Goal: Task Accomplishment & Management: Complete application form

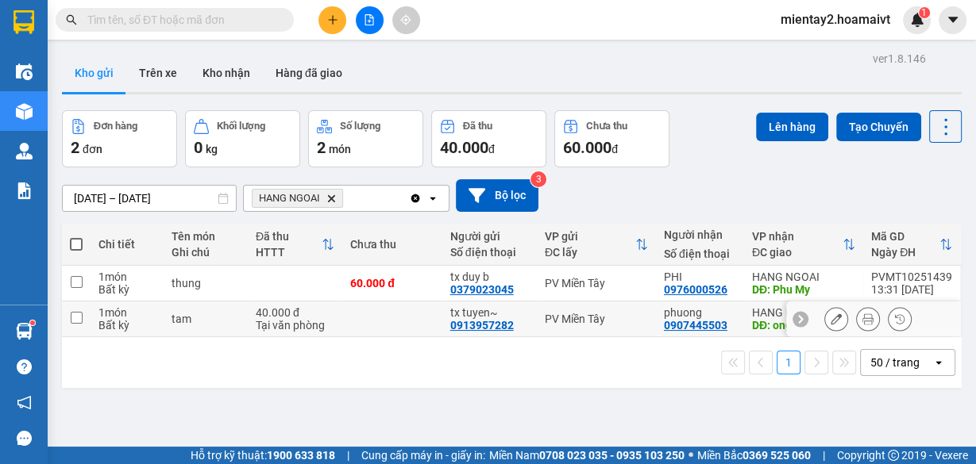
drag, startPoint x: 329, startPoint y: 321, endPoint x: 321, endPoint y: 310, distance: 13.7
click at [327, 320] on div "Tại văn phòng" at bounding box center [295, 325] width 79 height 13
checkbox input "true"
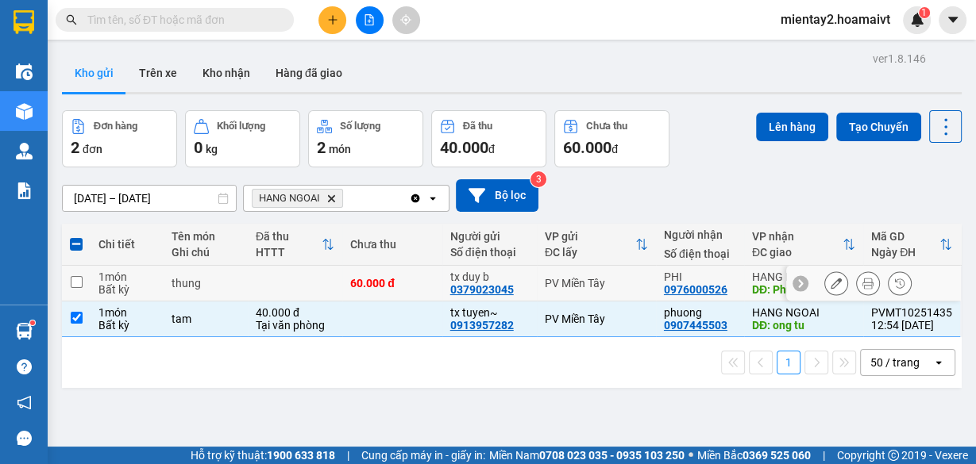
click at [303, 275] on td at bounding box center [295, 284] width 94 height 36
checkbox input "true"
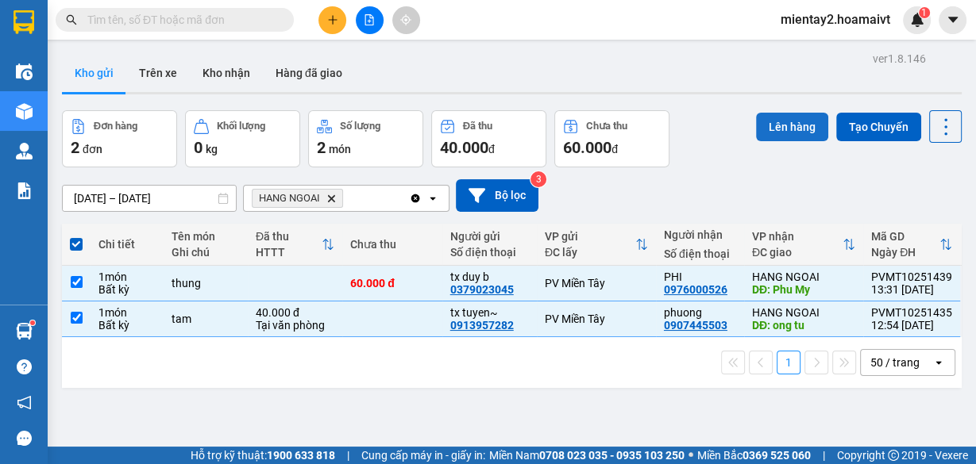
click at [776, 129] on button "Lên hàng" at bounding box center [792, 127] width 72 height 29
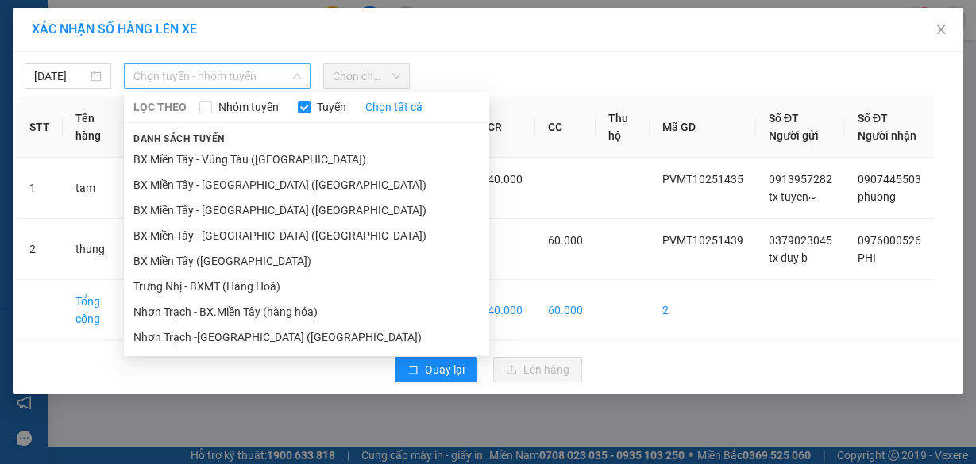
click at [176, 71] on span "Chọn tuyến - nhóm tuyến" at bounding box center [217, 76] width 168 height 24
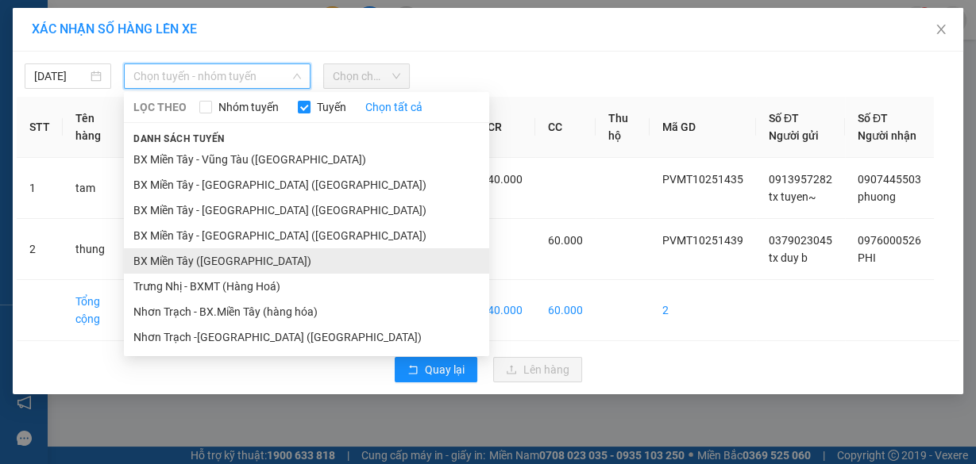
click at [233, 262] on li "BX Miền Tây ([GEOGRAPHIC_DATA])" at bounding box center [306, 261] width 365 height 25
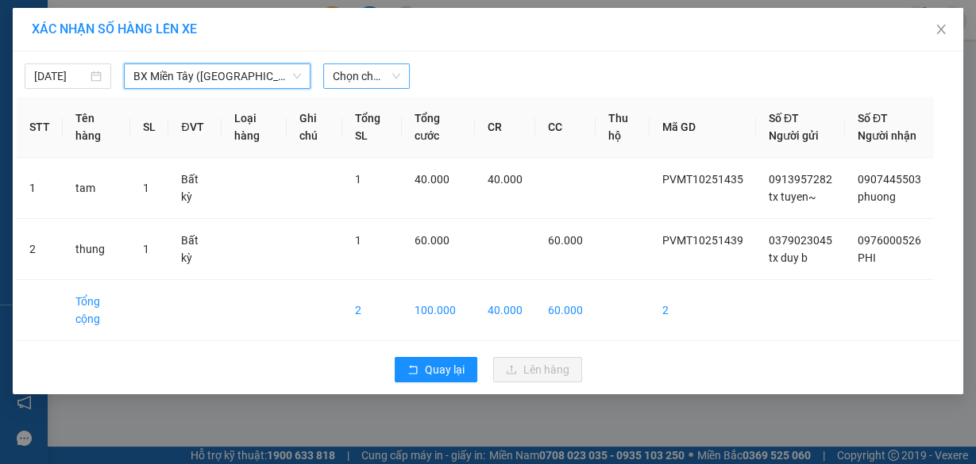
click at [349, 78] on span "Chọn chuyến" at bounding box center [366, 76] width 67 height 24
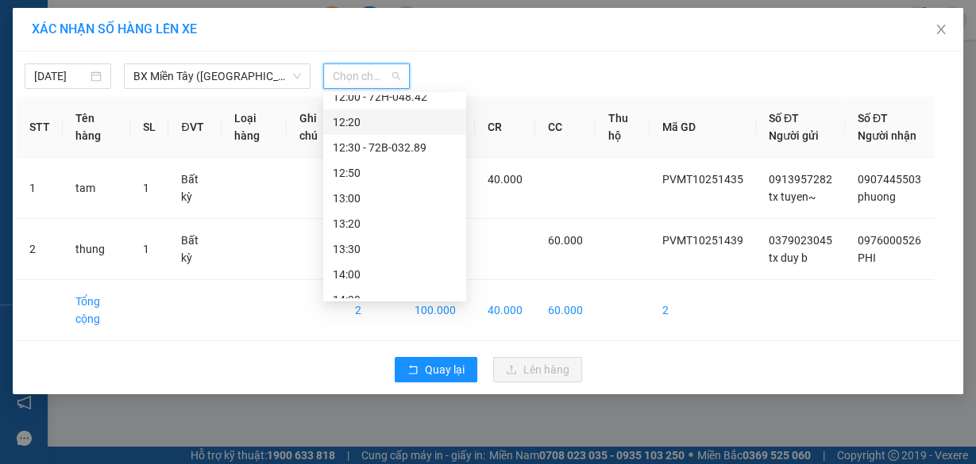
scroll to position [699, 0]
click at [377, 199] on div "13:00" at bounding box center [395, 196] width 124 height 17
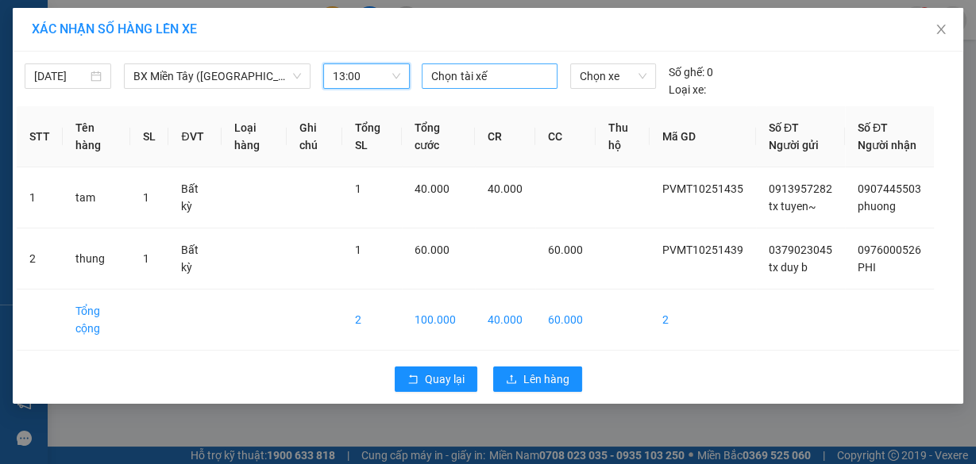
click at [489, 75] on div at bounding box center [489, 76] width 127 height 19
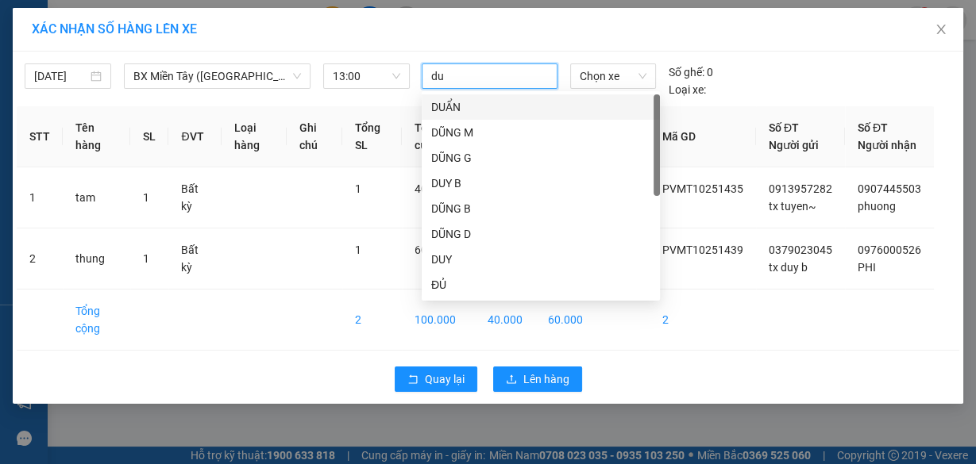
type input "duy"
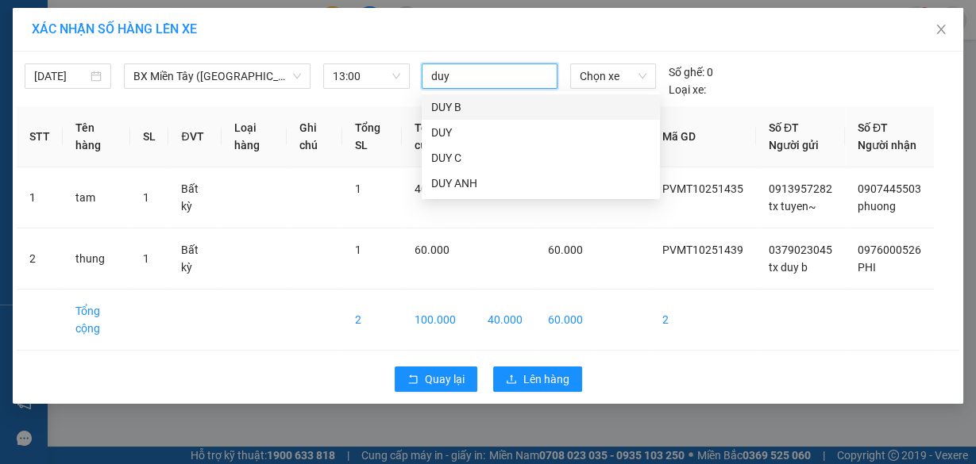
click at [457, 108] on div "DUY B" at bounding box center [540, 106] width 219 height 17
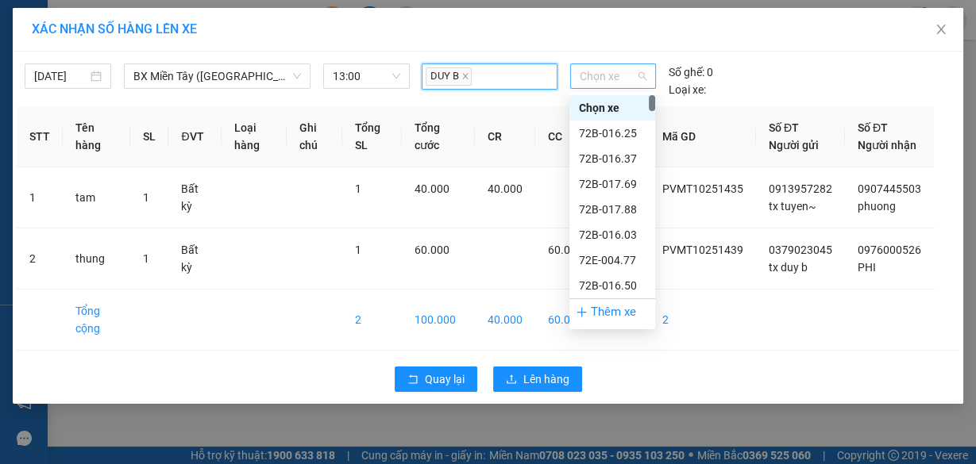
click at [603, 73] on span "Chọn xe" at bounding box center [613, 76] width 67 height 24
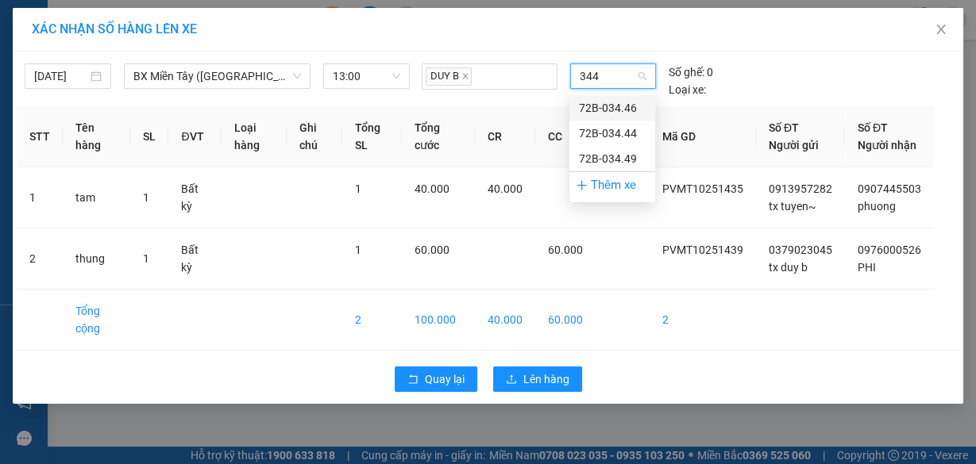
type input "3444"
click at [608, 103] on div "72B-034.44" at bounding box center [612, 107] width 67 height 17
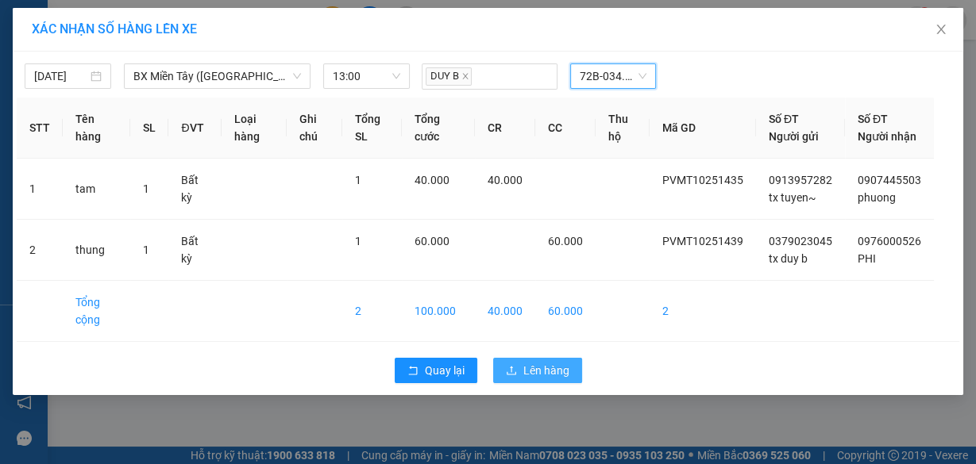
click at [556, 380] on span "Lên hàng" at bounding box center [546, 370] width 46 height 17
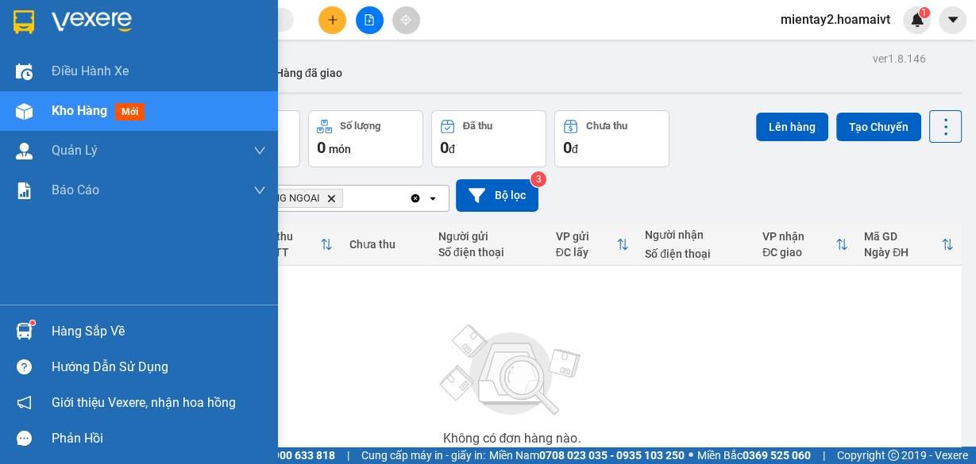
click at [76, 108] on span "Kho hàng" at bounding box center [80, 110] width 56 height 15
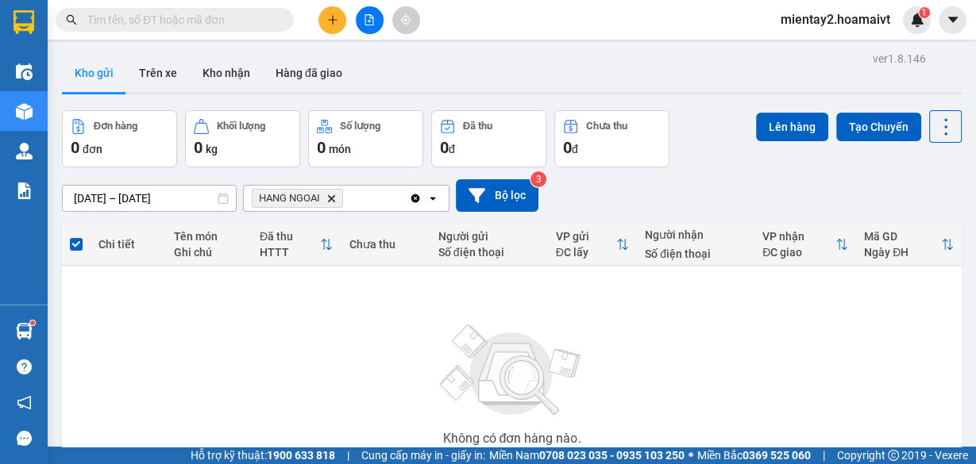
click at [326, 13] on button at bounding box center [332, 20] width 28 height 28
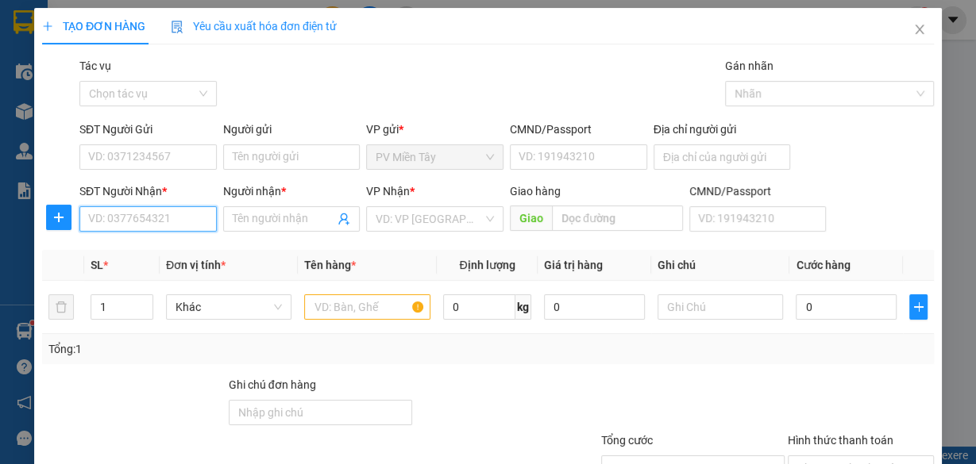
click at [193, 214] on input "SĐT Người Nhận *" at bounding box center [147, 218] width 137 height 25
type input "0914401299"
click at [180, 257] on div "0914401299 - PHAT" at bounding box center [146, 249] width 117 height 17
type input "0943645654"
type input "PHAT"
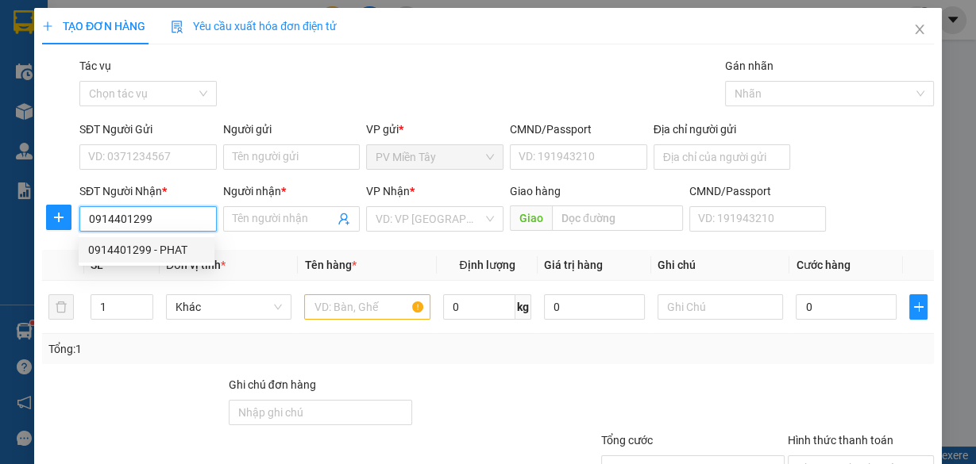
type input "PHU MY"
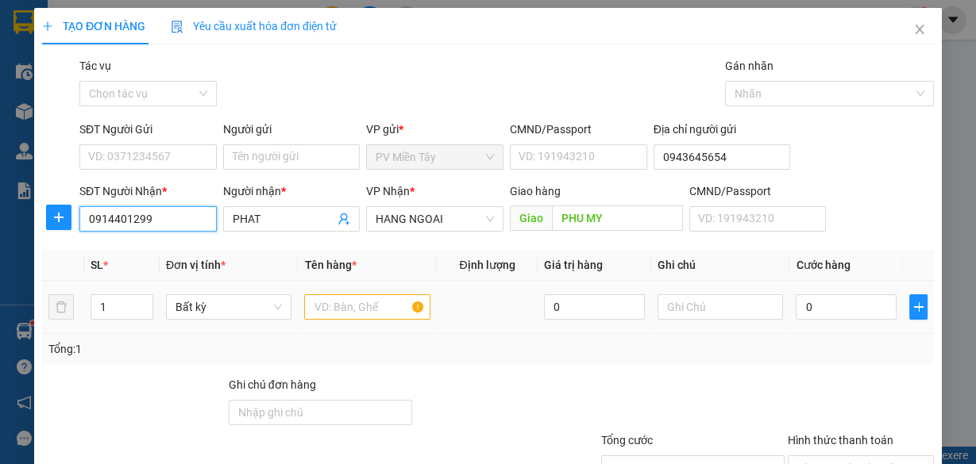
type input "0914401299"
click at [376, 311] on input "text" at bounding box center [367, 307] width 126 height 25
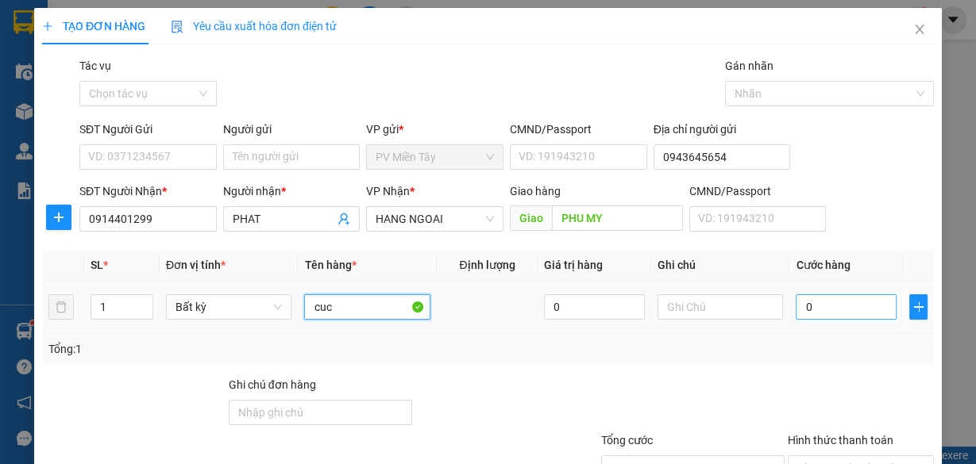
type input "cuc"
click at [817, 307] on input "0" at bounding box center [846, 307] width 101 height 25
type input "4"
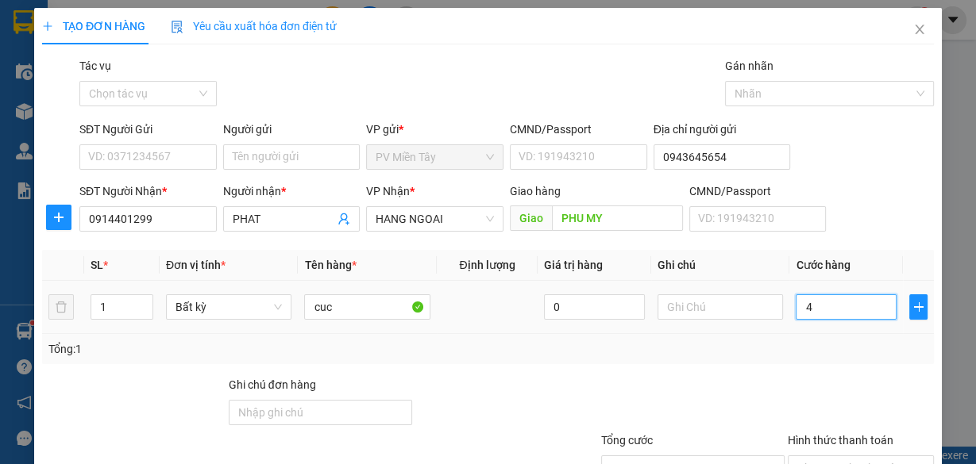
type input "40"
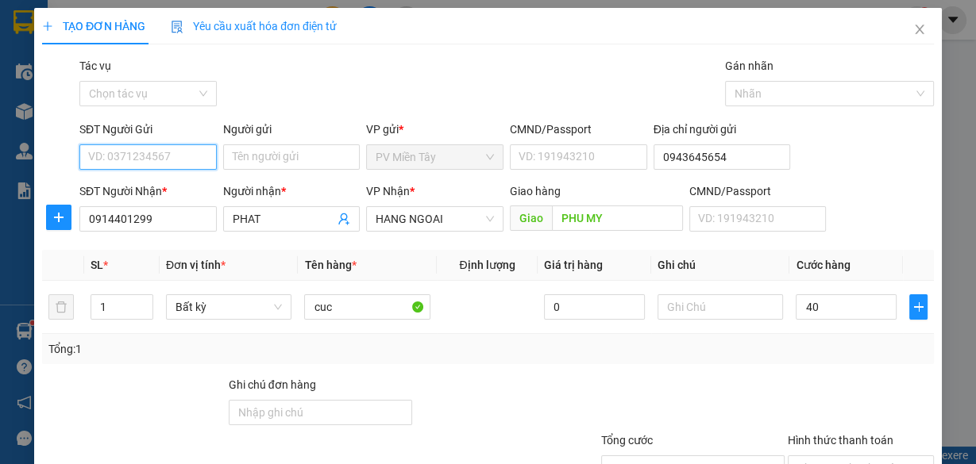
click at [185, 159] on input "SĐT Người Gửi" at bounding box center [147, 156] width 137 height 25
type input "40.000"
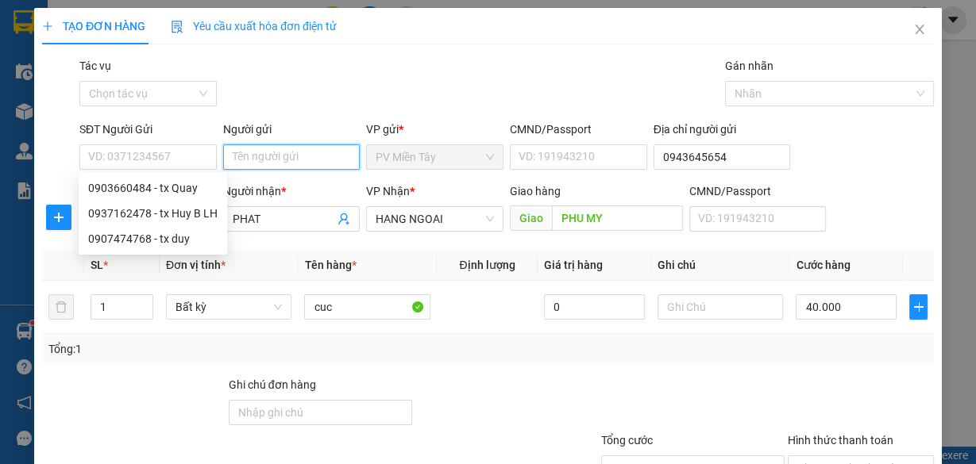
click at [283, 152] on input "Người gửi" at bounding box center [291, 156] width 137 height 25
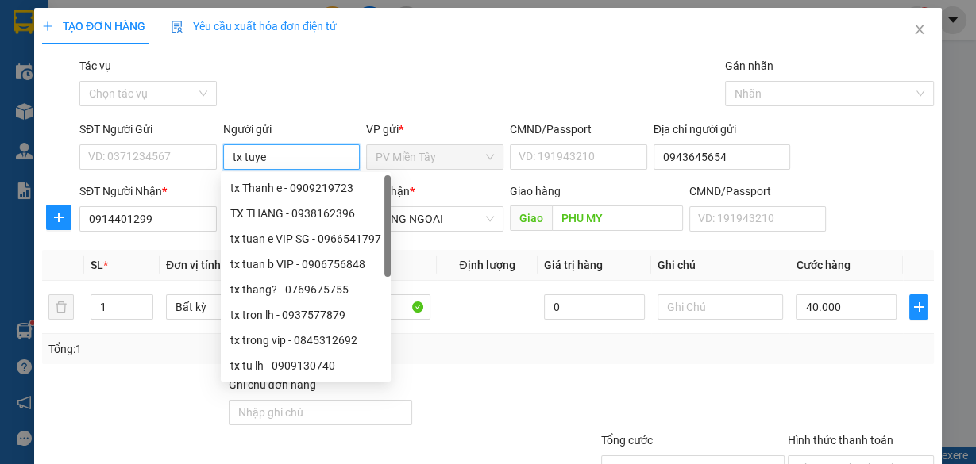
type input "tx tuyen"
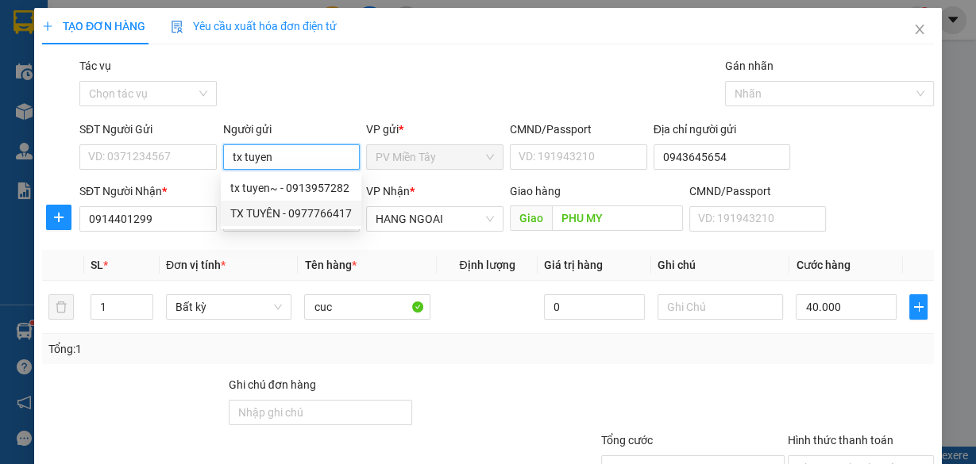
click at [303, 218] on div "TX TUYÊN - 0977766417" at bounding box center [290, 213] width 121 height 17
type input "0977766417"
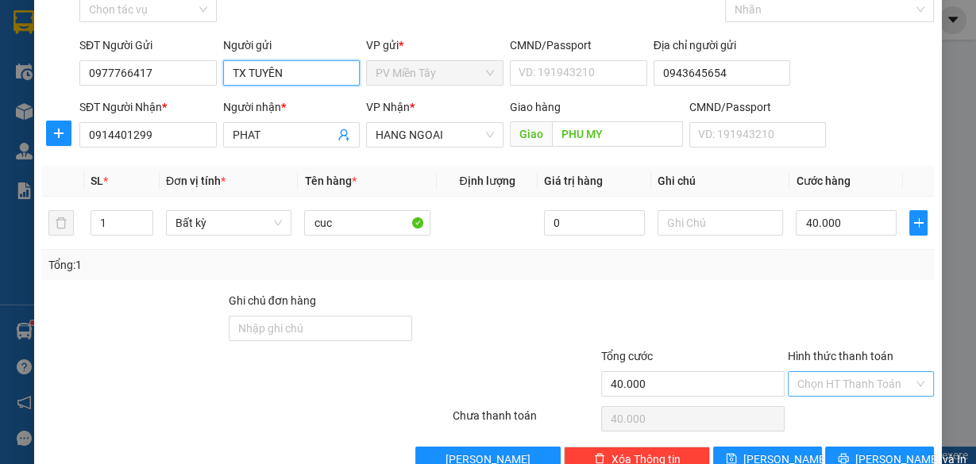
scroll to position [121, 0]
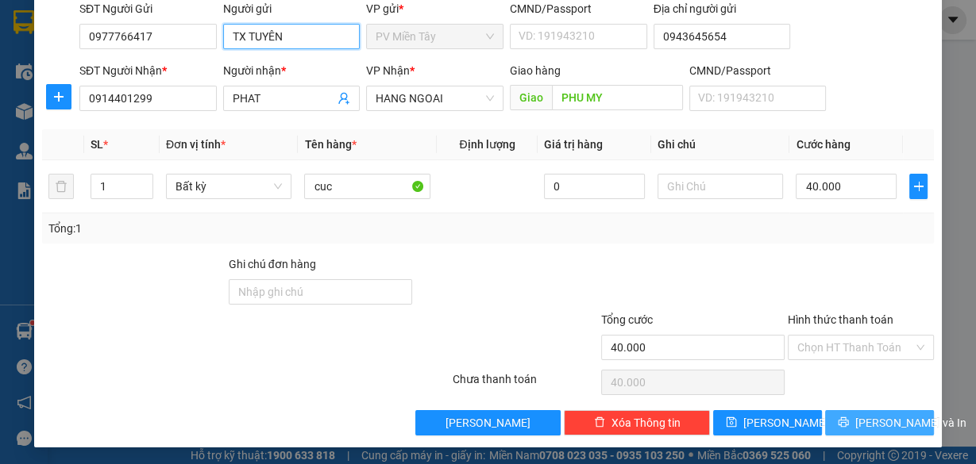
type input "TX TUYÊN"
click at [862, 424] on span "[PERSON_NAME] và In" at bounding box center [910, 422] width 111 height 17
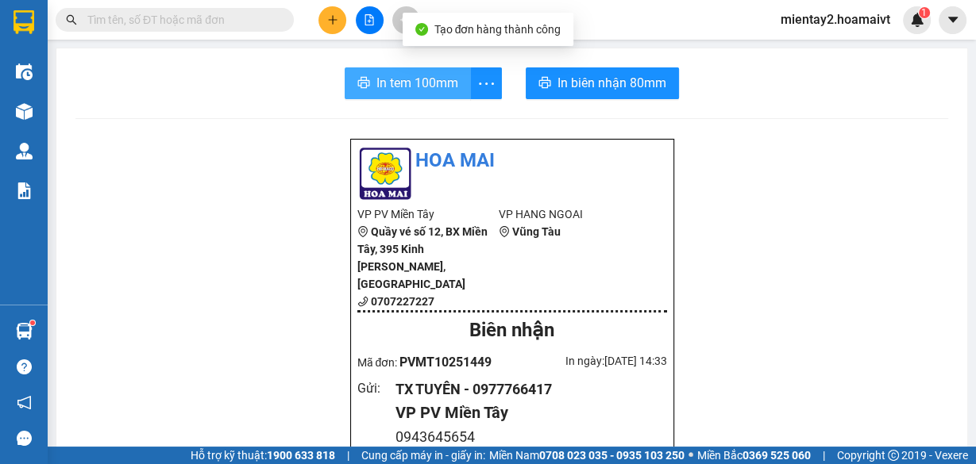
click at [388, 67] on button "In tem 100mm" at bounding box center [408, 83] width 126 height 32
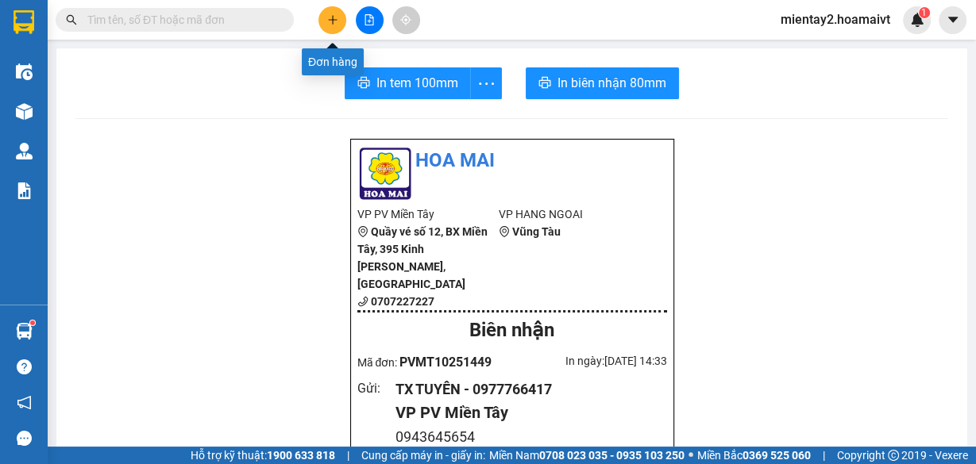
click at [332, 21] on icon "plus" at bounding box center [332, 19] width 1 height 9
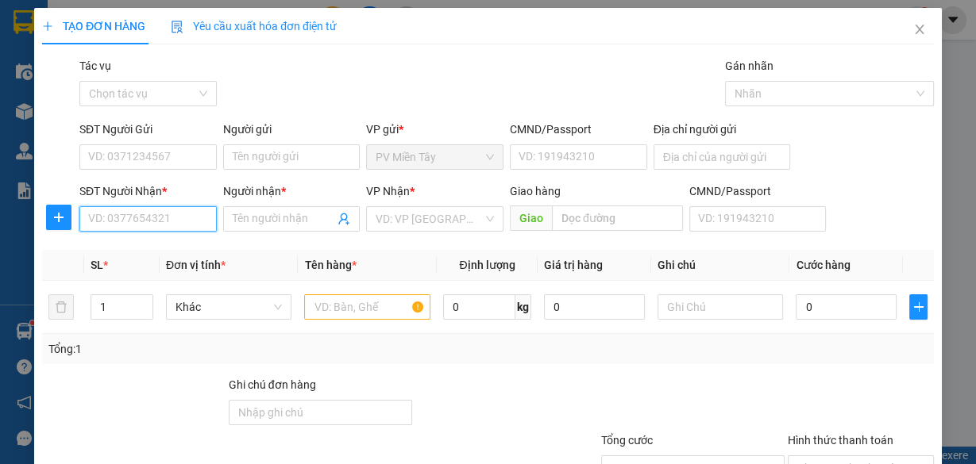
click at [178, 217] on input "SĐT Người Nhận *" at bounding box center [147, 218] width 137 height 25
type input "6773"
click at [170, 255] on div "0932176773 - HÙNG" at bounding box center [146, 249] width 117 height 17
type input "0773998393 phuoc"
type input "0932176773"
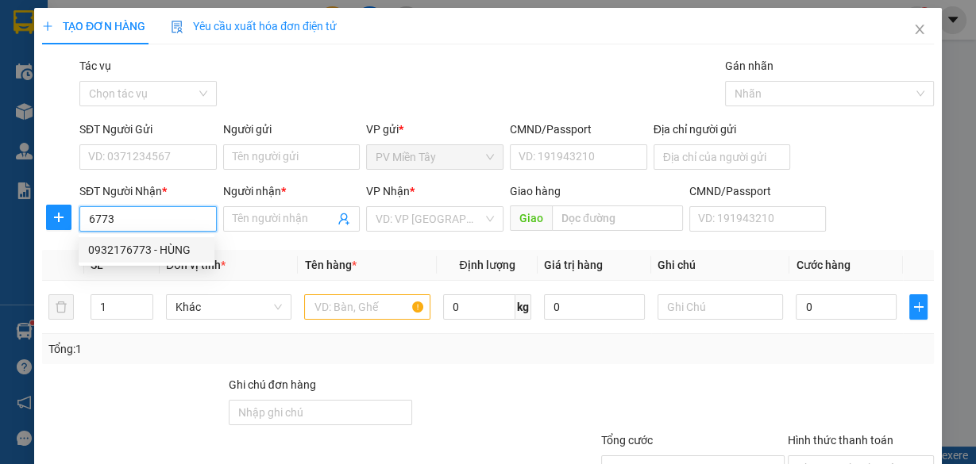
type input "HÙNG"
type input "67"
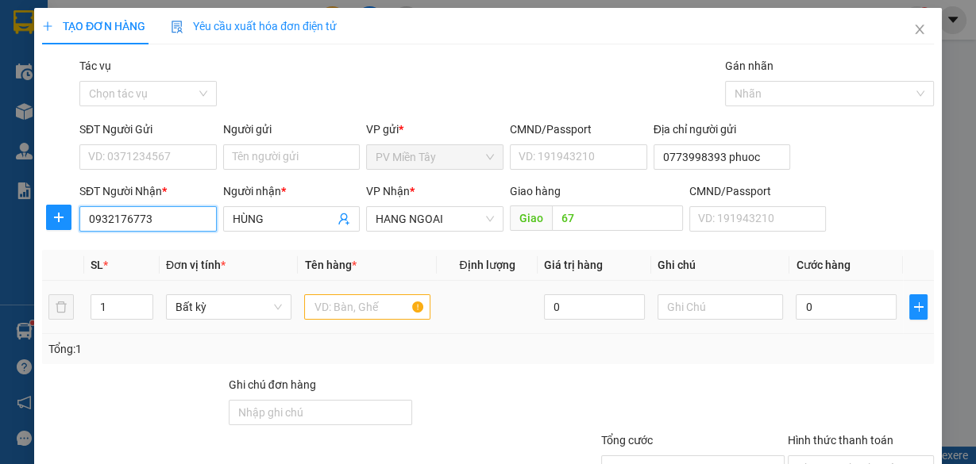
type input "0932176773"
click at [344, 302] on input "text" at bounding box center [367, 307] width 126 height 25
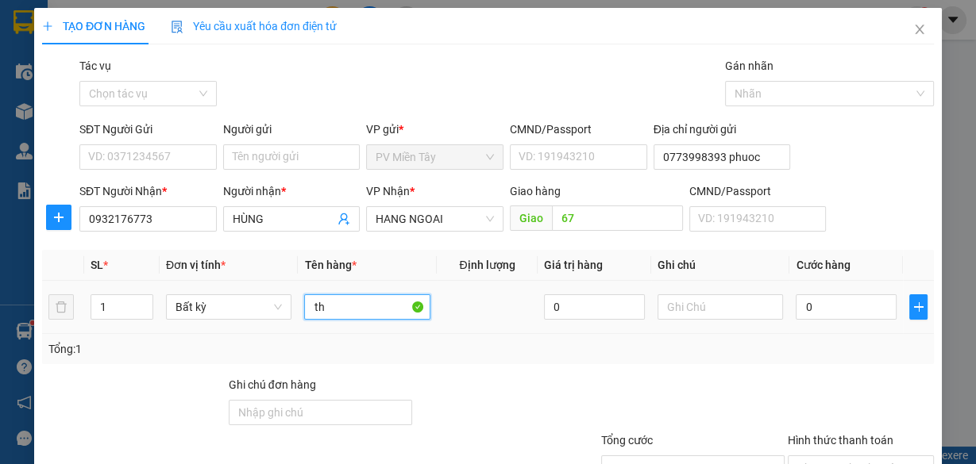
type input "t"
type input "bao"
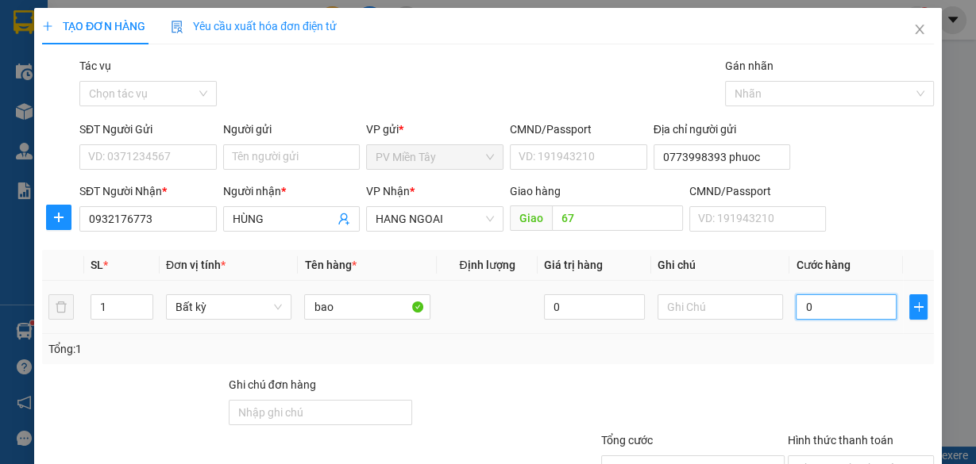
click at [861, 307] on input "0" at bounding box center [846, 307] width 101 height 25
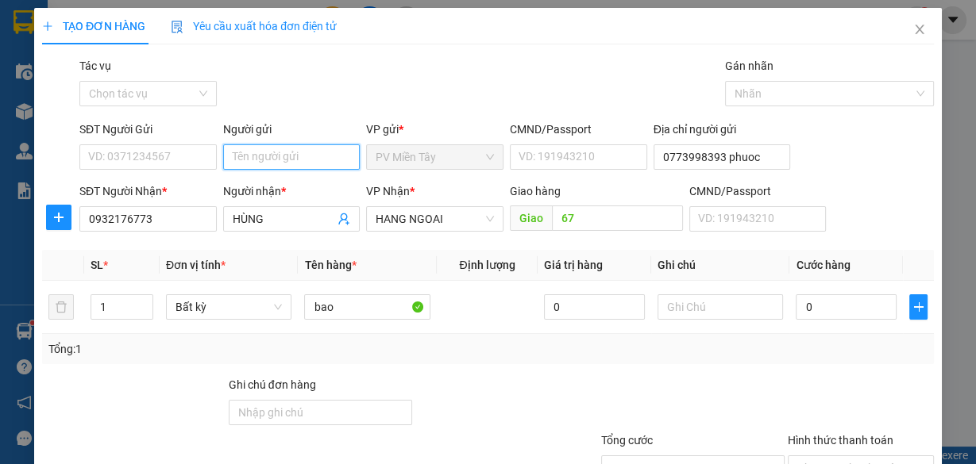
click at [254, 157] on input "Người gửi" at bounding box center [291, 156] width 137 height 25
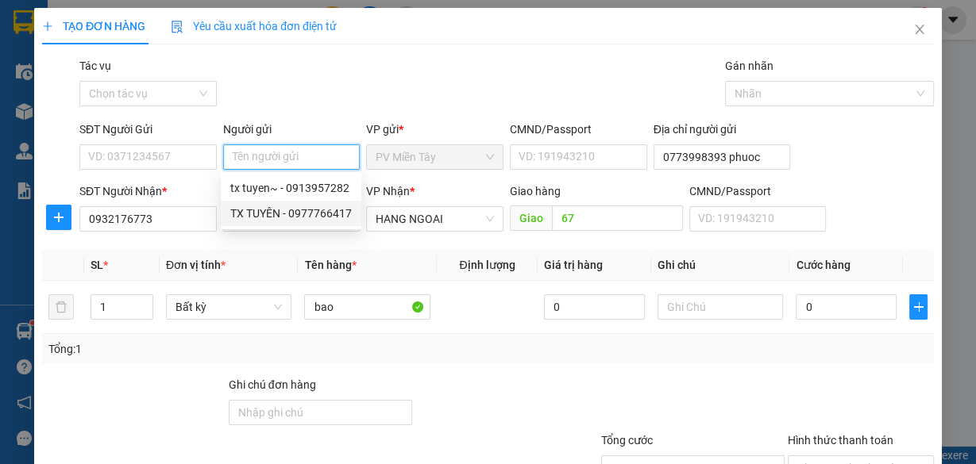
click at [278, 210] on div "TX TUYÊN - 0977766417" at bounding box center [290, 213] width 121 height 17
type input "0977766417"
type input "TX TUYÊN"
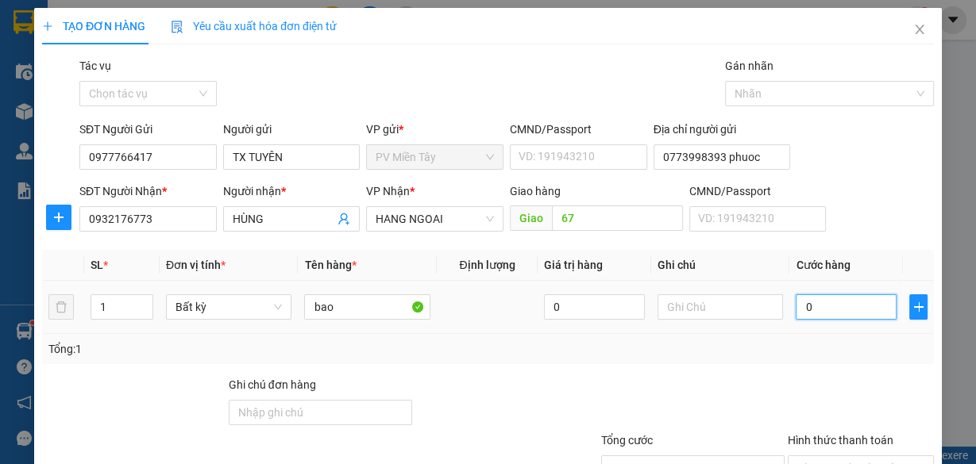
click at [846, 307] on input "0" at bounding box center [846, 307] width 101 height 25
type input "8"
type input "80"
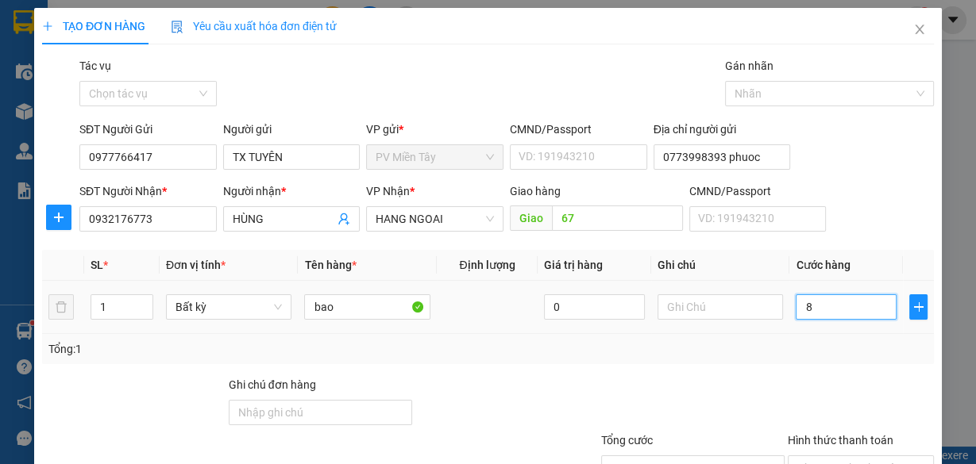
type input "80"
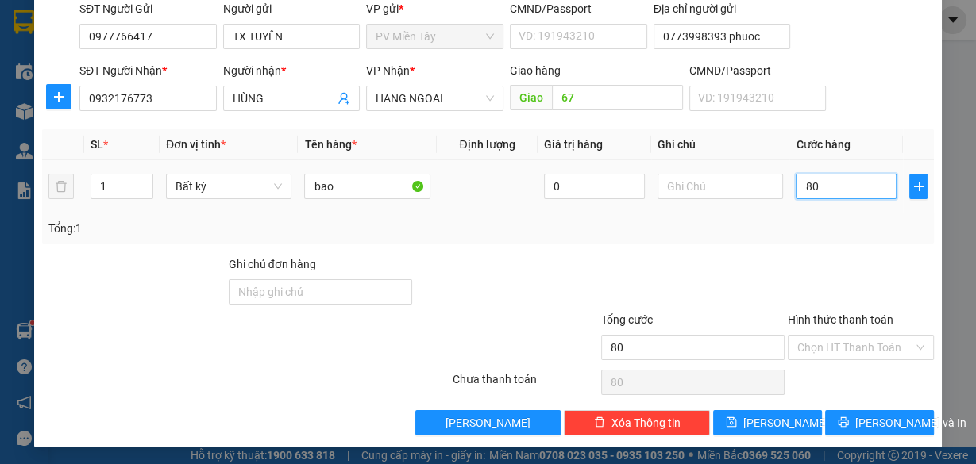
click at [801, 186] on input "80" at bounding box center [846, 186] width 101 height 25
type input "0"
type input "60"
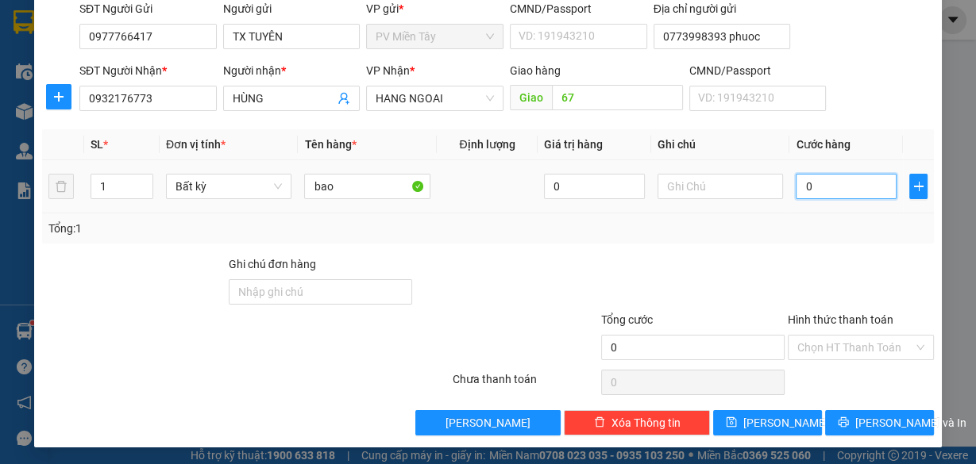
type input "60"
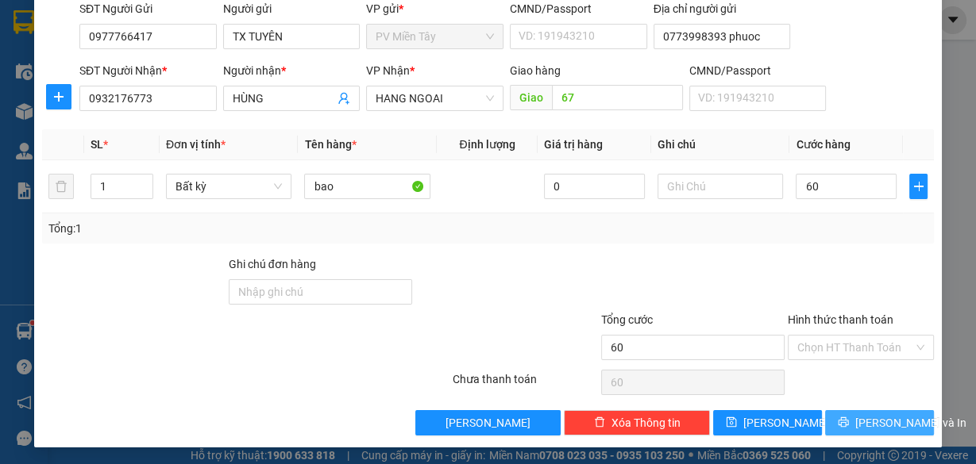
type input "60.000"
click at [867, 422] on span "[PERSON_NAME] và In" at bounding box center [910, 422] width 111 height 17
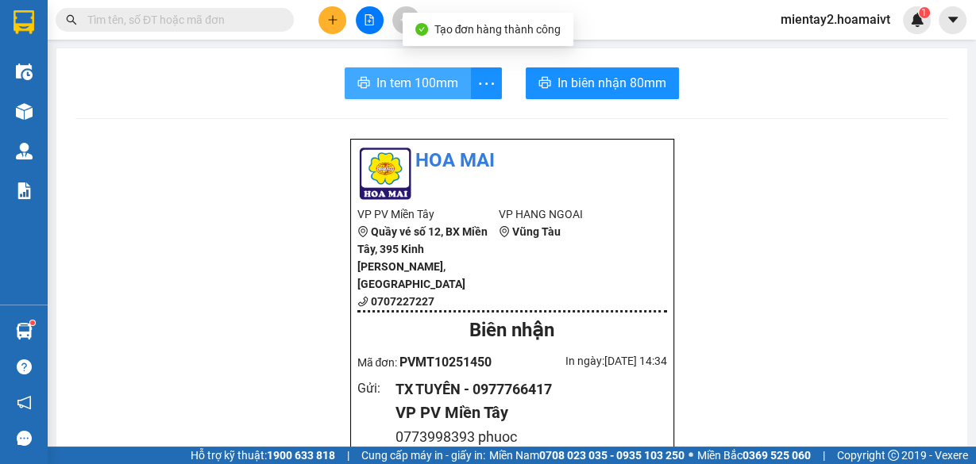
click at [396, 88] on span "In tem 100mm" at bounding box center [417, 83] width 82 height 20
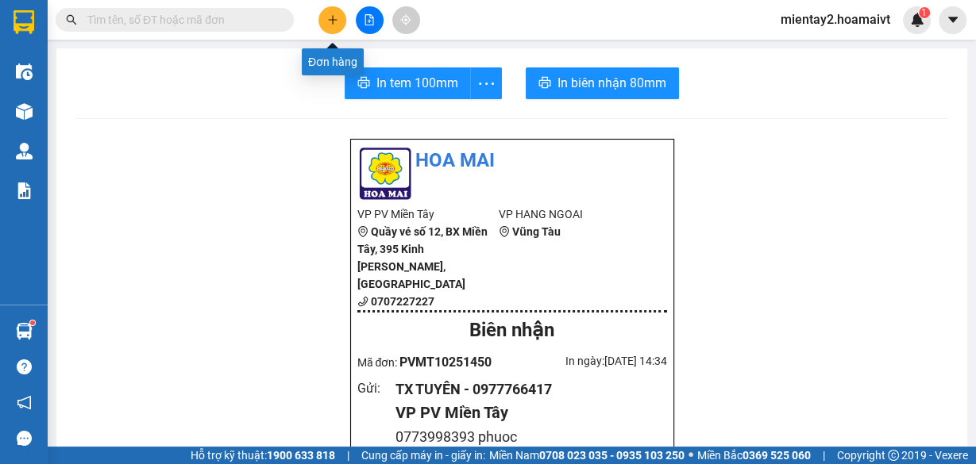
click at [336, 19] on icon "plus" at bounding box center [332, 19] width 9 height 1
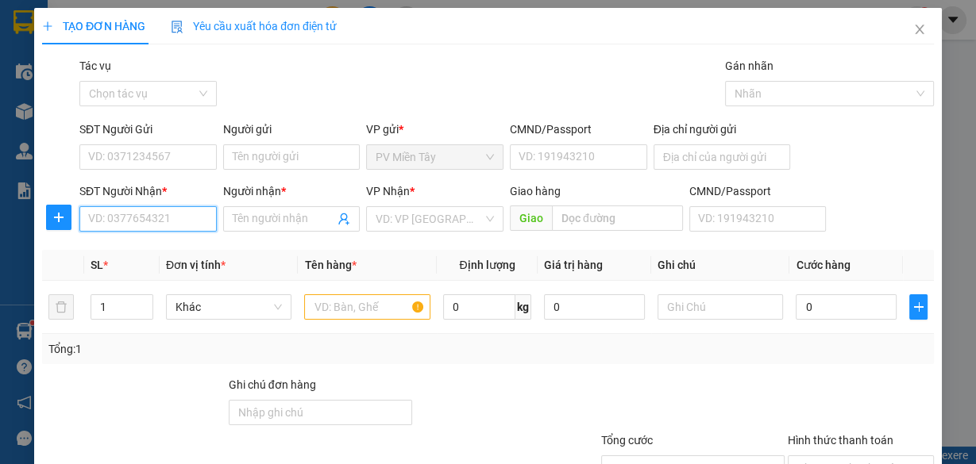
click at [186, 219] on input "SĐT Người Nhận *" at bounding box center [147, 218] width 137 height 25
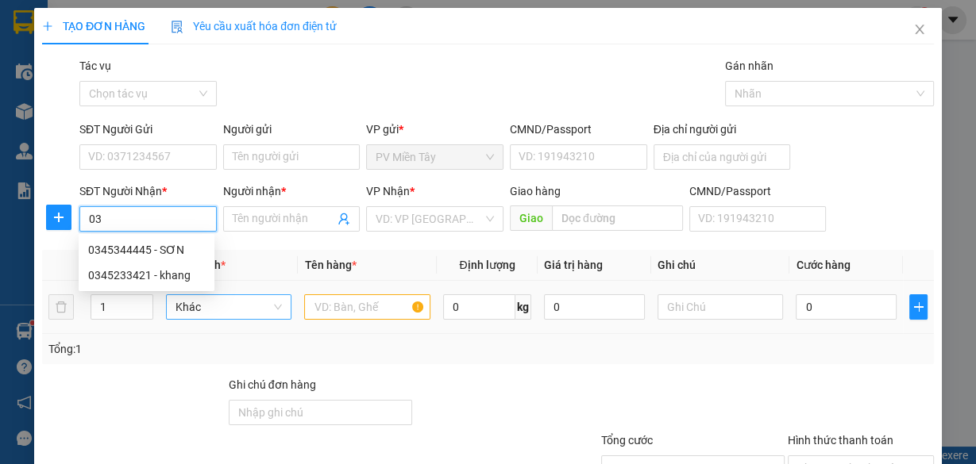
type input "0"
type input "0908420345"
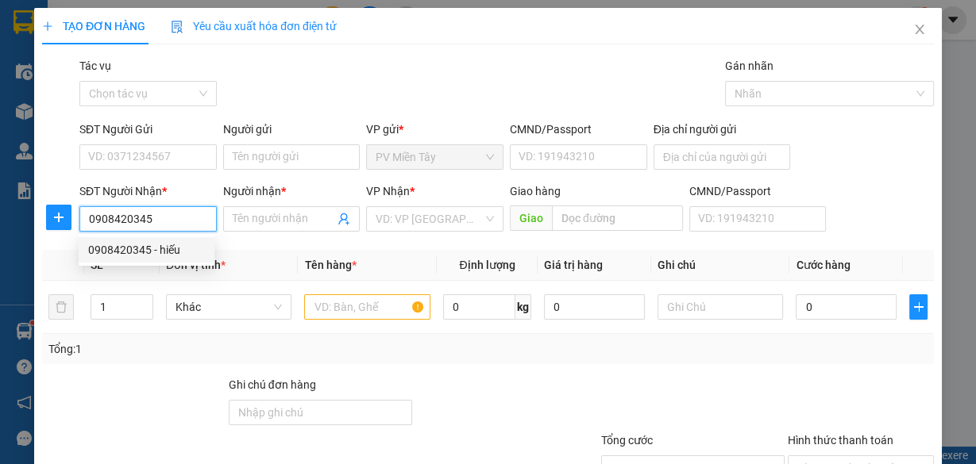
click at [175, 253] on div "0908420345 - hiếu" at bounding box center [146, 249] width 117 height 17
type input "0773998393 phuoc"
type input "hiếu"
type input "PHU MY"
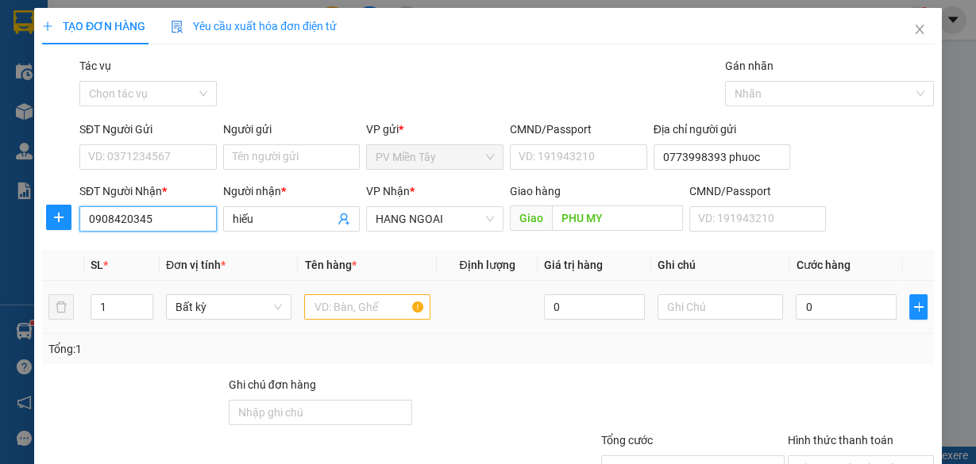
type input "0908420345"
click at [339, 309] on input "text" at bounding box center [367, 307] width 126 height 25
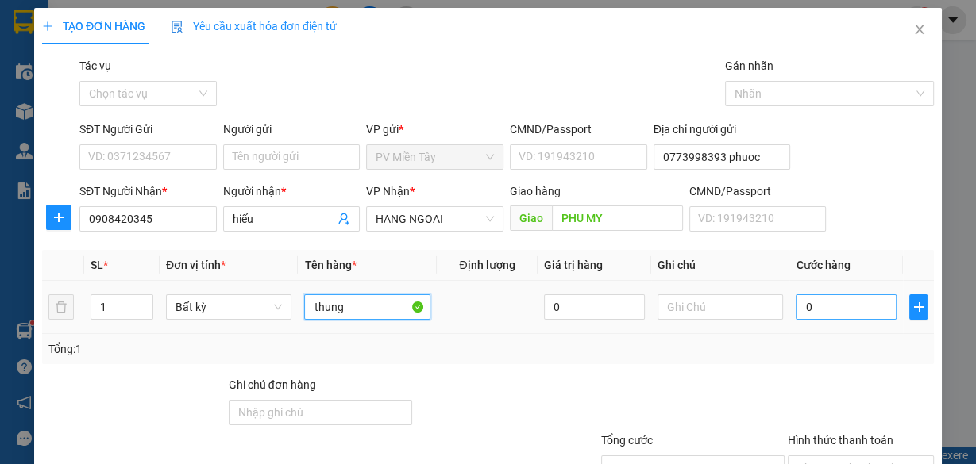
type input "thung"
click at [821, 306] on input "0" at bounding box center [846, 307] width 101 height 25
type input "4"
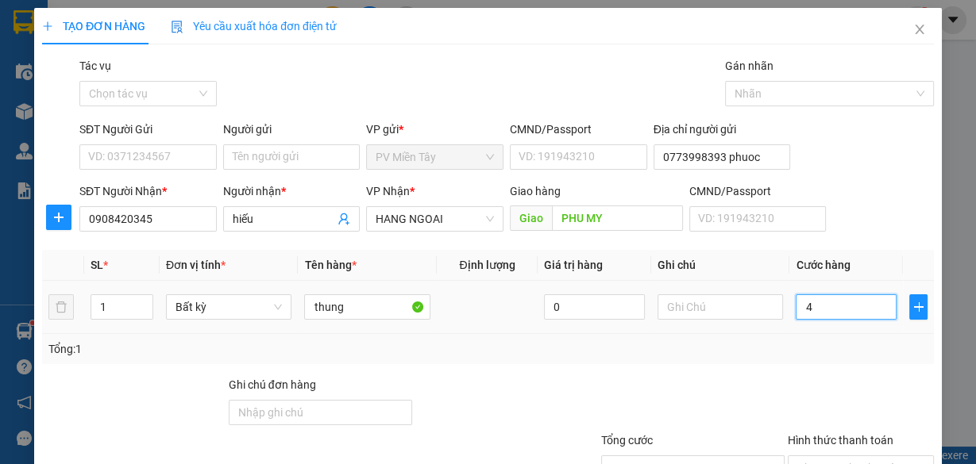
type input "40"
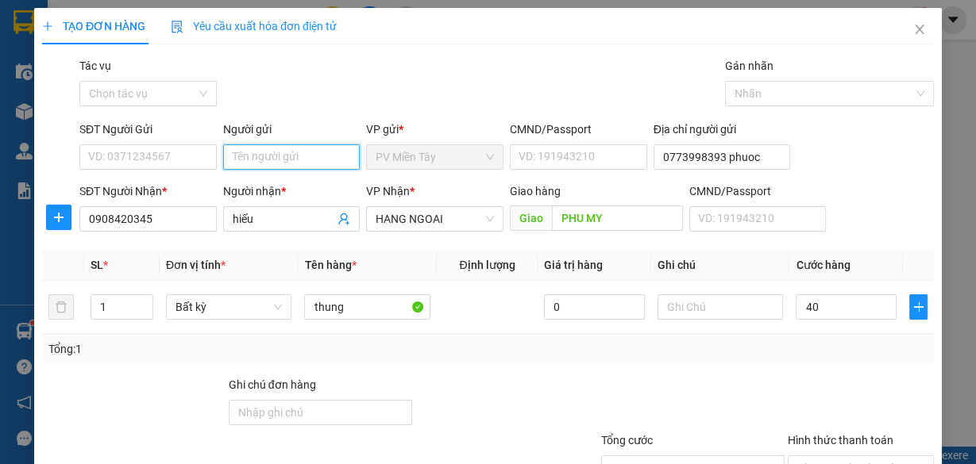
type input "40.000"
click at [306, 156] on input "Người gửi" at bounding box center [291, 156] width 137 height 25
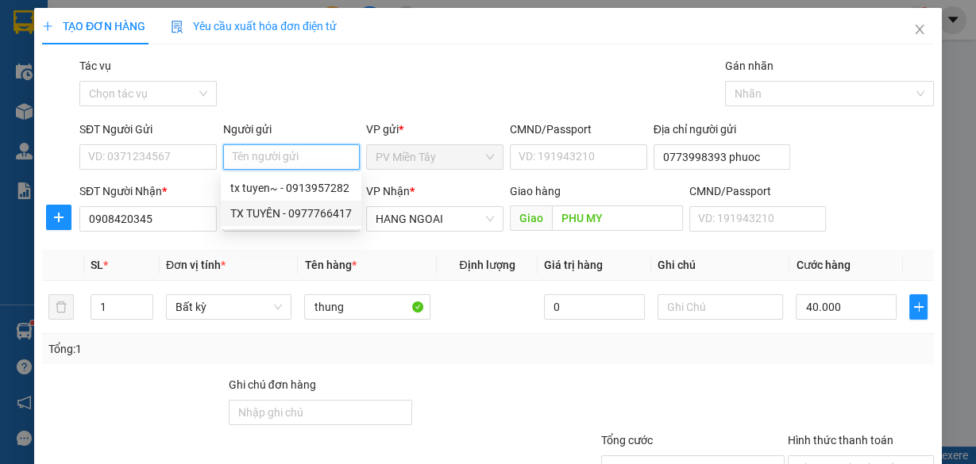
click at [270, 217] on div "TX TUYÊN - 0977766417" at bounding box center [290, 213] width 121 height 17
type input "0977766417"
type input "TX TUYÊN"
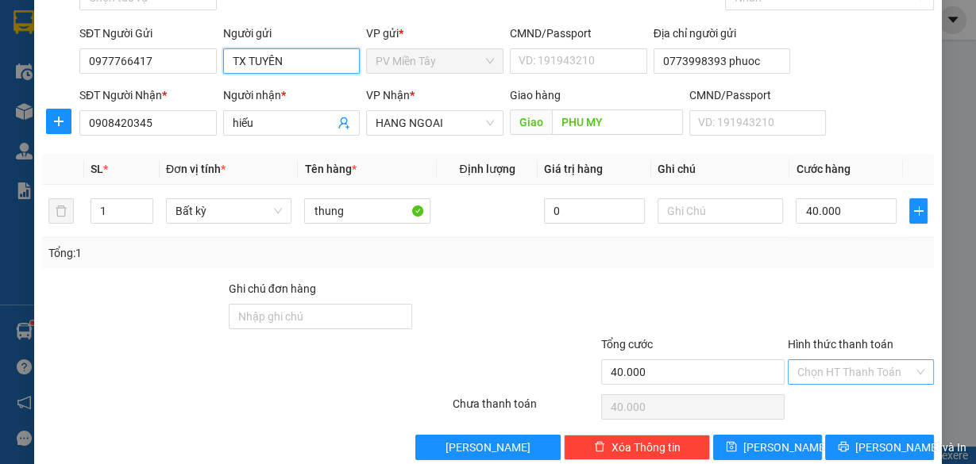
scroll to position [121, 0]
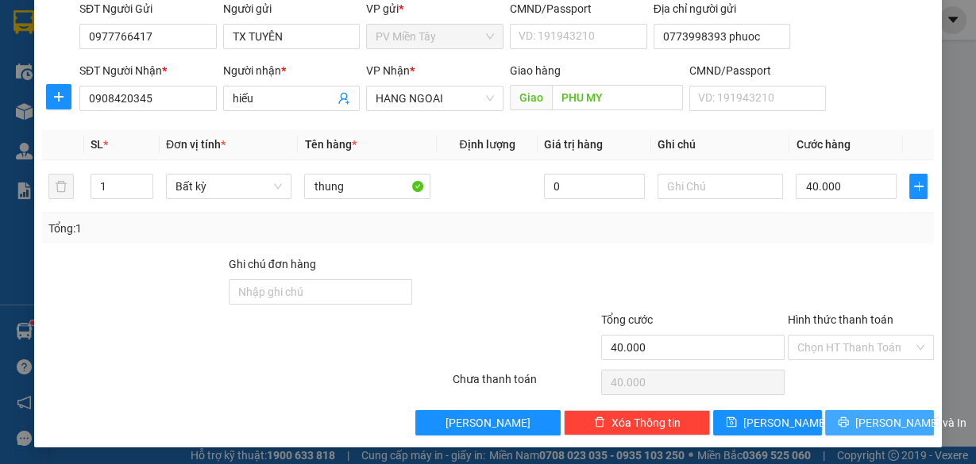
click at [857, 429] on span "[PERSON_NAME] và In" at bounding box center [910, 422] width 111 height 17
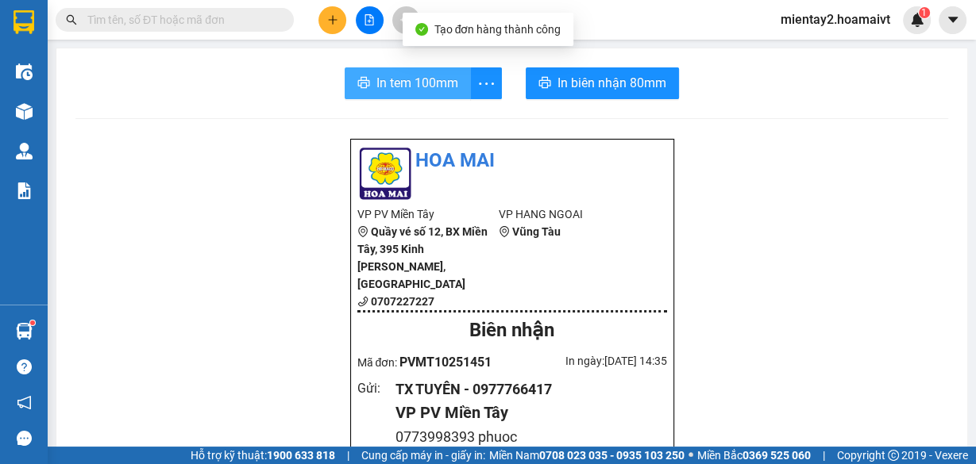
click at [410, 73] on span "In tem 100mm" at bounding box center [417, 83] width 82 height 20
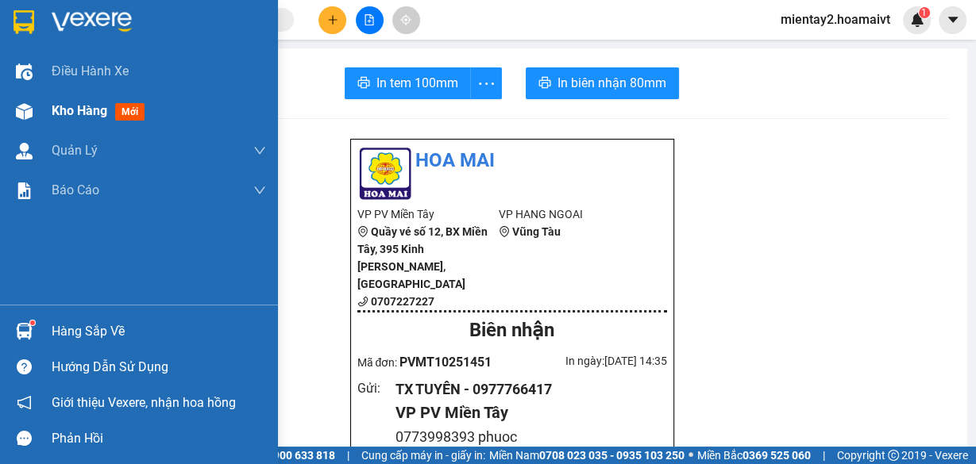
click at [69, 110] on span "Kho hàng" at bounding box center [80, 110] width 56 height 15
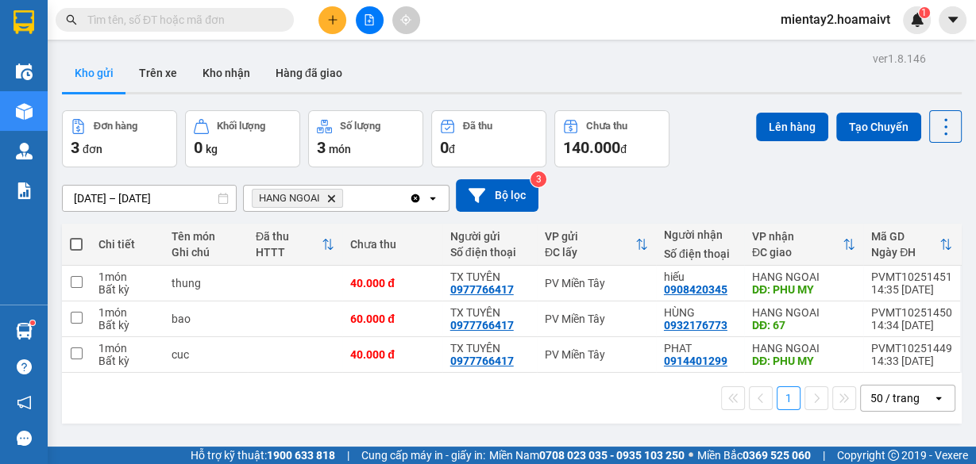
click at [77, 241] on span at bounding box center [76, 244] width 13 height 13
click at [76, 237] on input "checkbox" at bounding box center [76, 237] width 0 height 0
checkbox input "true"
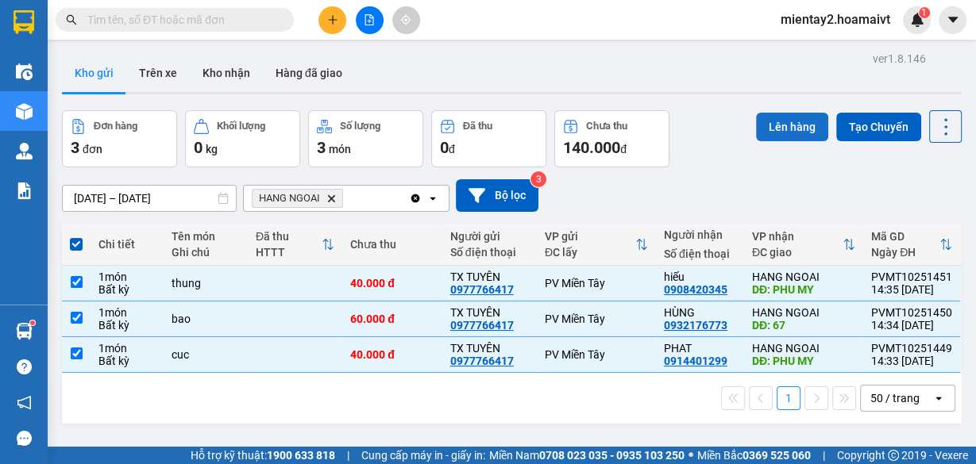
click at [784, 118] on button "Lên hàng" at bounding box center [792, 127] width 72 height 29
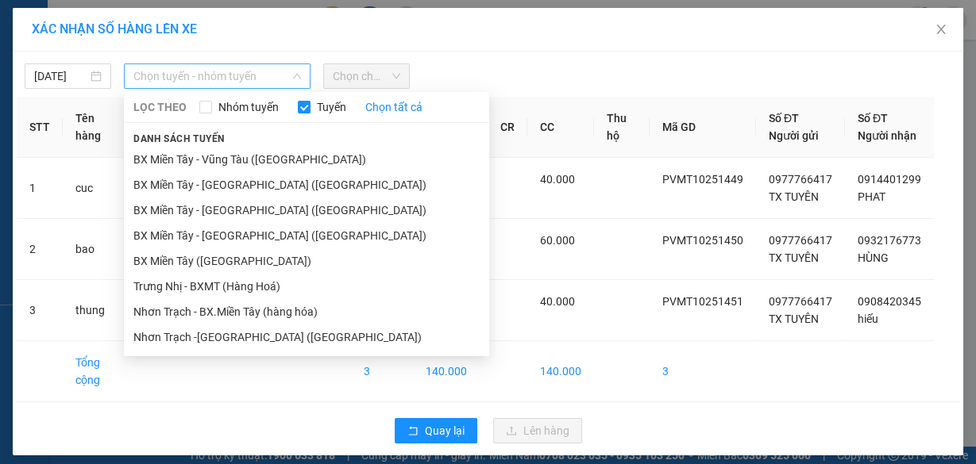
click at [210, 75] on span "Chọn tuyến - nhóm tuyến" at bounding box center [217, 76] width 168 height 24
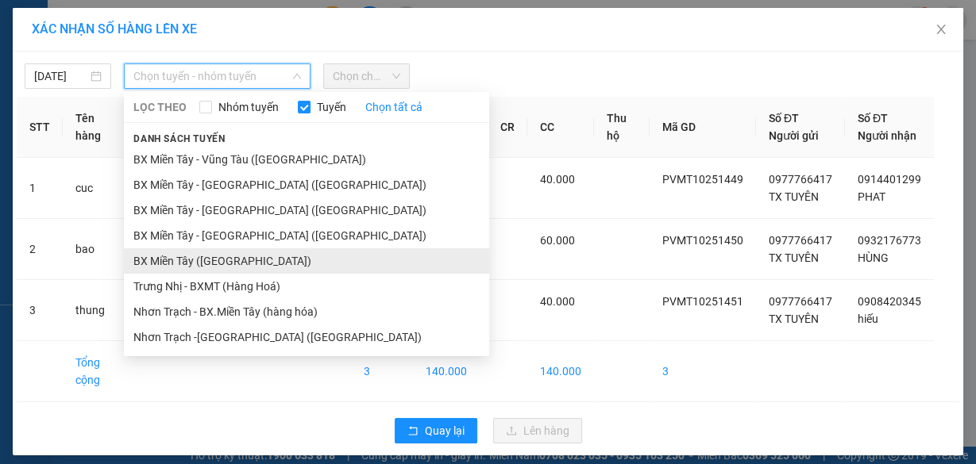
click at [214, 265] on li "BX Miền Tây ([GEOGRAPHIC_DATA])" at bounding box center [306, 261] width 365 height 25
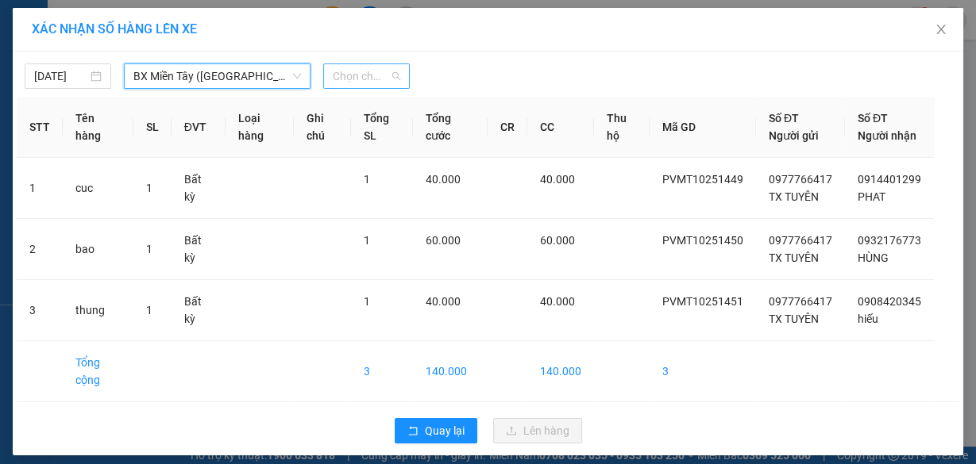
click at [359, 78] on span "Chọn chuyến" at bounding box center [366, 76] width 67 height 24
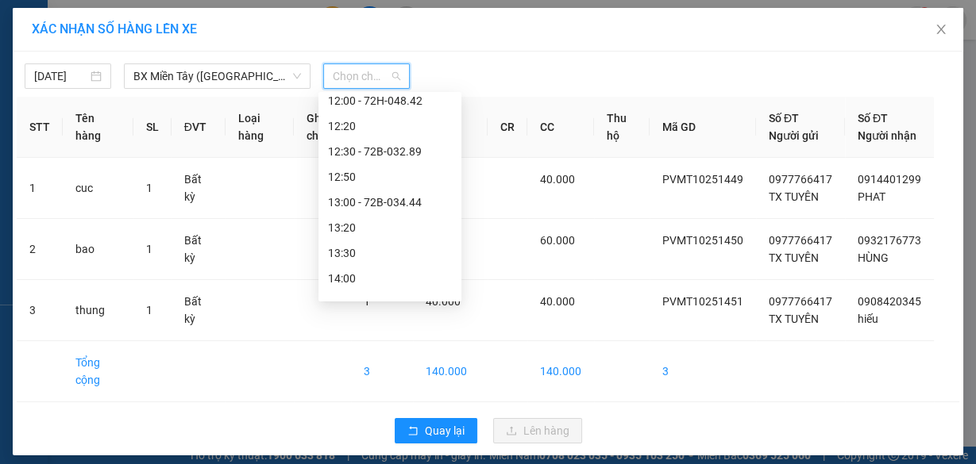
scroll to position [762, 0]
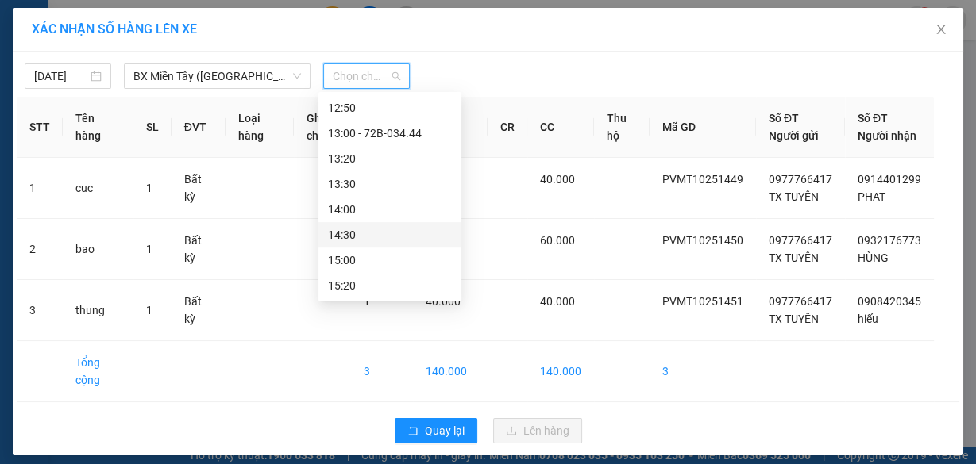
click at [362, 237] on div "14:30" at bounding box center [390, 234] width 124 height 17
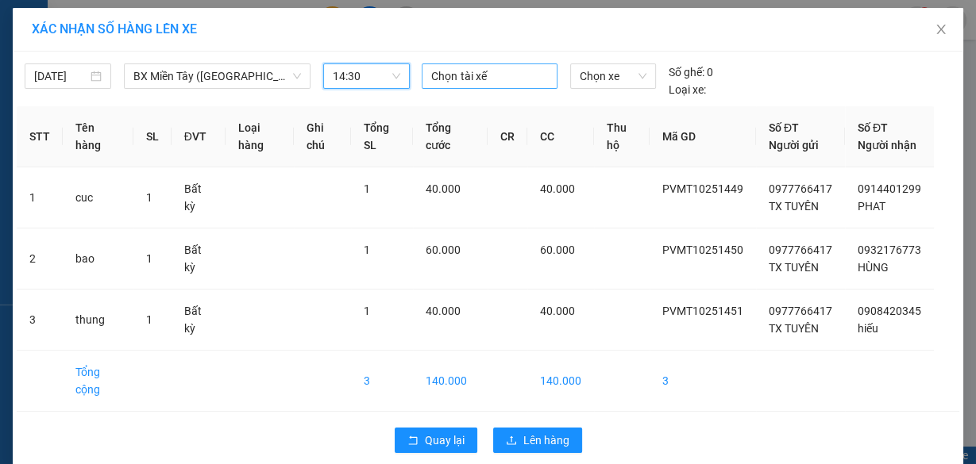
click at [478, 76] on div at bounding box center [489, 76] width 127 height 19
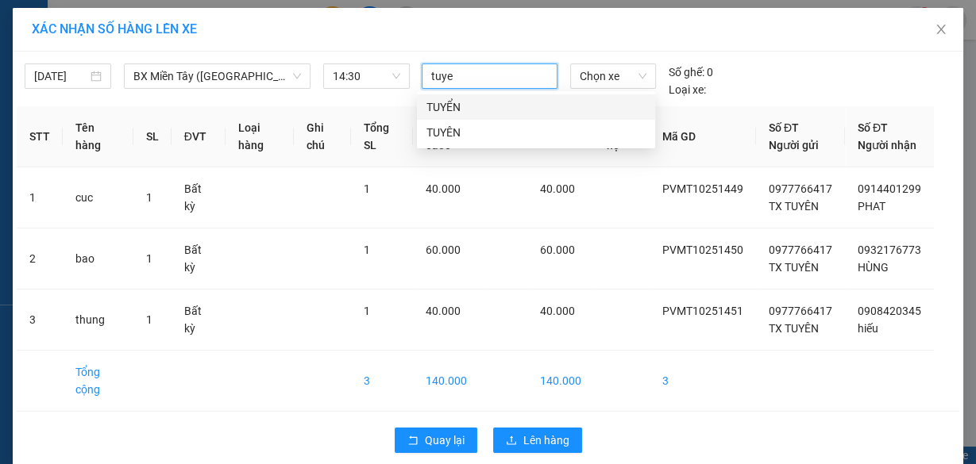
type input "tuyen"
click at [443, 139] on div "TUYÊN" at bounding box center [535, 132] width 219 height 17
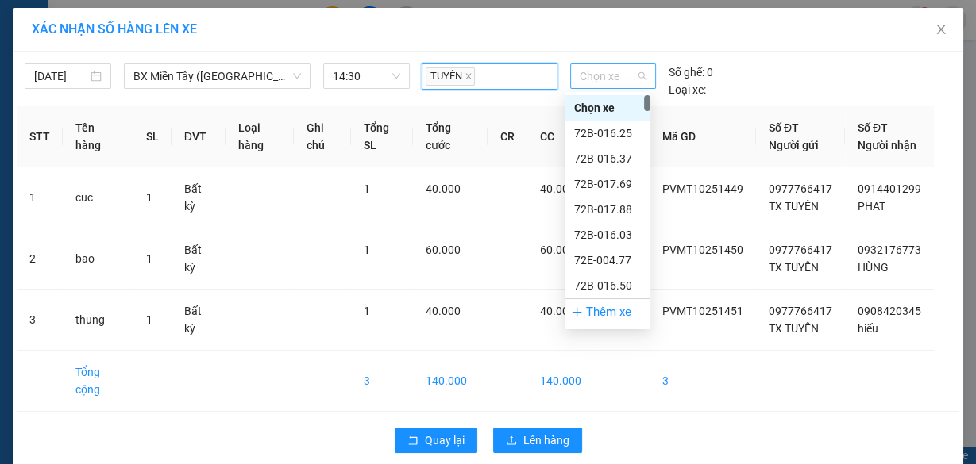
click at [615, 74] on span "Chọn xe" at bounding box center [613, 76] width 67 height 24
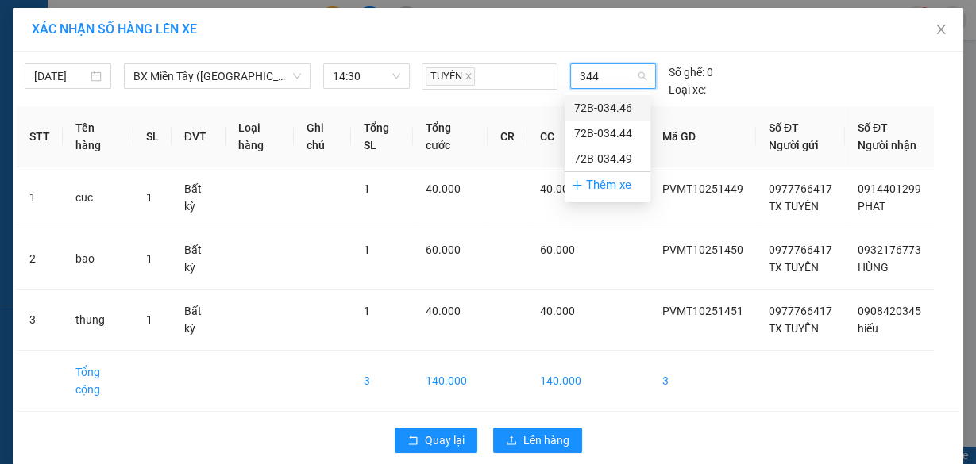
type input "3449"
click at [619, 106] on div "72B-034.49" at bounding box center [607, 107] width 67 height 17
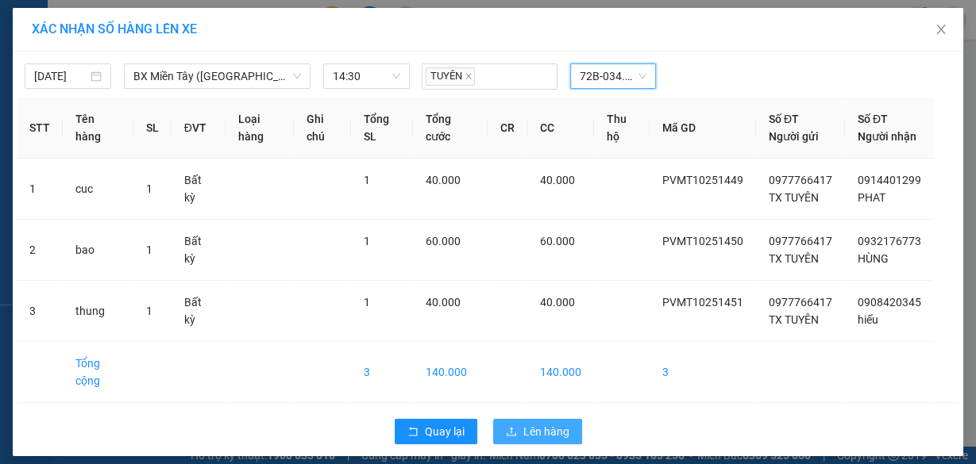
click at [538, 441] on span "Lên hàng" at bounding box center [546, 431] width 46 height 17
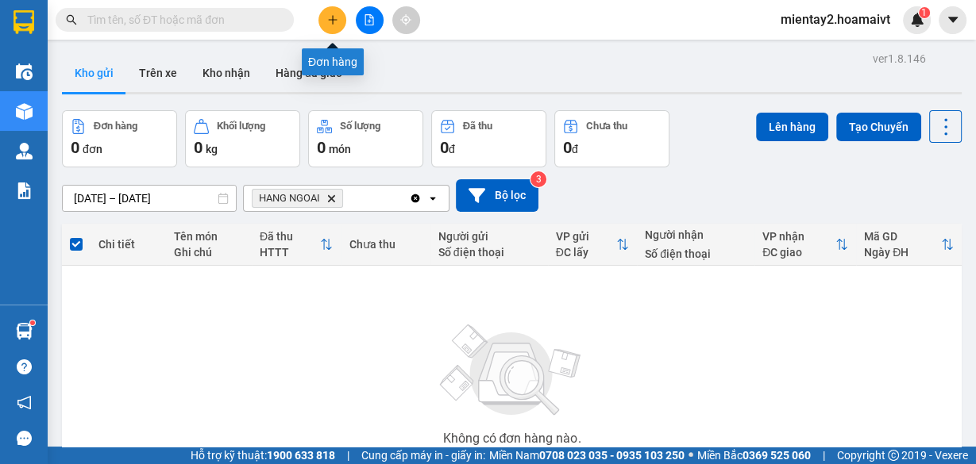
click at [324, 23] on button at bounding box center [332, 20] width 28 height 28
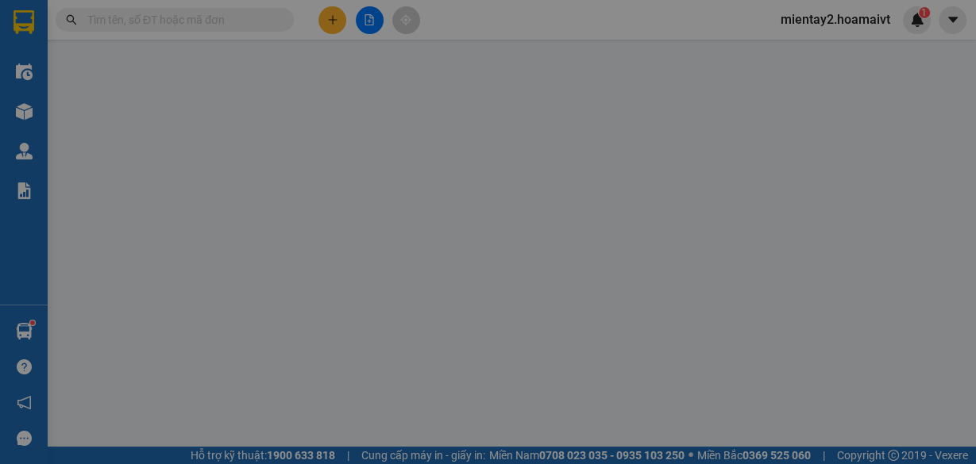
click at [170, 217] on div "TẠO ĐƠN HÀNG Yêu cầu xuất hóa đơn điện tử Transit Pickup Surcharge Ids Transit …" at bounding box center [488, 232] width 976 height 464
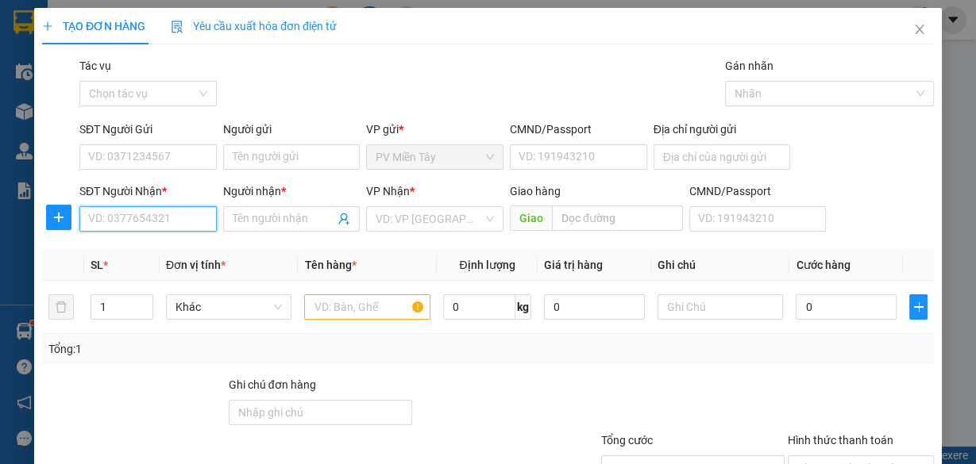
click at [167, 221] on input "SĐT Người Nhận *" at bounding box center [147, 218] width 137 height 25
type input "0799577774"
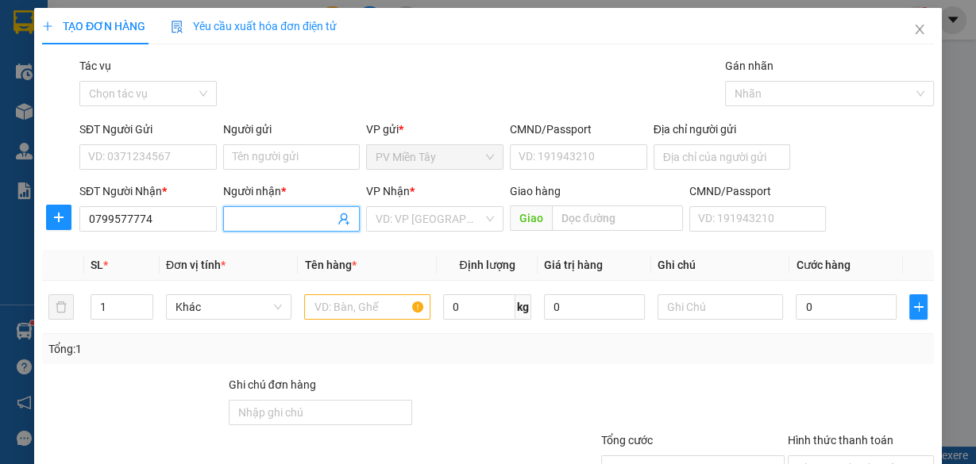
click at [272, 221] on input "Người nhận *" at bounding box center [284, 218] width 102 height 17
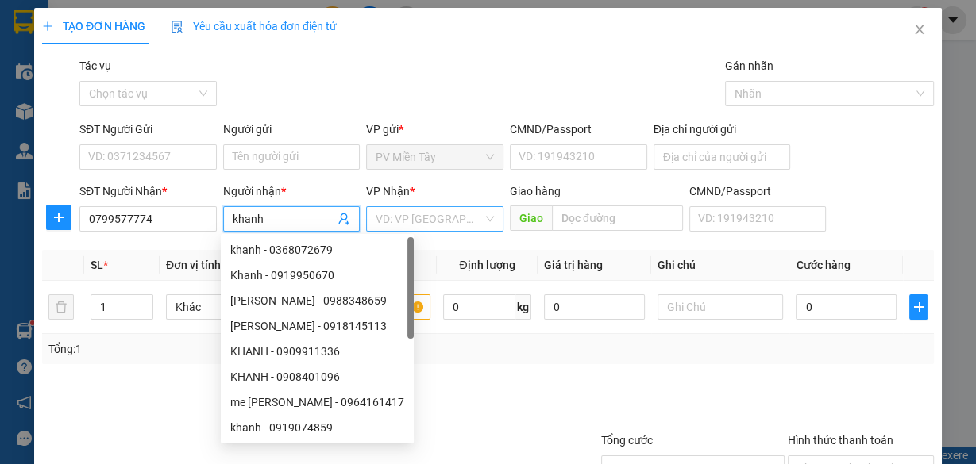
type input "khanh"
click at [410, 220] on input "search" at bounding box center [429, 219] width 107 height 24
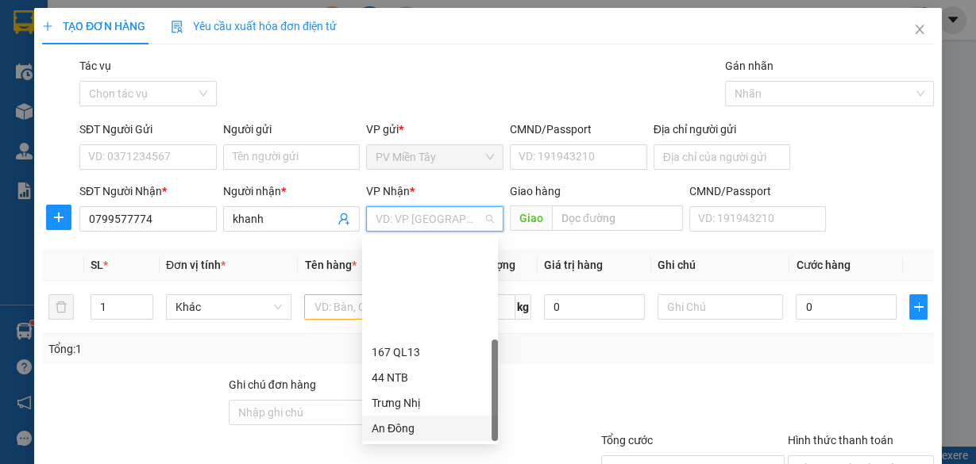
scroll to position [127, 0]
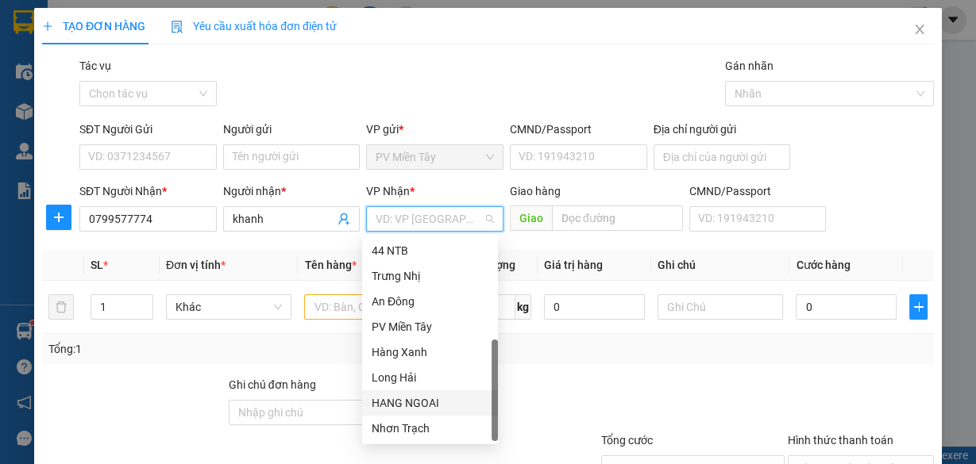
click at [426, 402] on div "HANG NGOAI" at bounding box center [430, 403] width 117 height 17
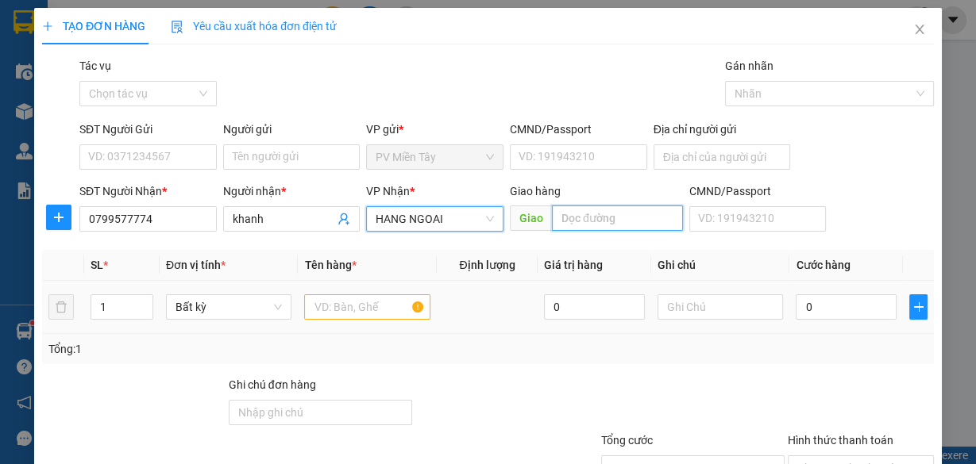
click at [595, 223] on input "text" at bounding box center [617, 218] width 131 height 25
type input "phuoc thai"
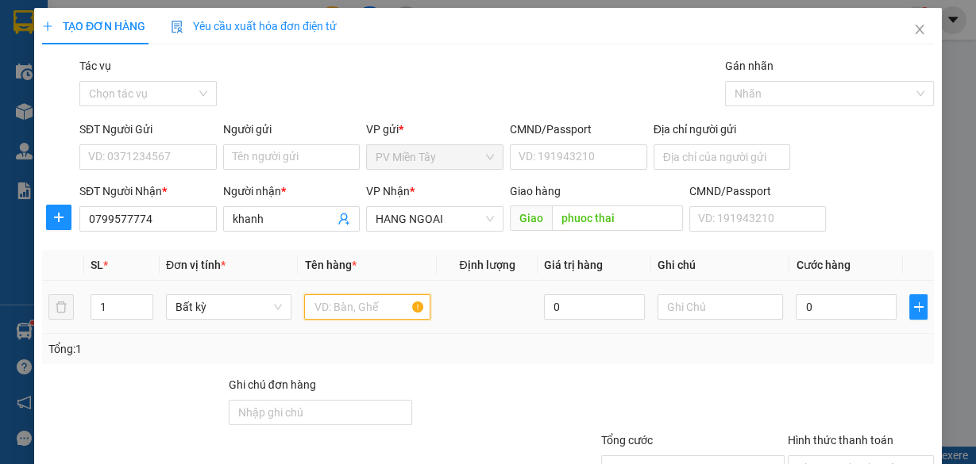
click at [376, 304] on input "text" at bounding box center [367, 307] width 126 height 25
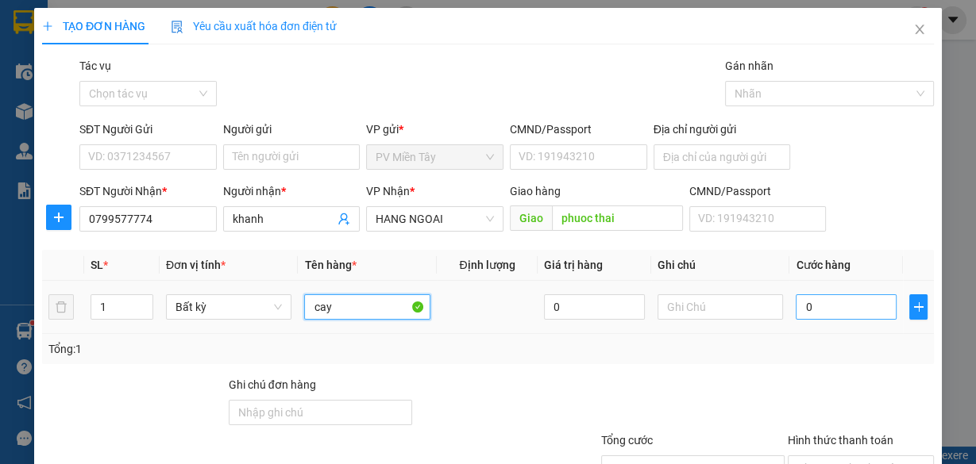
type input "cay"
click at [859, 310] on input "0" at bounding box center [846, 307] width 101 height 25
type input "5"
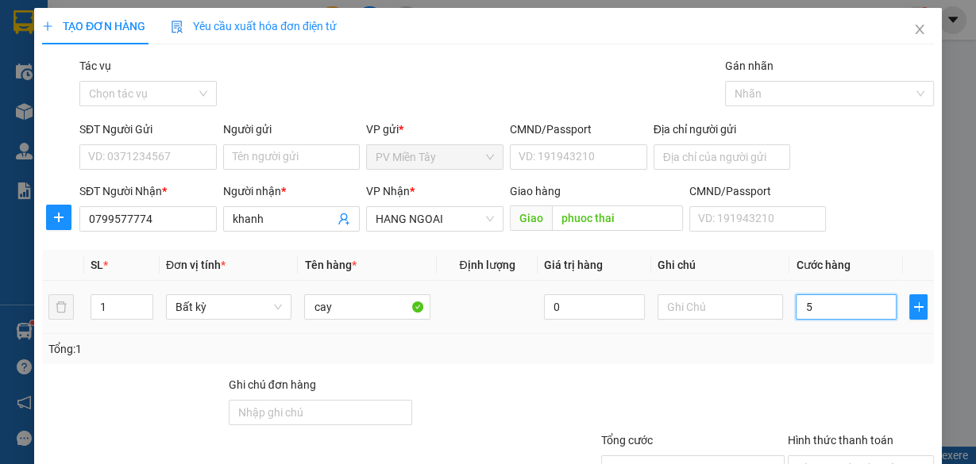
type input "50"
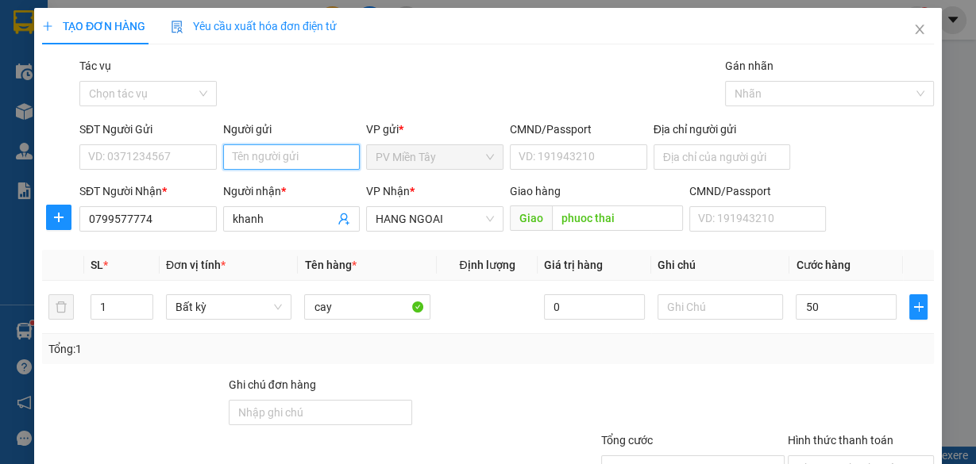
type input "50.000"
click at [267, 158] on input "Người gửi" at bounding box center [291, 156] width 137 height 25
type input "tx chien"
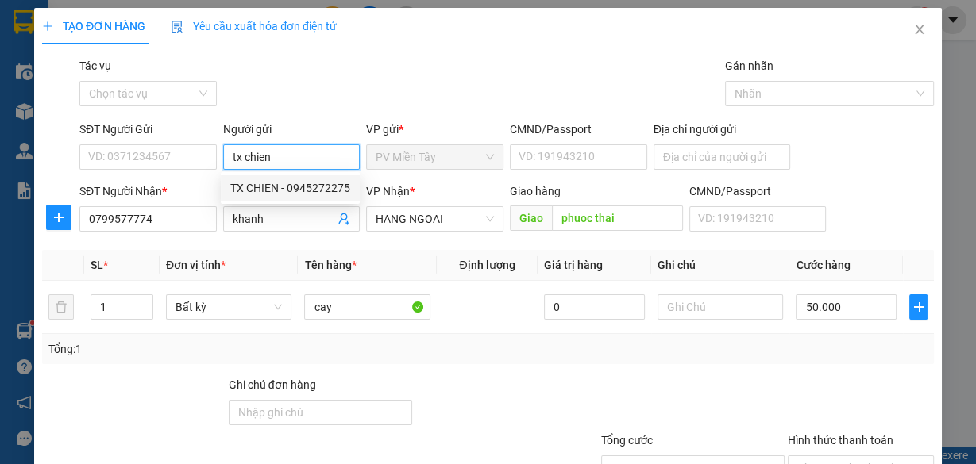
click at [322, 188] on div "TX CHIEN - 0945272275" at bounding box center [290, 187] width 120 height 17
type input "0945272275"
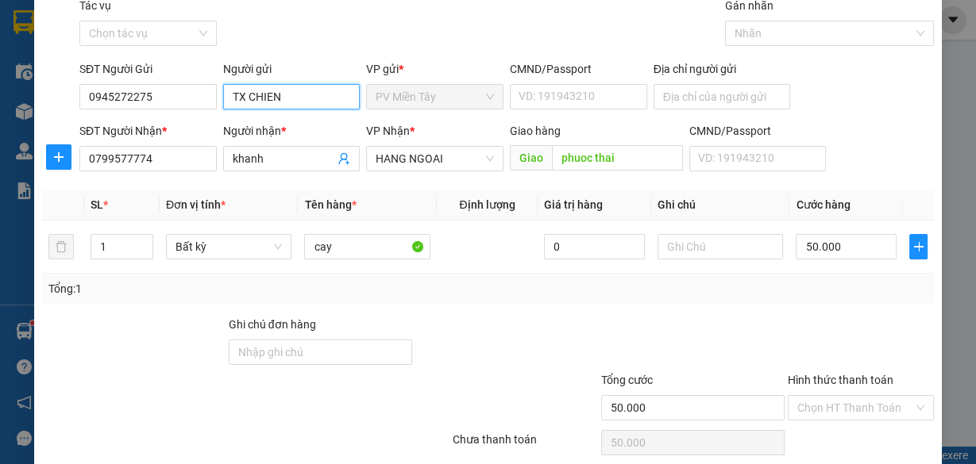
scroll to position [121, 0]
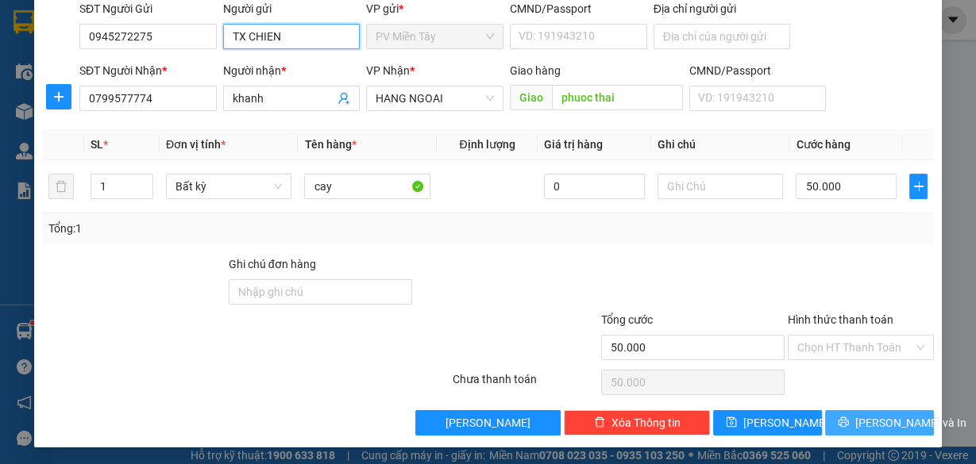
type input "TX CHIEN"
click at [856, 417] on span "[PERSON_NAME] và In" at bounding box center [910, 422] width 111 height 17
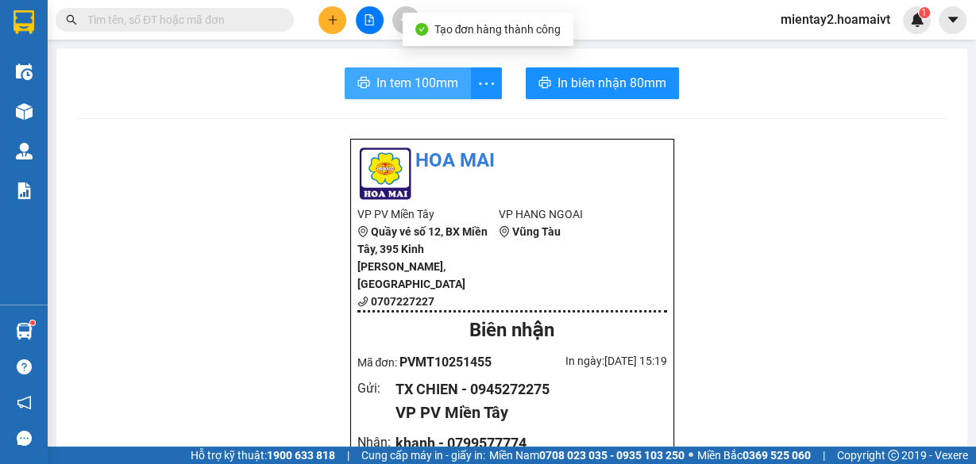
click at [419, 81] on span "In tem 100mm" at bounding box center [417, 83] width 82 height 20
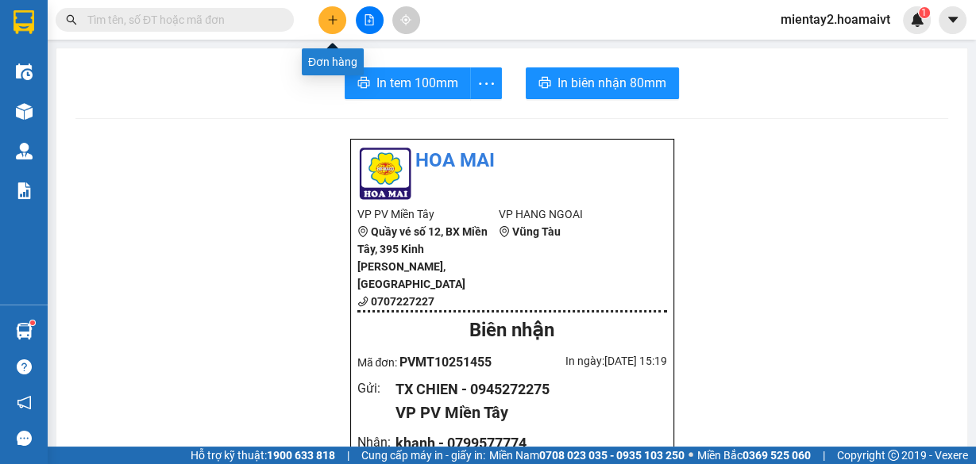
click at [326, 22] on button at bounding box center [332, 20] width 28 height 28
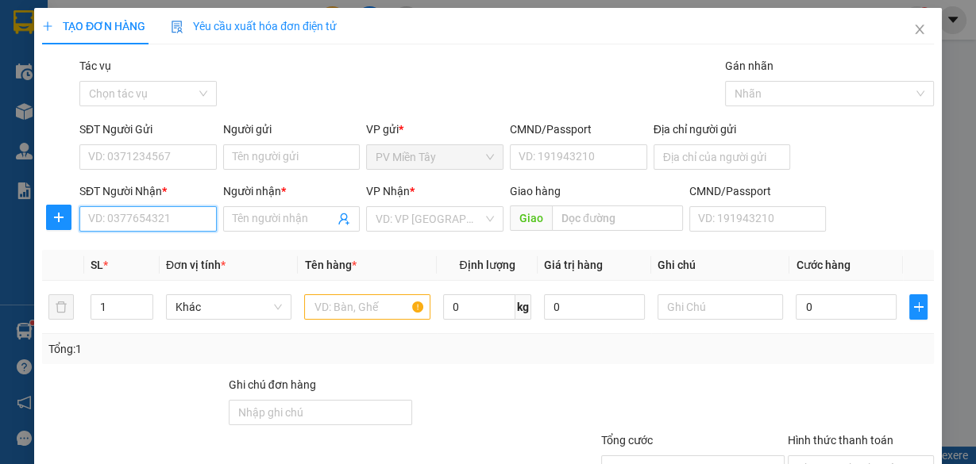
click at [176, 222] on input "SĐT Người Nhận *" at bounding box center [147, 218] width 137 height 25
type input "0965797271"
click at [177, 245] on div "0965797271 - TRỌNG" at bounding box center [146, 249] width 117 height 17
type input "0974912534 BTan"
type input "TRỌNG"
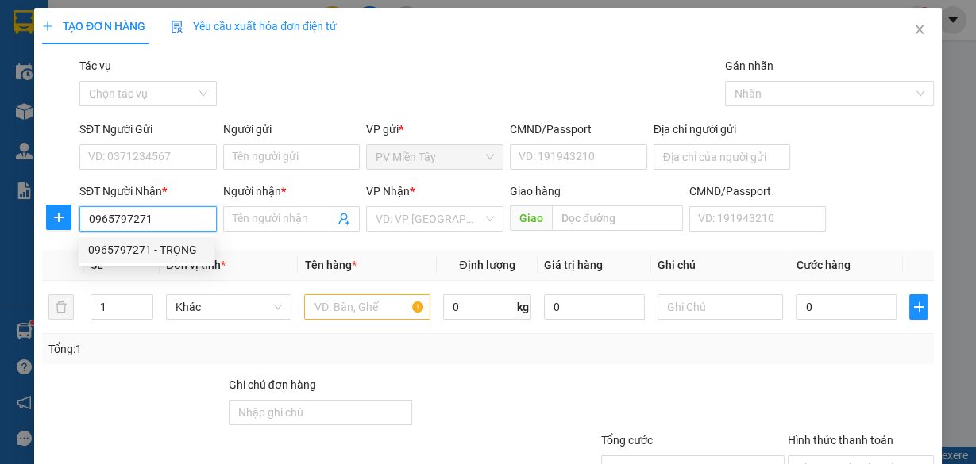
type input "Go Dau"
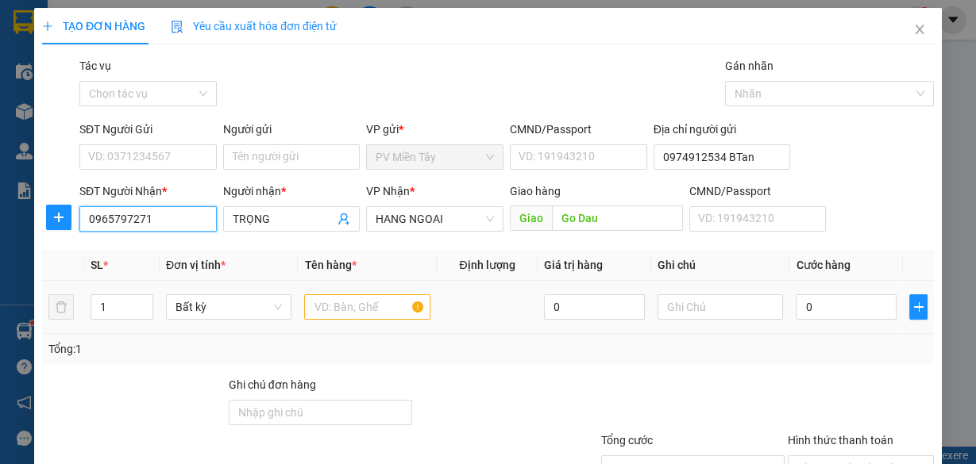
type input "0965797271"
click at [349, 304] on input "text" at bounding box center [367, 307] width 126 height 25
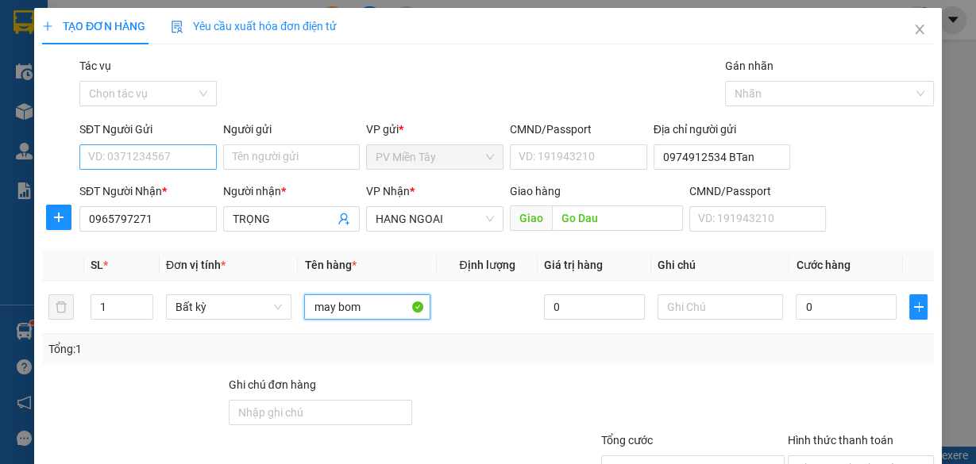
type input "may bom"
click at [156, 160] on input "SĐT Người Gửi" at bounding box center [147, 156] width 137 height 25
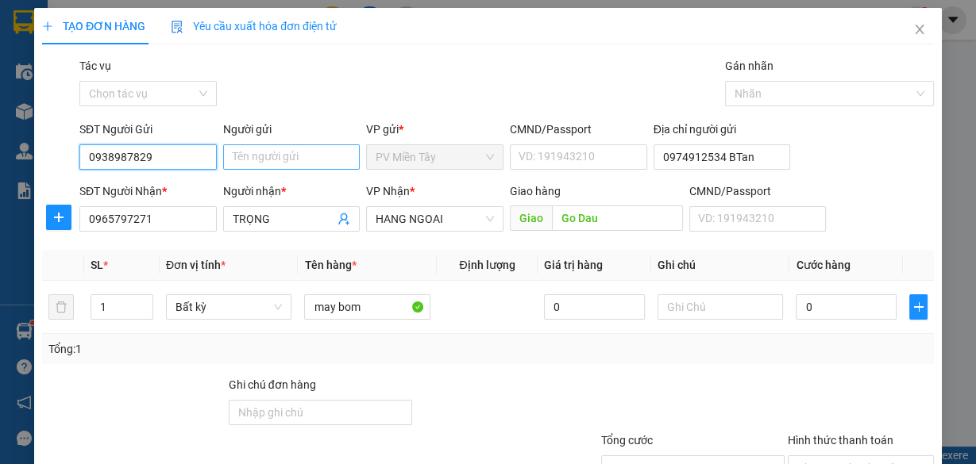
type input "0938987829"
click at [292, 159] on input "Người gửi" at bounding box center [291, 156] width 137 height 25
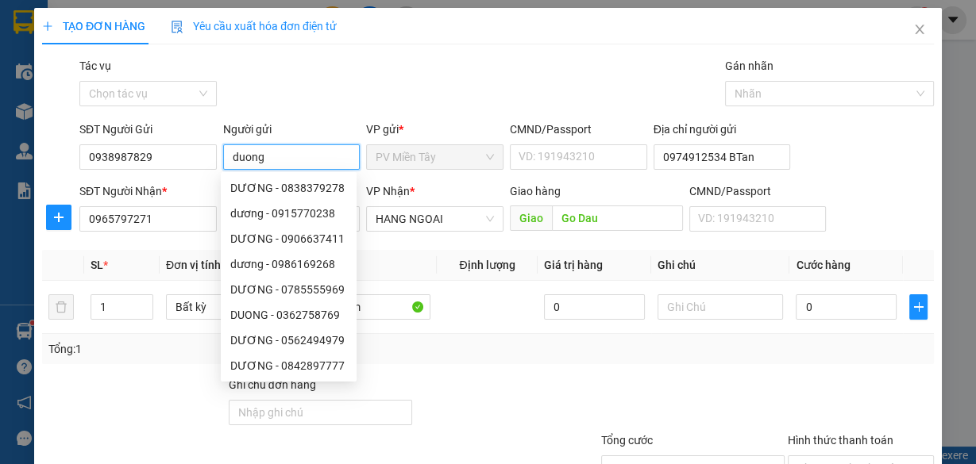
click at [438, 159] on span "PV Miền Tây" at bounding box center [435, 157] width 118 height 24
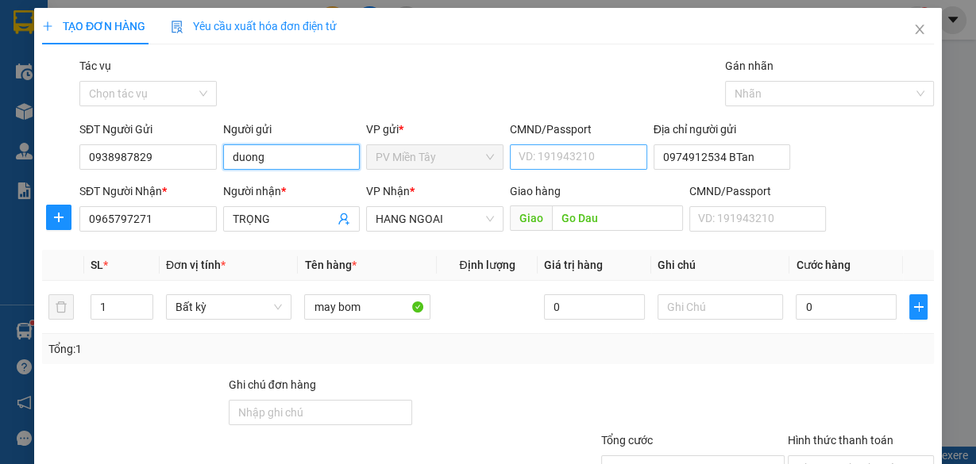
type input "duong"
click at [572, 157] on input "CMND/Passport" at bounding box center [578, 156] width 137 height 25
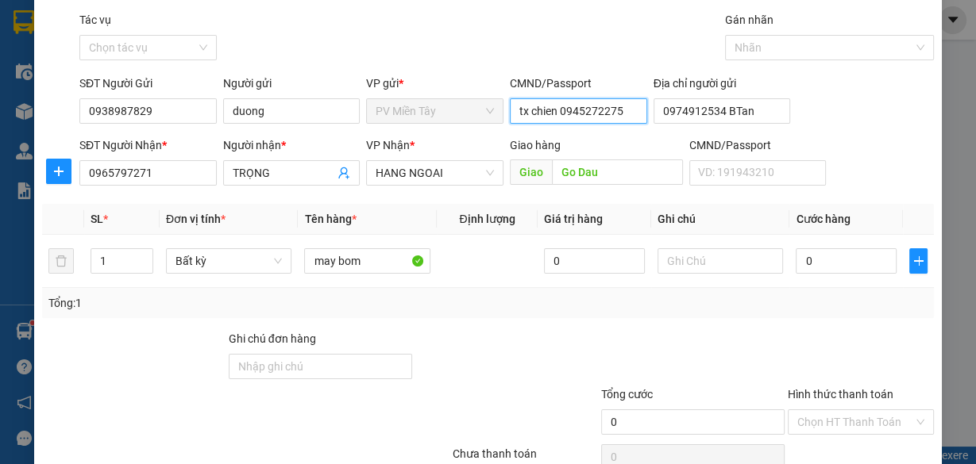
scroll to position [64, 0]
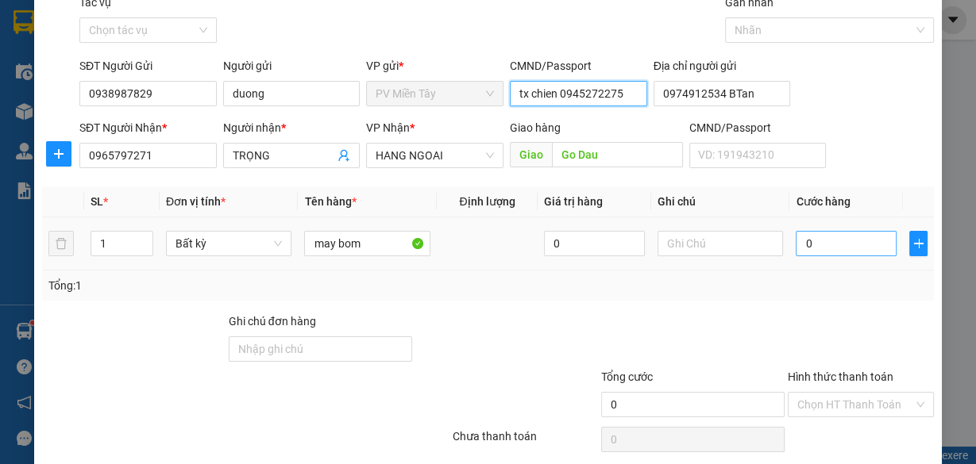
type input "tx chien 0945272275"
click at [821, 244] on input "0" at bounding box center [846, 243] width 101 height 25
type input "6"
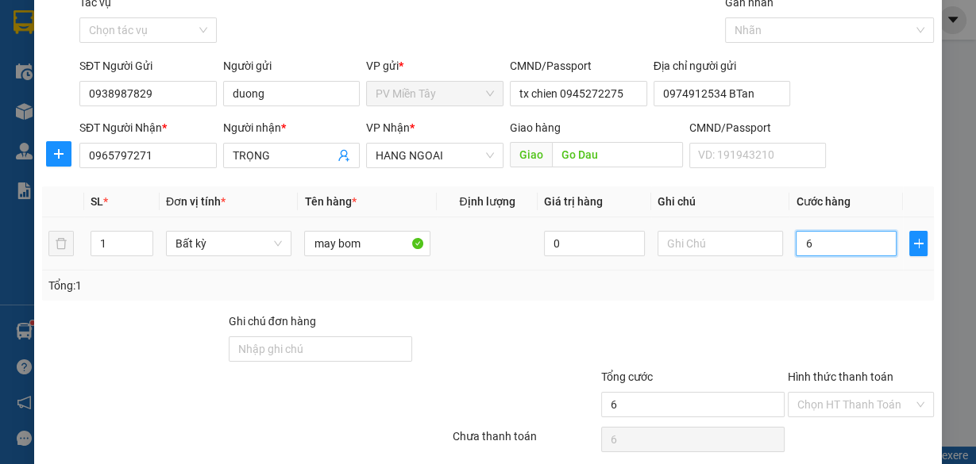
type input "60"
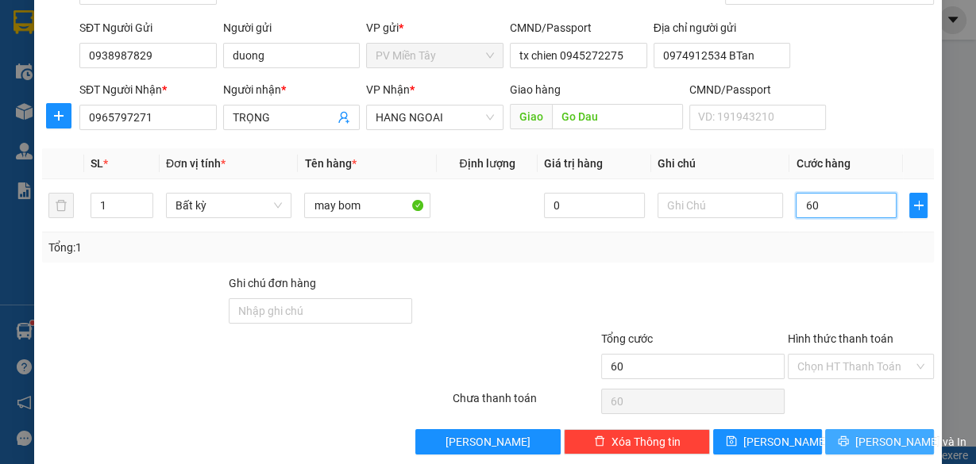
scroll to position [121, 0]
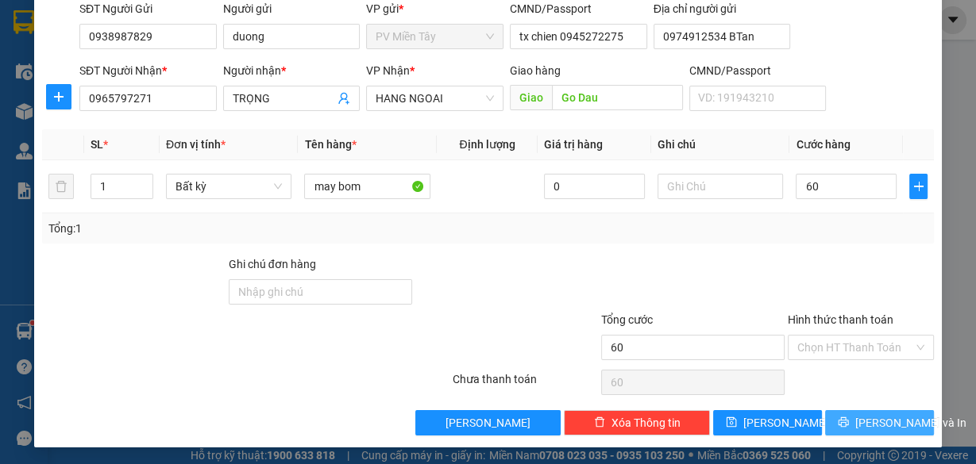
type input "60.000"
click at [861, 422] on span "[PERSON_NAME] và In" at bounding box center [910, 422] width 111 height 17
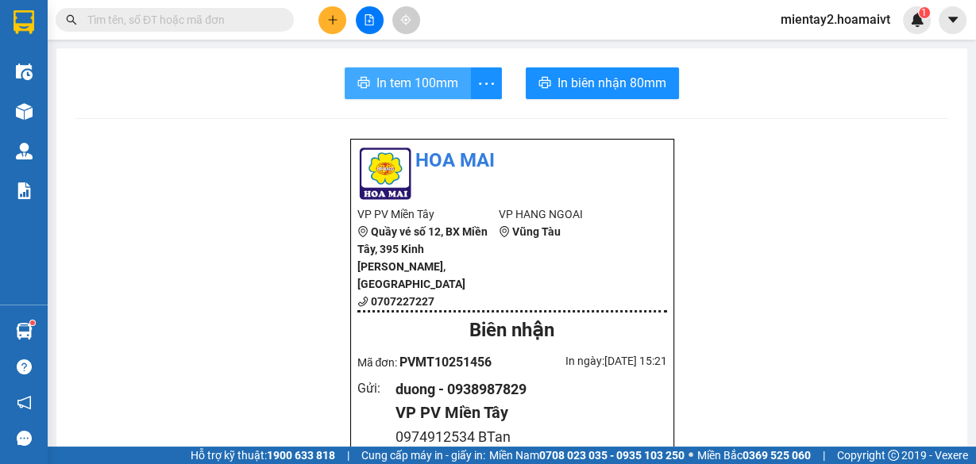
click at [402, 79] on span "In tem 100mm" at bounding box center [417, 83] width 82 height 20
click at [325, 16] on button at bounding box center [332, 20] width 28 height 28
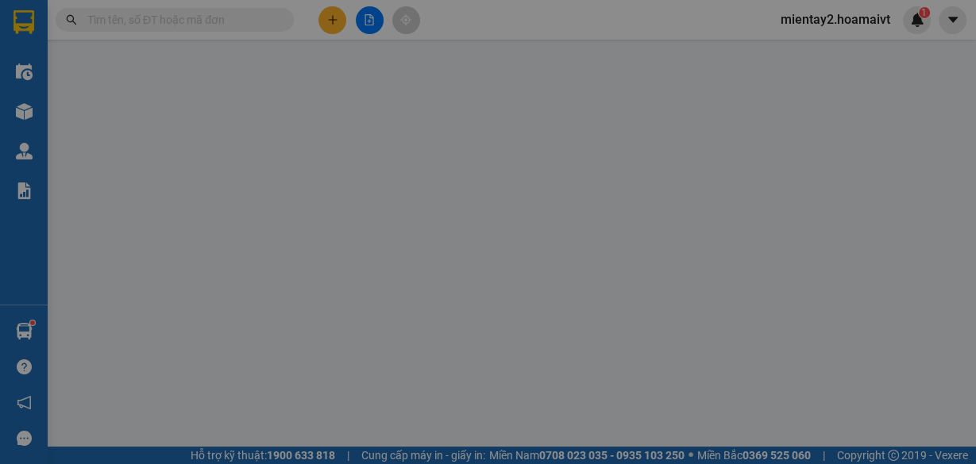
click at [329, 20] on span "Yêu cầu xuất hóa đơn điện tử" at bounding box center [254, 26] width 166 height 13
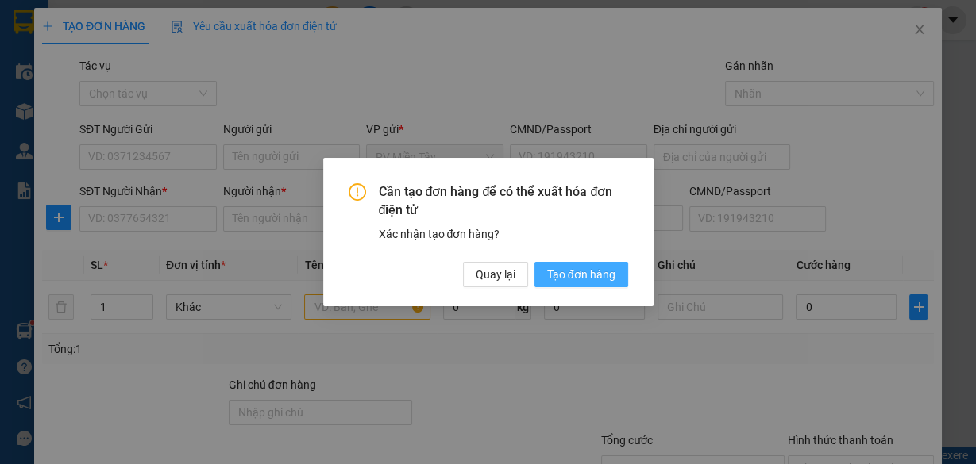
click at [560, 273] on span "Tạo đơn hàng" at bounding box center [581, 274] width 68 height 17
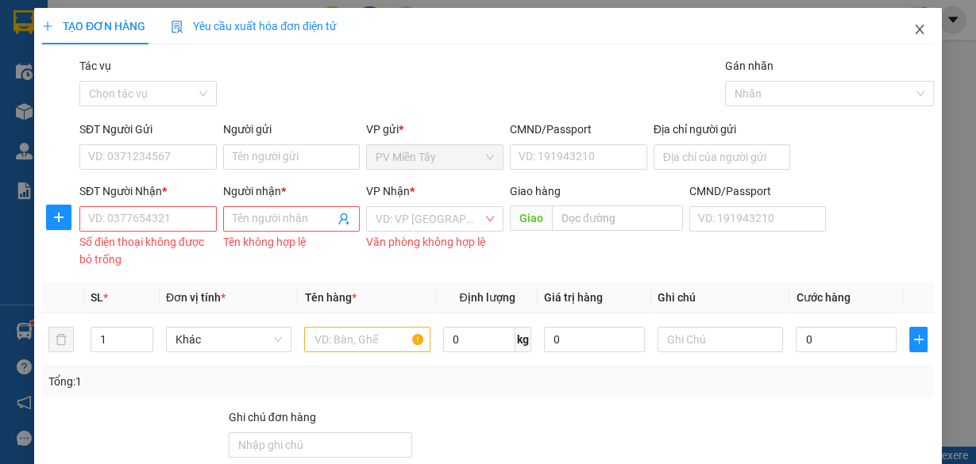
click at [913, 32] on icon "close" at bounding box center [919, 29] width 13 height 13
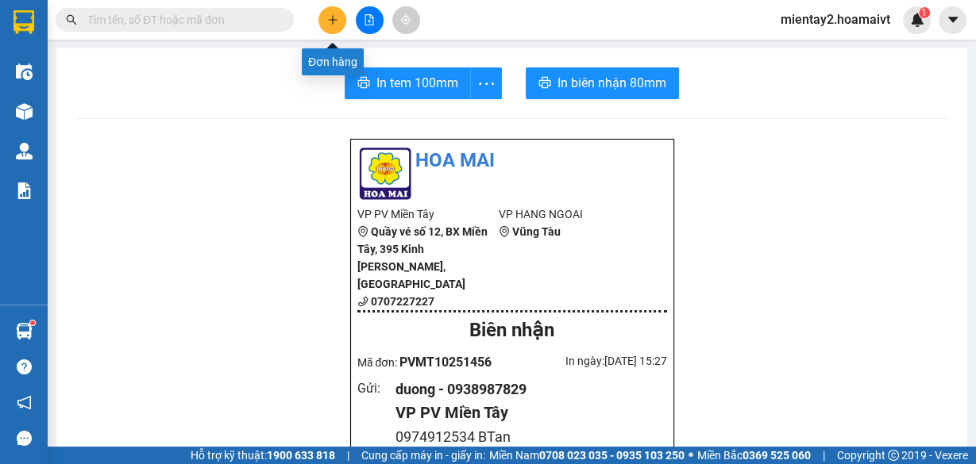
click at [336, 14] on icon "plus" at bounding box center [332, 19] width 11 height 11
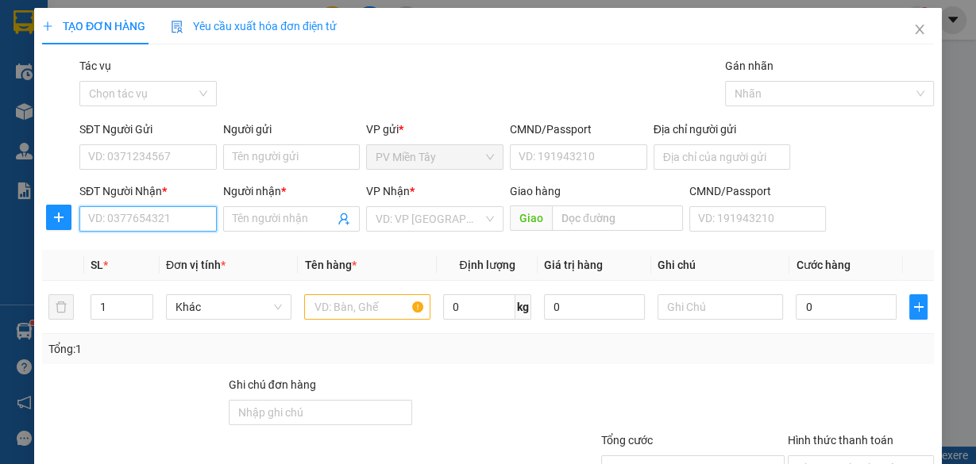
click at [189, 219] on input "SĐT Người Nhận *" at bounding box center [147, 218] width 137 height 25
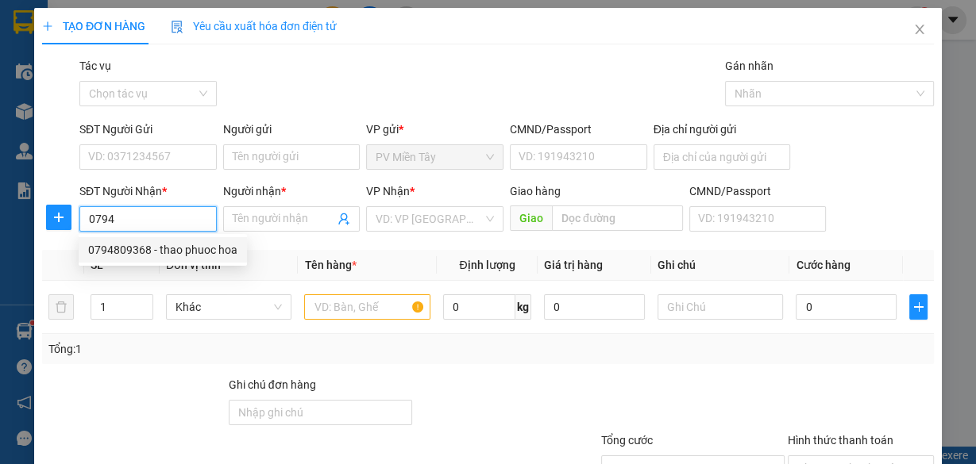
click at [166, 258] on div "0794809368 - thao phuoc hoa" at bounding box center [162, 249] width 149 height 17
type input "0794809368"
type input "thao phuoc hoa"
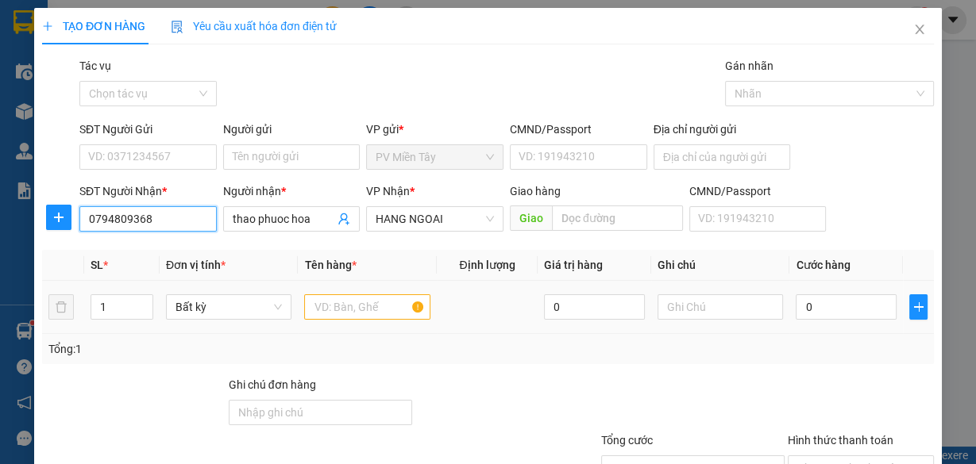
type input "0794809368"
click at [341, 308] on input "text" at bounding box center [367, 307] width 126 height 25
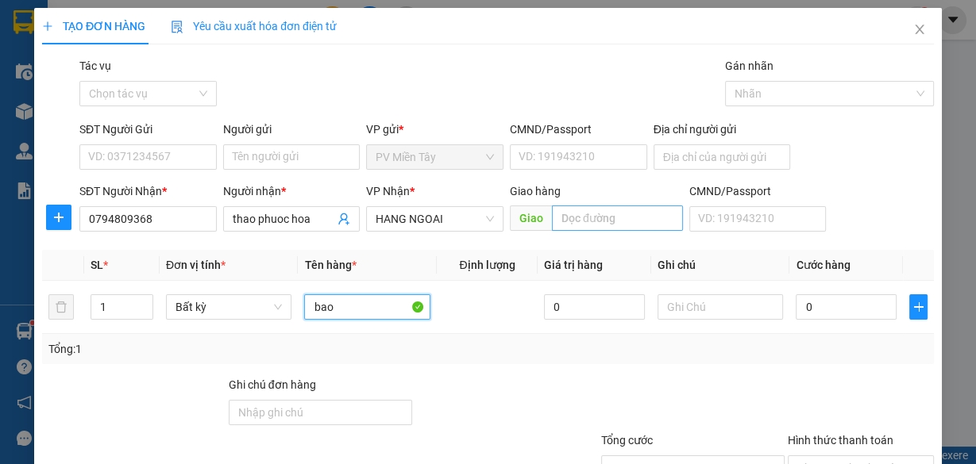
type input "bao"
click at [595, 213] on input "text" at bounding box center [617, 218] width 131 height 25
type input "phuoc hoa"
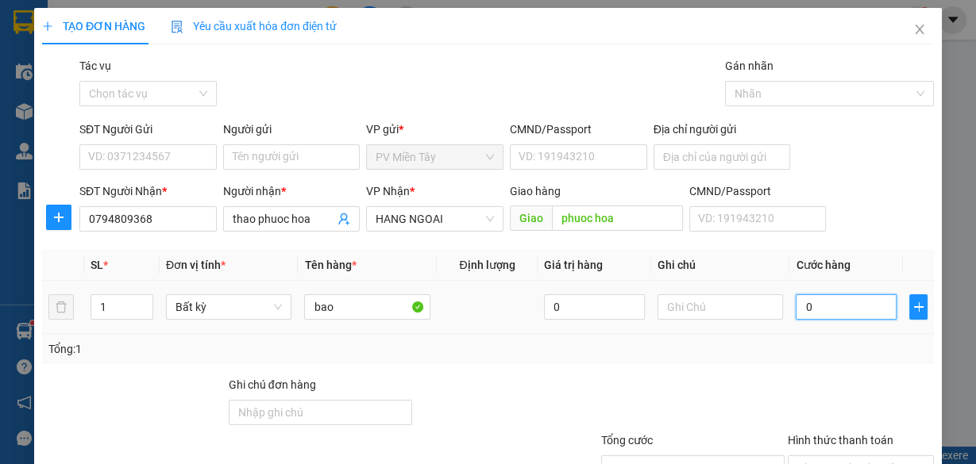
click at [831, 306] on input "0" at bounding box center [846, 307] width 101 height 25
type input "5"
type input "50"
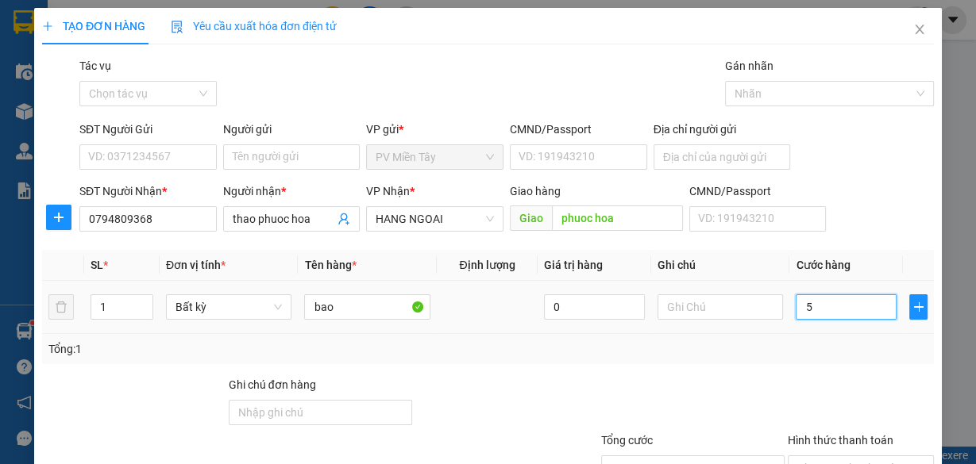
type input "50"
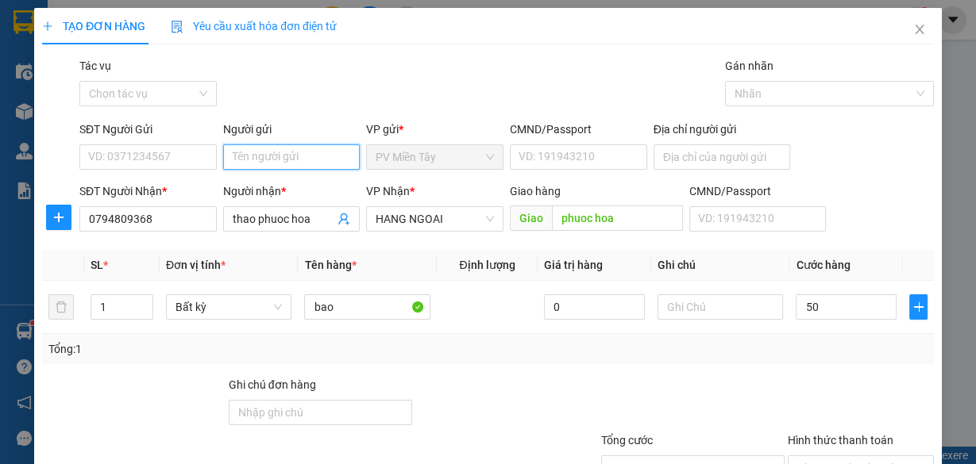
type input "50.000"
click at [296, 157] on input "Người gửi" at bounding box center [291, 156] width 137 height 25
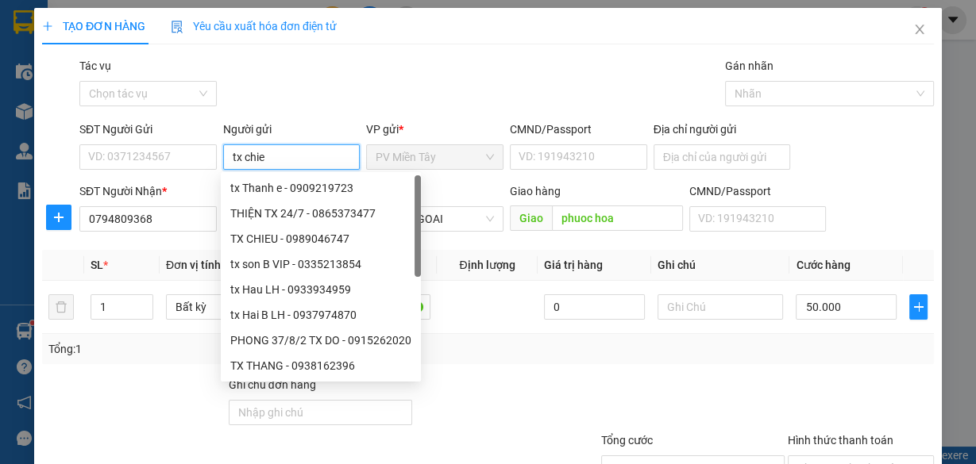
type input "tx chien"
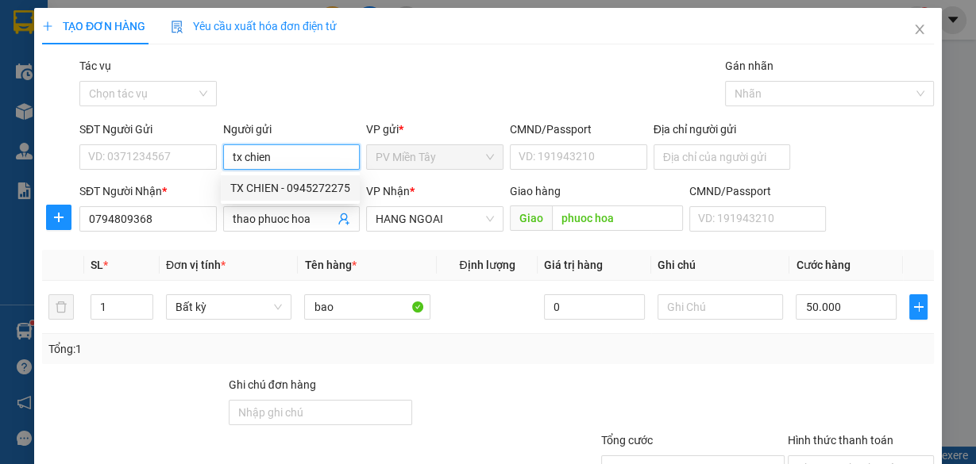
click at [299, 190] on div "TX CHIEN - 0945272275" at bounding box center [290, 187] width 120 height 17
type input "0945272275"
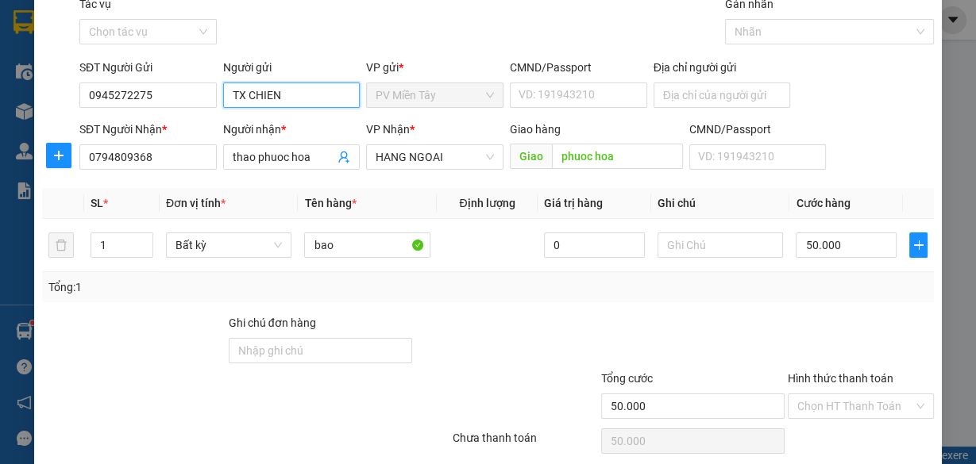
scroll to position [121, 0]
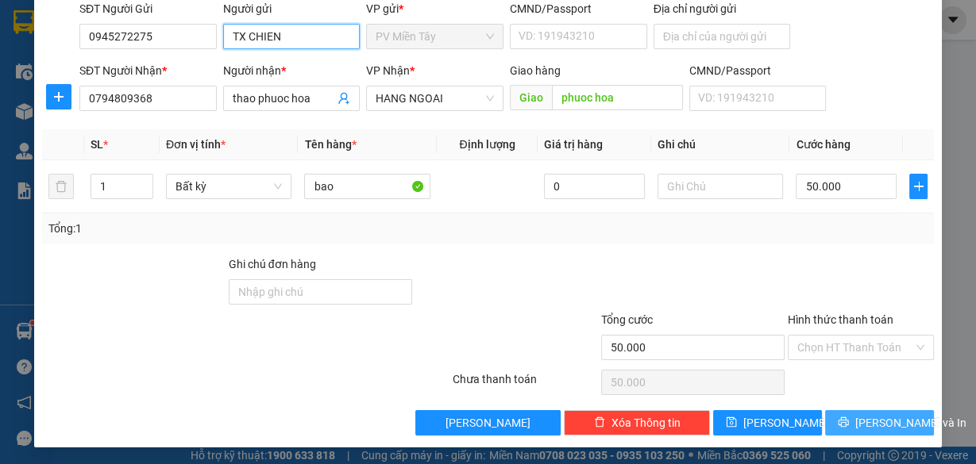
type input "TX CHIEN"
click at [864, 429] on span "[PERSON_NAME] và In" at bounding box center [910, 422] width 111 height 17
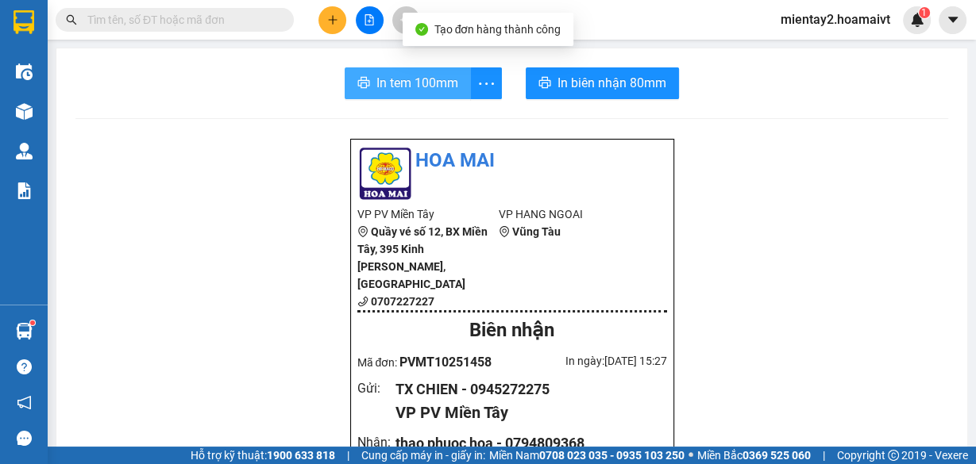
click at [419, 79] on span "In tem 100mm" at bounding box center [417, 83] width 82 height 20
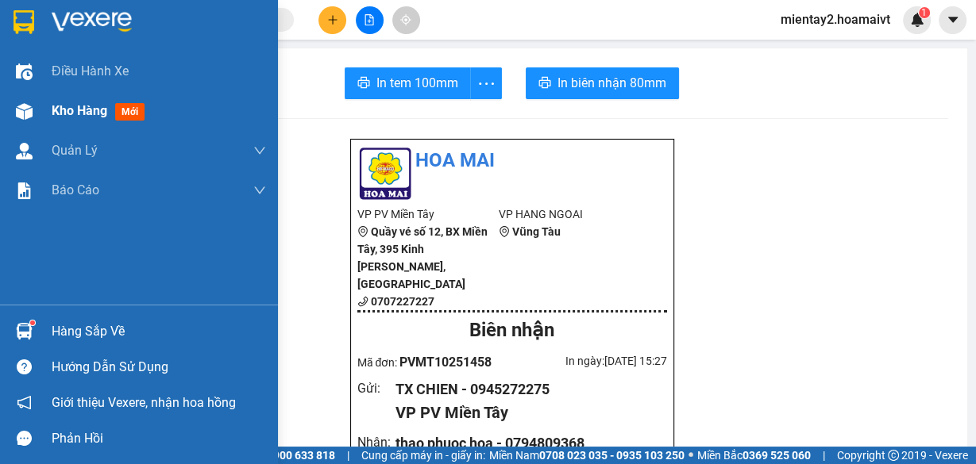
click at [89, 114] on span "Kho hàng" at bounding box center [80, 110] width 56 height 15
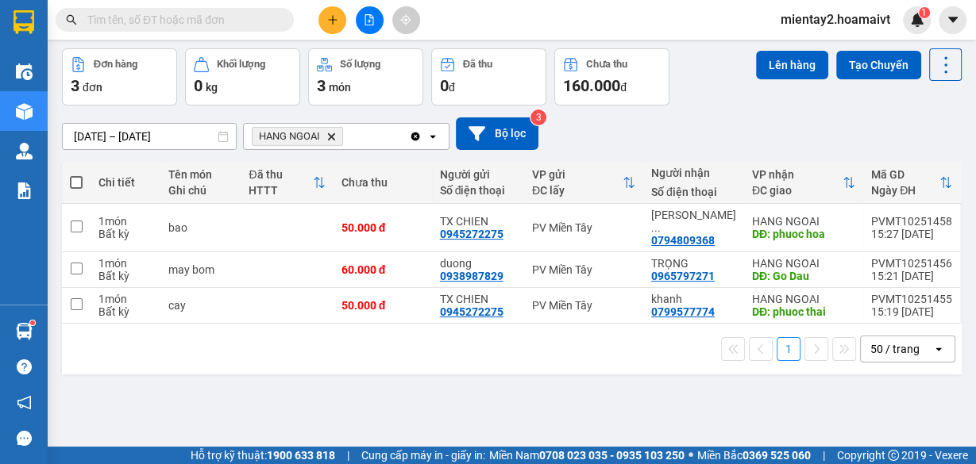
scroll to position [64, 0]
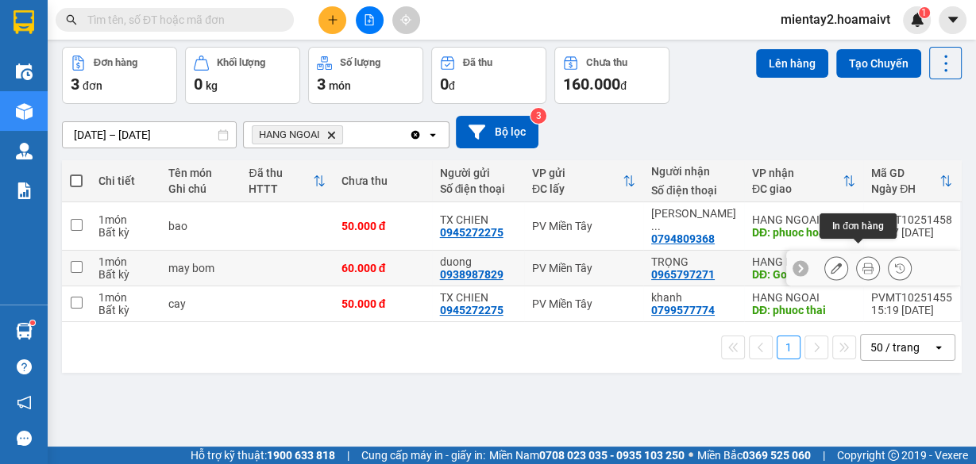
click at [862, 263] on icon at bounding box center [867, 268] width 11 height 11
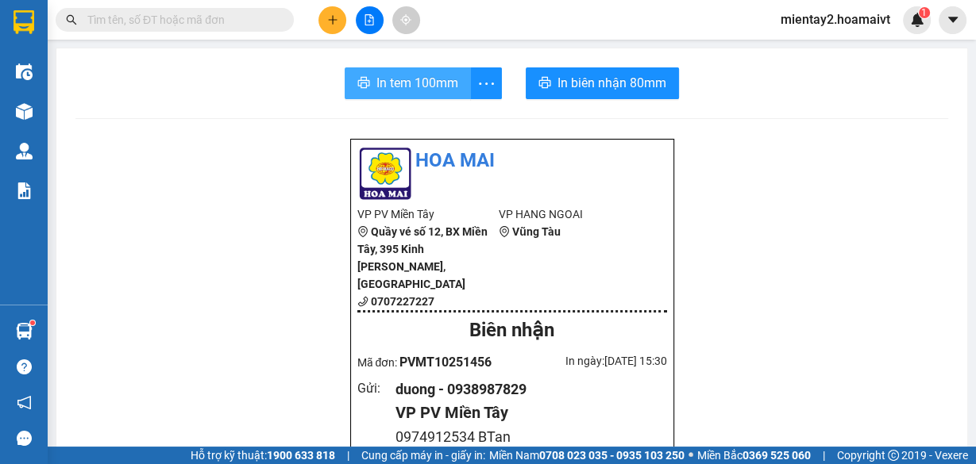
click at [418, 71] on button "In tem 100mm" at bounding box center [408, 83] width 126 height 32
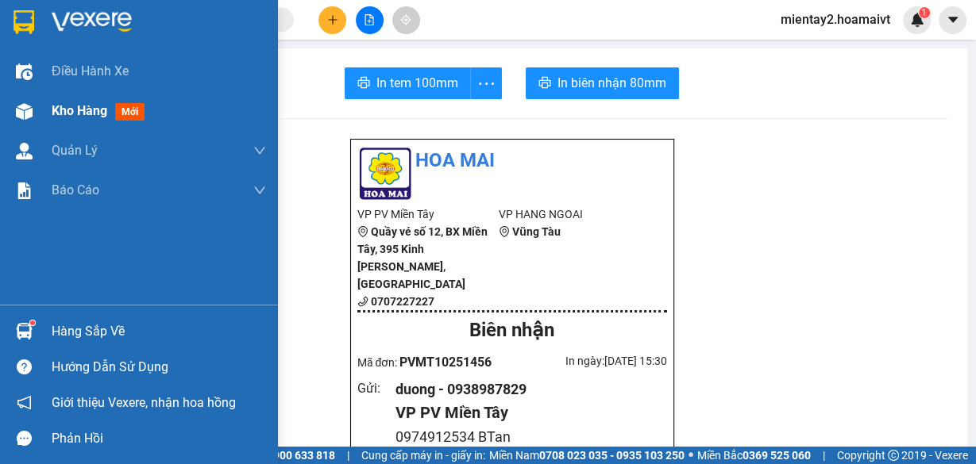
click at [75, 110] on span "Kho hàng" at bounding box center [80, 110] width 56 height 15
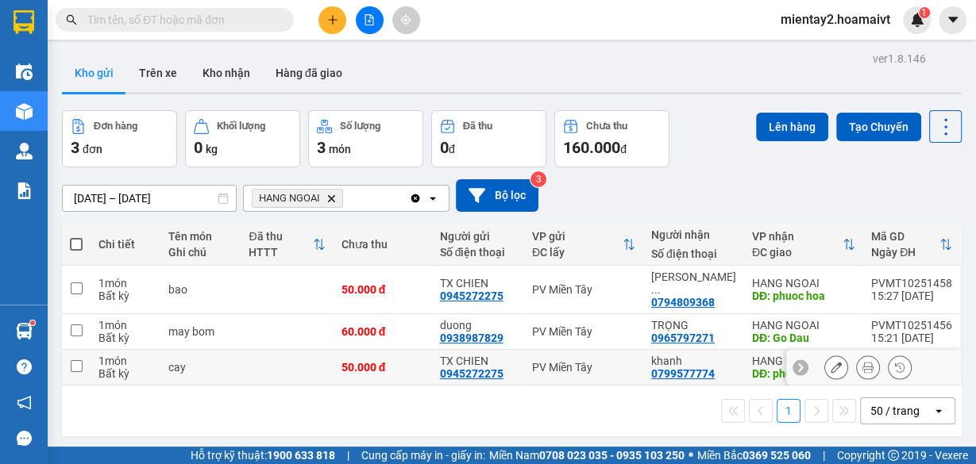
click at [711, 355] on div "khanh" at bounding box center [693, 361] width 85 height 13
checkbox input "true"
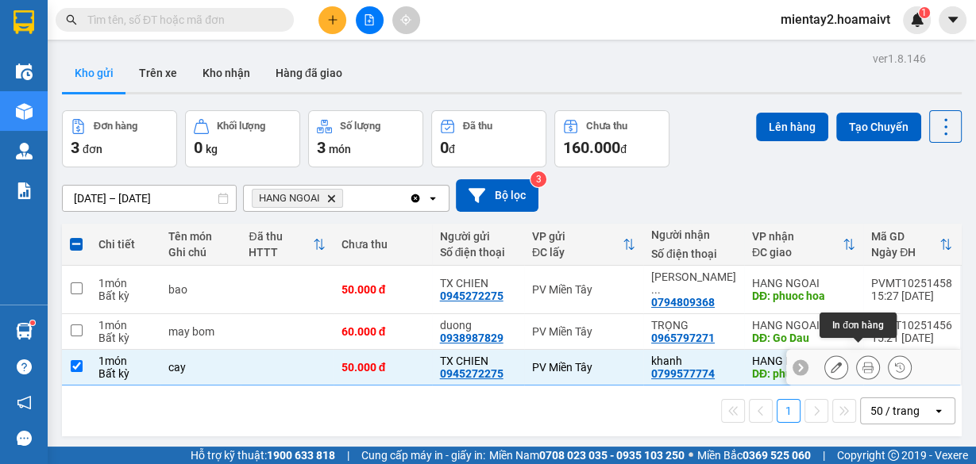
click at [862, 362] on icon at bounding box center [867, 367] width 11 height 11
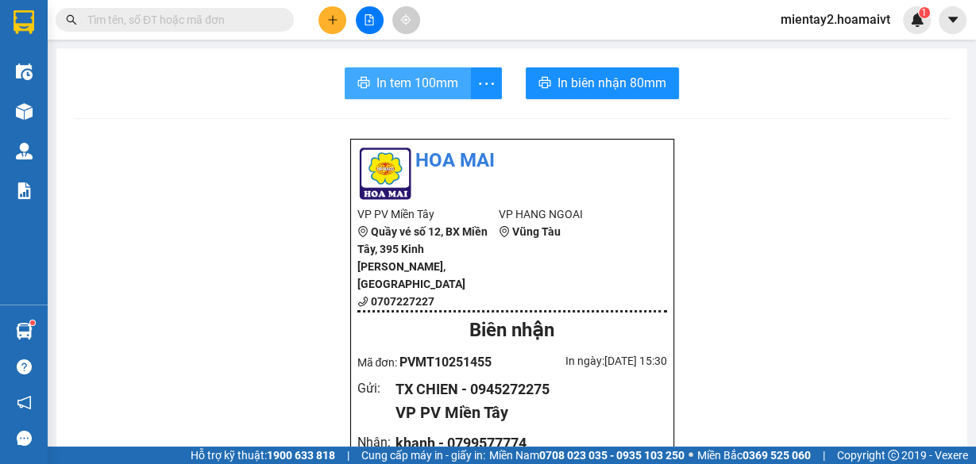
click at [407, 73] on span "In tem 100mm" at bounding box center [417, 83] width 82 height 20
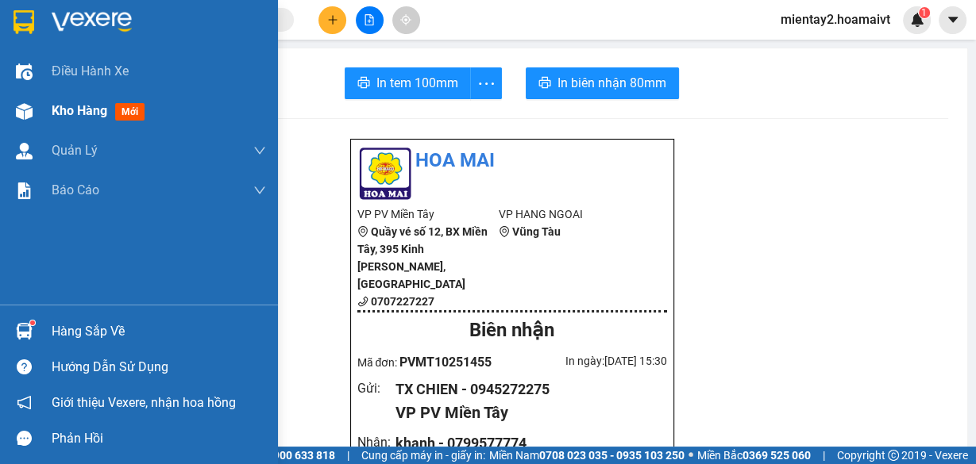
click at [81, 112] on span "Kho hàng" at bounding box center [80, 110] width 56 height 15
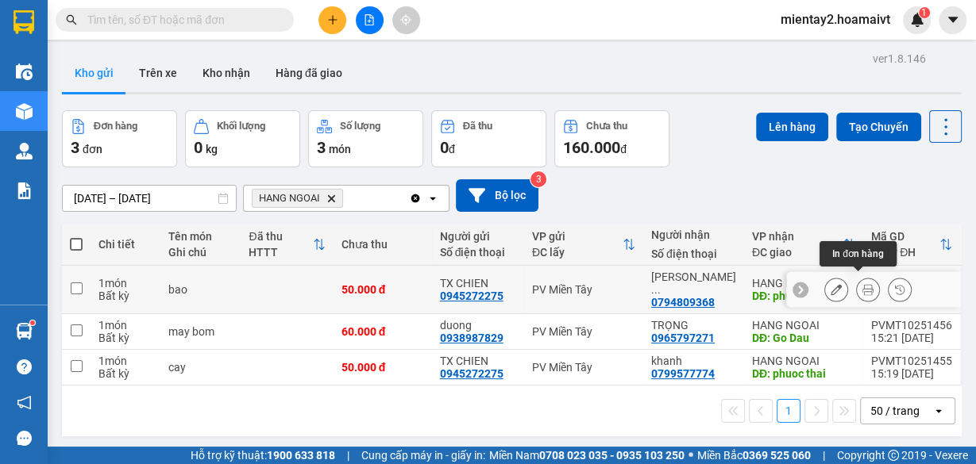
click at [862, 284] on icon at bounding box center [867, 289] width 11 height 11
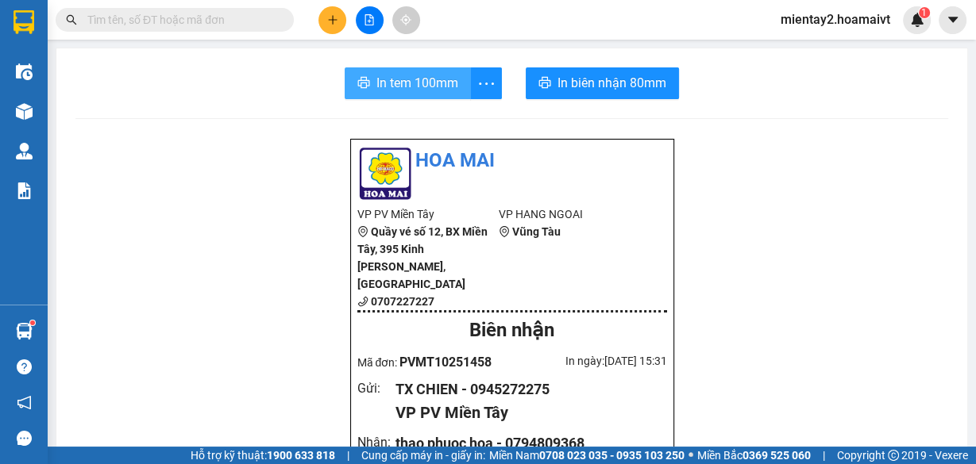
click at [434, 83] on span "In tem 100mm" at bounding box center [417, 83] width 82 height 20
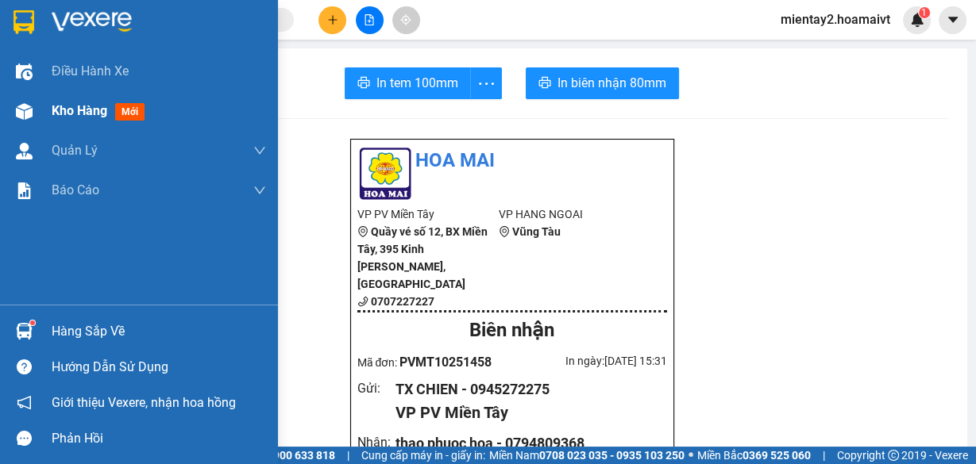
click at [75, 112] on span "Kho hàng" at bounding box center [80, 110] width 56 height 15
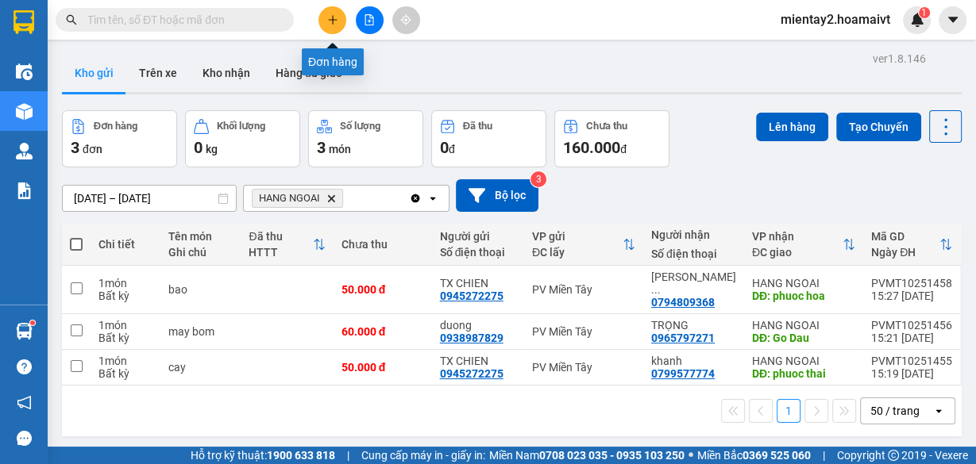
click at [326, 20] on button at bounding box center [332, 20] width 28 height 28
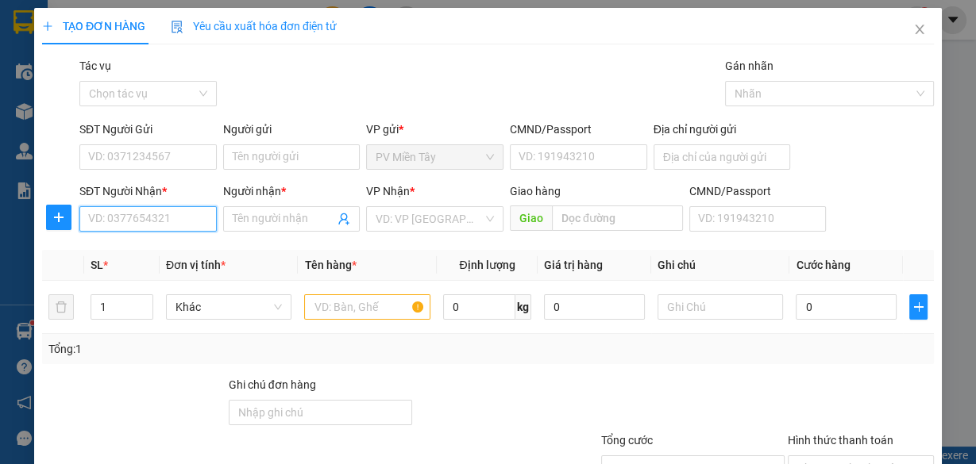
click at [178, 219] on input "SĐT Người Nhận *" at bounding box center [147, 218] width 137 height 25
paste input "0908218029"
type input "0908218029"
click at [176, 250] on div "0908218029 - Hiền" at bounding box center [146, 249] width 117 height 17
type input "Q BINH CHANH"
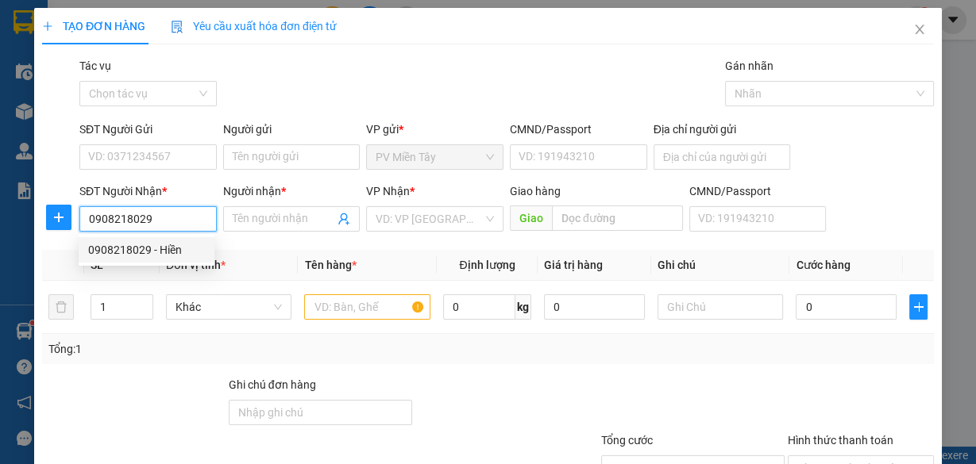
type input "Hiền"
type input "Long Son"
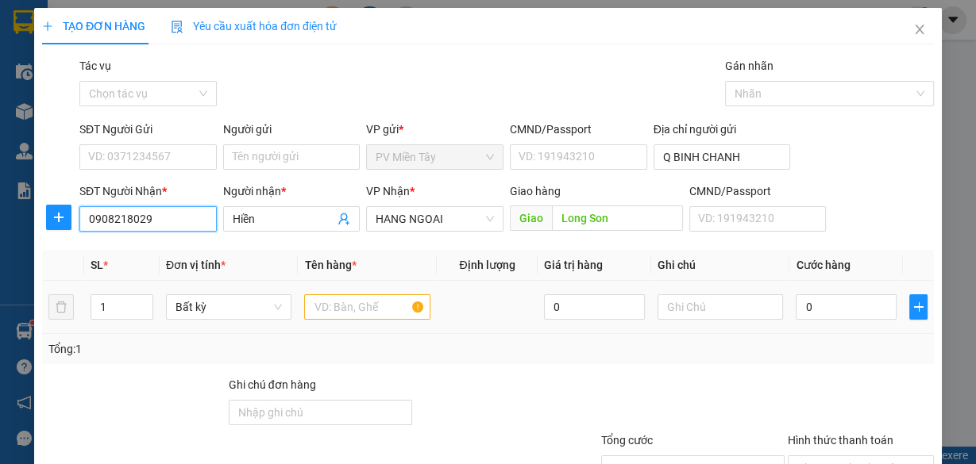
type input "0908218029"
click at [351, 306] on input "text" at bounding box center [367, 307] width 126 height 25
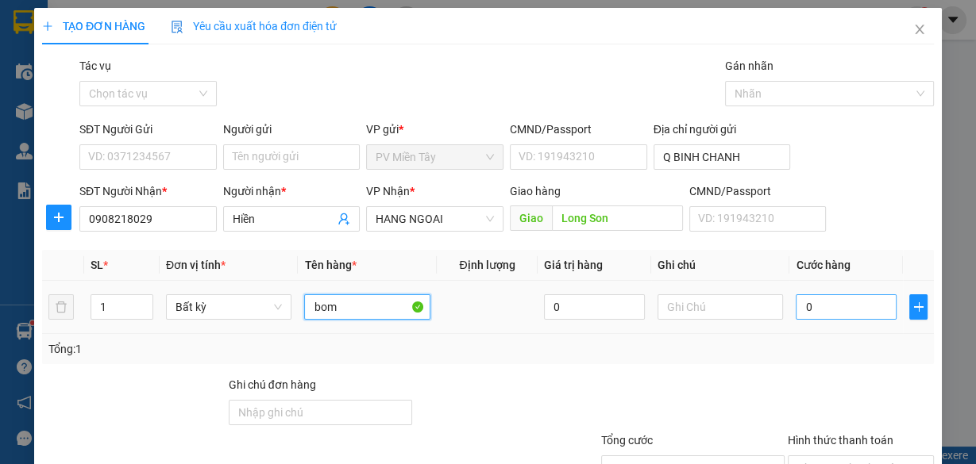
type input "bom"
click at [861, 310] on input "0" at bounding box center [846, 307] width 101 height 25
type input "1"
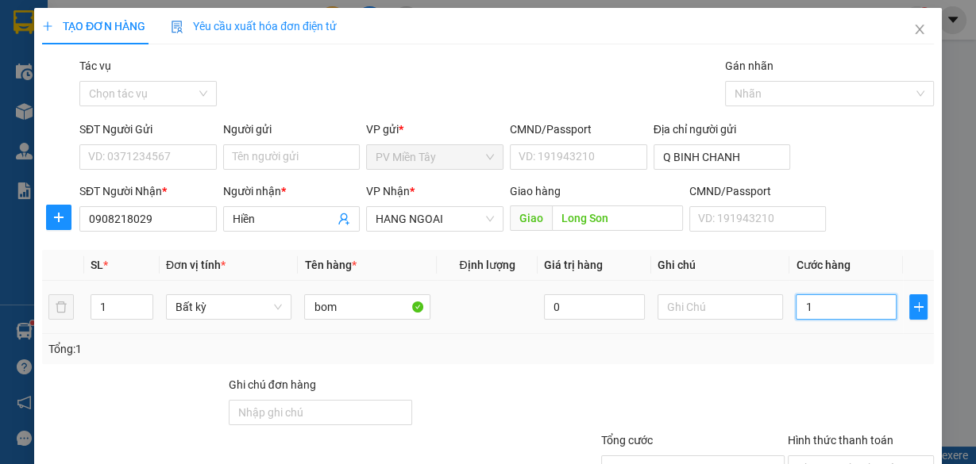
type input "15"
type input "150"
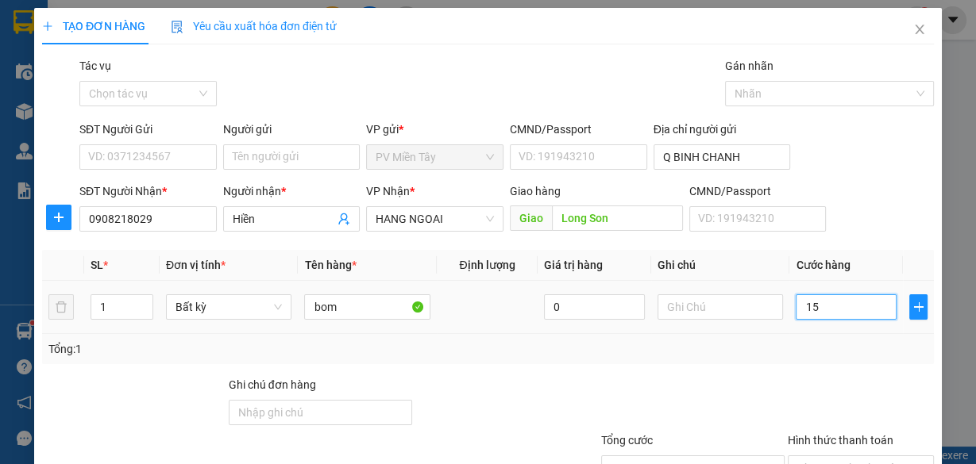
type input "150"
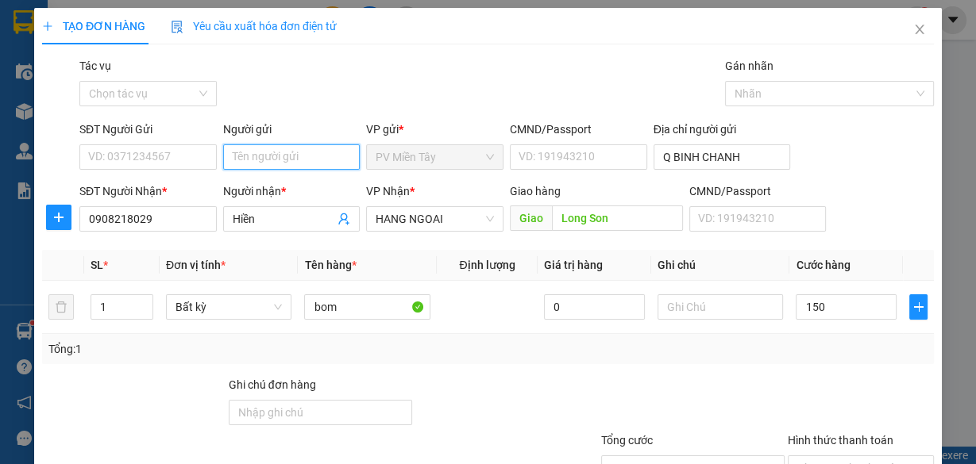
type input "150.000"
click at [298, 158] on input "Người gửi" at bounding box center [291, 156] width 137 height 25
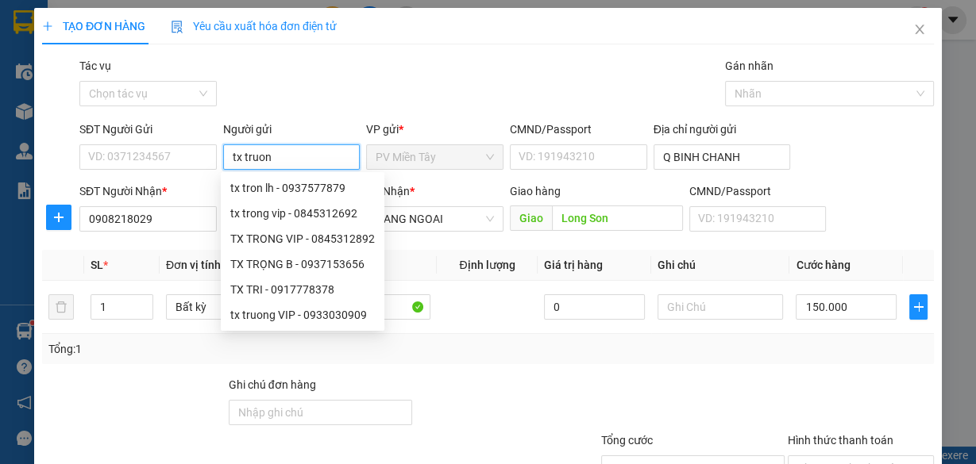
type input "tx truong"
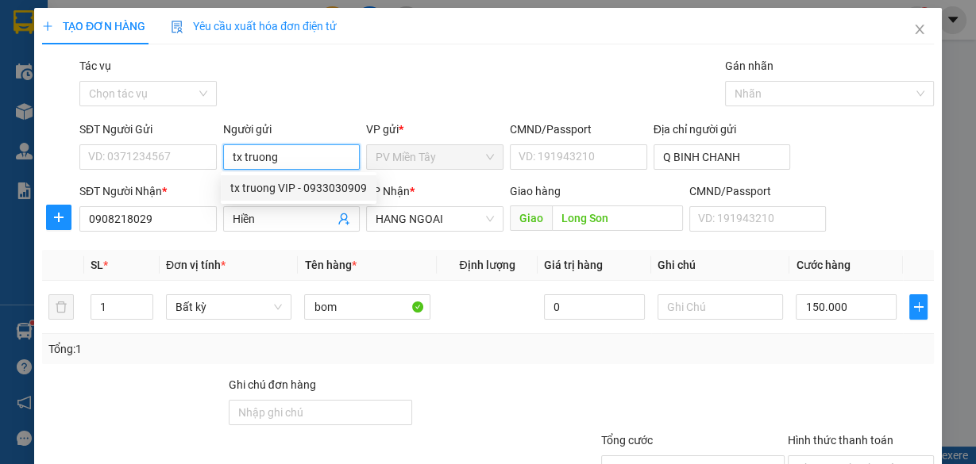
click at [293, 188] on div "tx truong VIP - 0933030909" at bounding box center [298, 187] width 137 height 17
type input "0933030909"
type input "tx truong VIP"
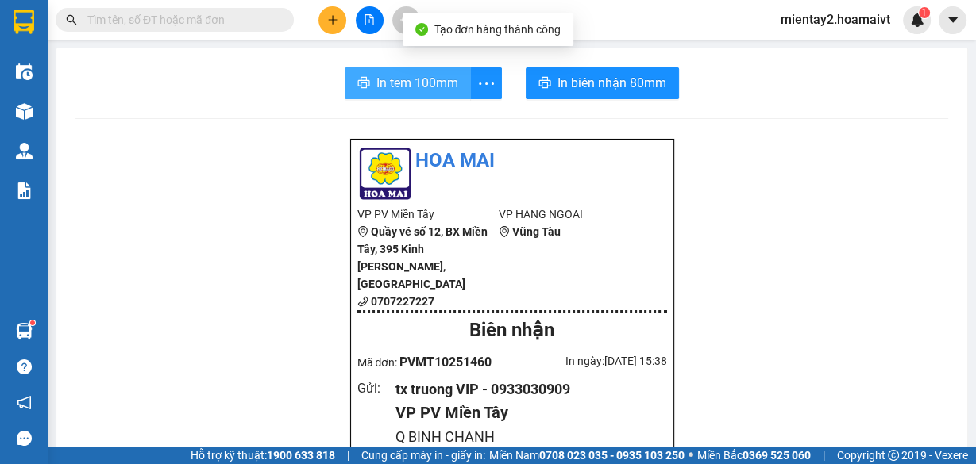
click at [419, 82] on span "In tem 100mm" at bounding box center [417, 83] width 82 height 20
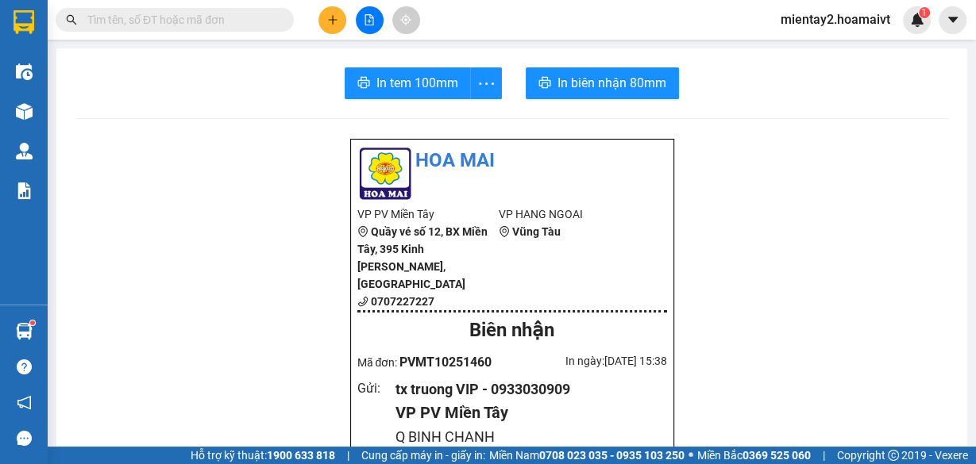
click at [329, 25] on icon "plus" at bounding box center [332, 19] width 11 height 11
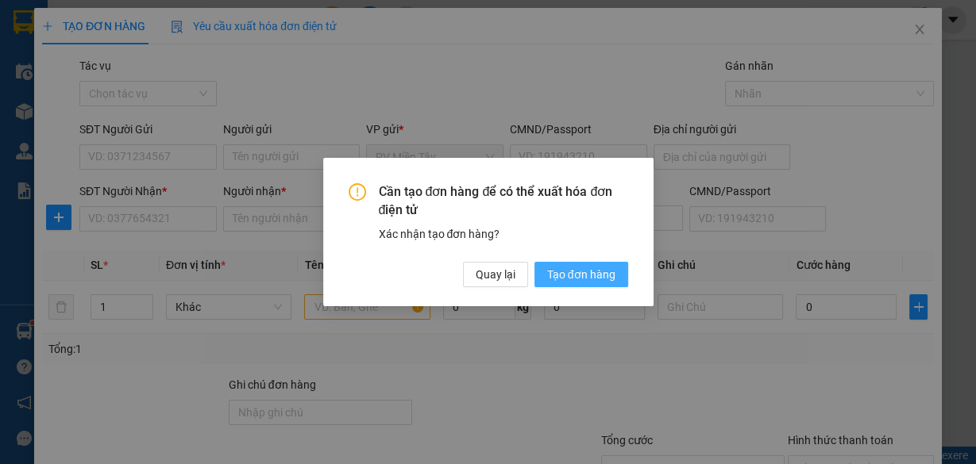
click at [566, 278] on span "Tạo đơn hàng" at bounding box center [581, 274] width 68 height 17
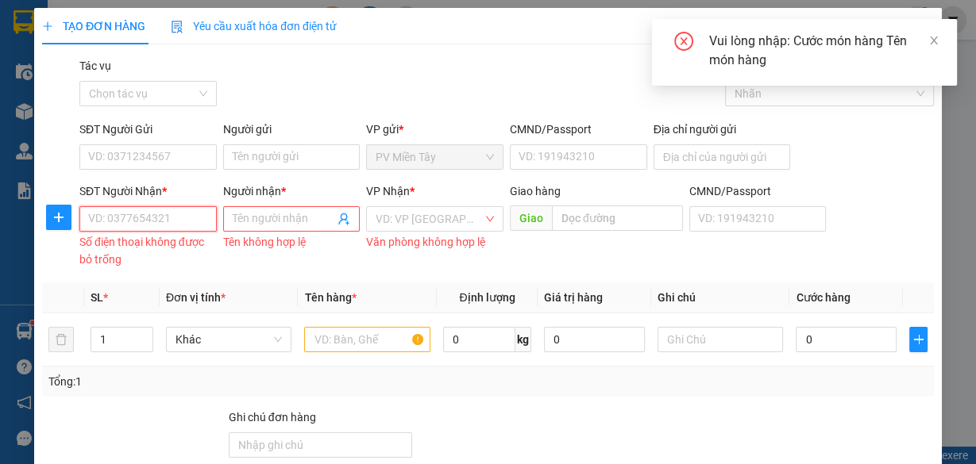
click at [175, 218] on input "SĐT Người Nhận *" at bounding box center [147, 218] width 137 height 25
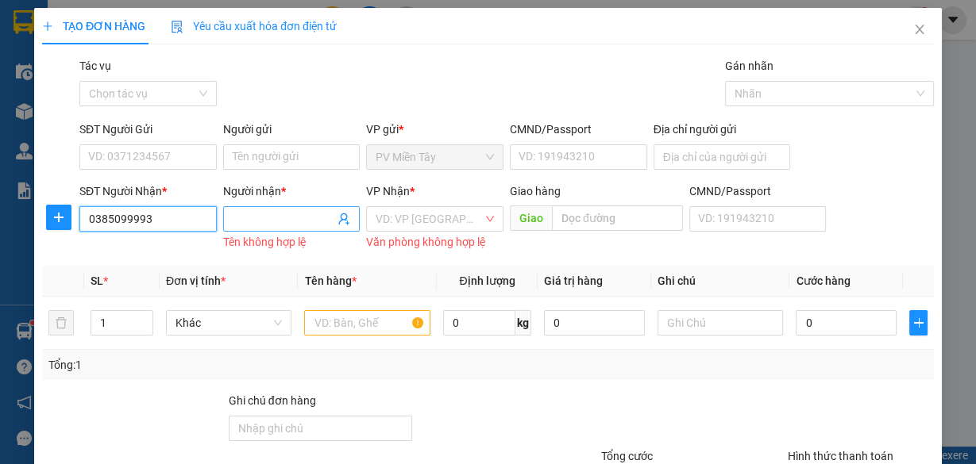
type input "0385099993"
click at [265, 214] on input "Người nhận *" at bounding box center [284, 218] width 102 height 17
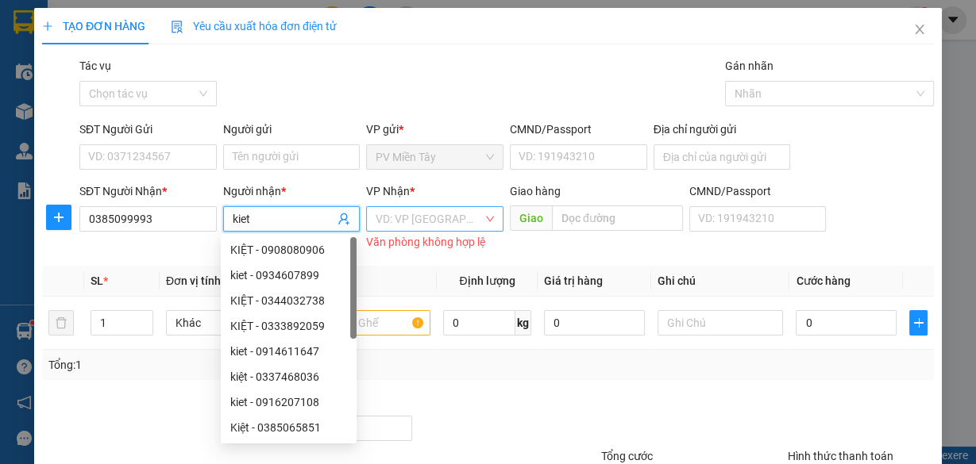
type input "kiet"
click at [427, 221] on input "search" at bounding box center [429, 219] width 107 height 24
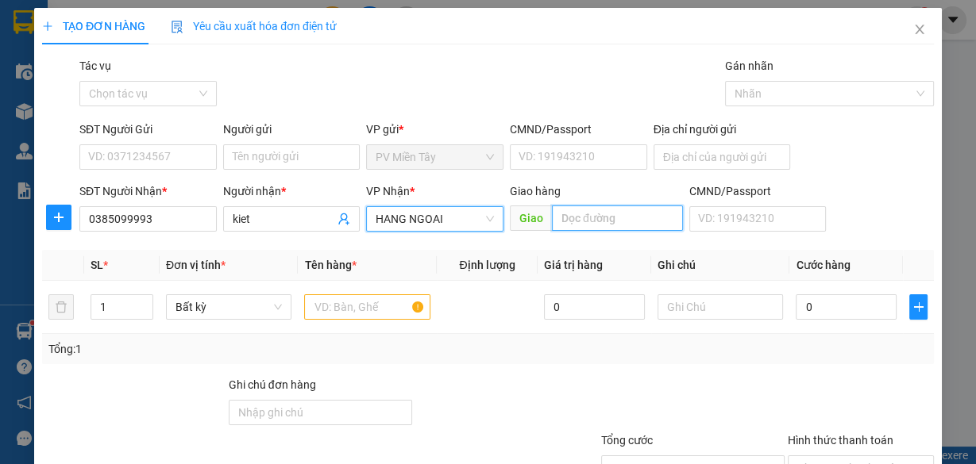
click at [618, 215] on input "text" at bounding box center [617, 218] width 131 height 25
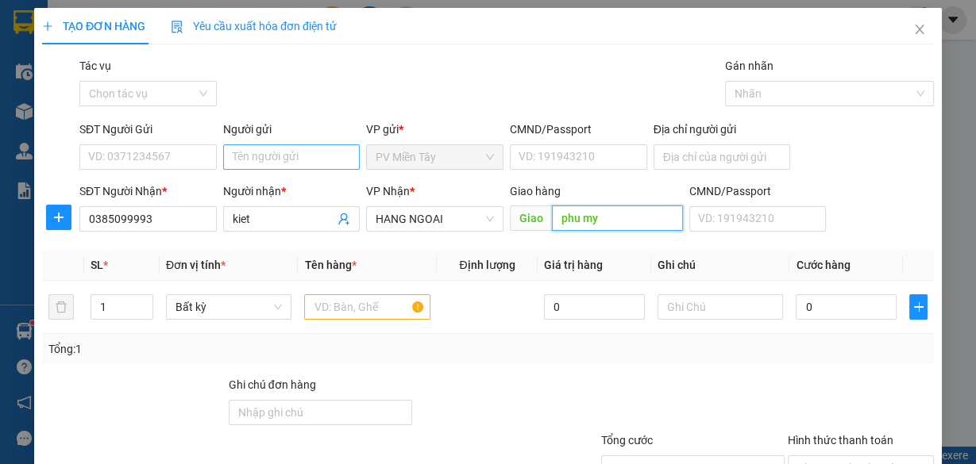
type input "phu my"
click at [291, 152] on input "Người gửi" at bounding box center [291, 156] width 137 height 25
type input "tx truong"
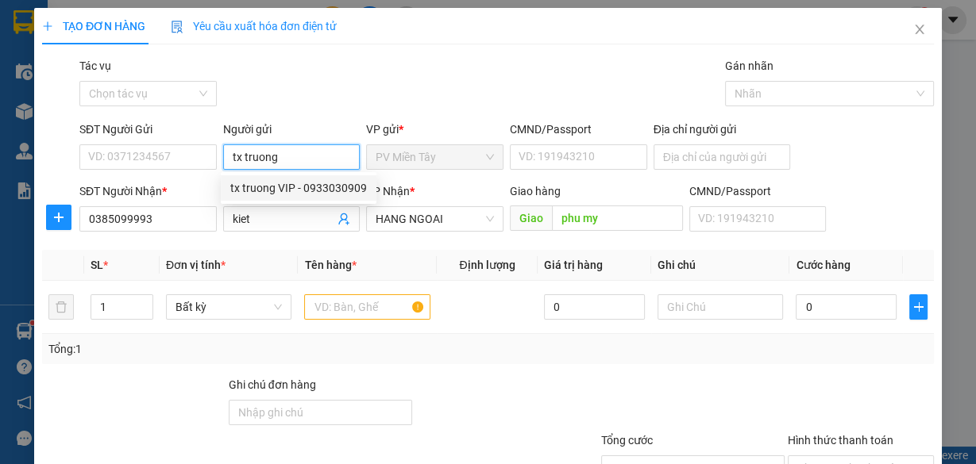
click at [277, 191] on div "tx truong VIP - 0933030909" at bounding box center [298, 187] width 137 height 17
type input "0933030909"
type input "tx truong VIP"
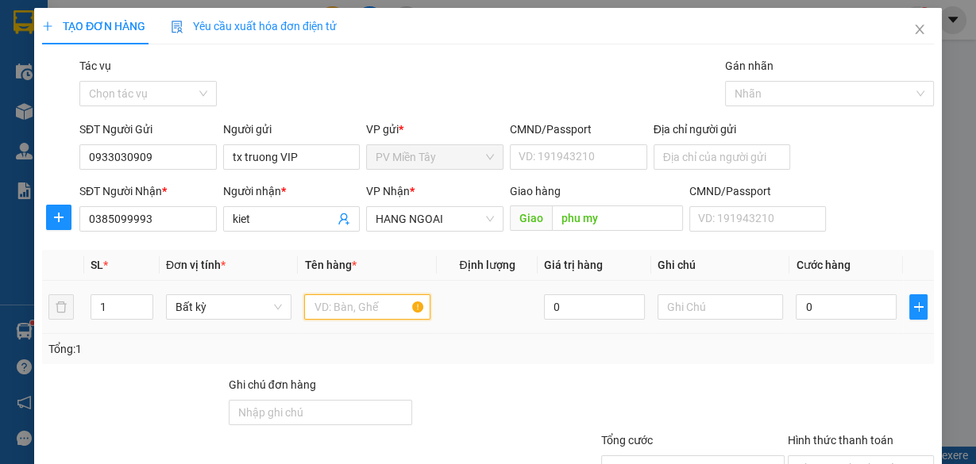
click at [383, 310] on input "text" at bounding box center [367, 307] width 126 height 25
type input "xop"
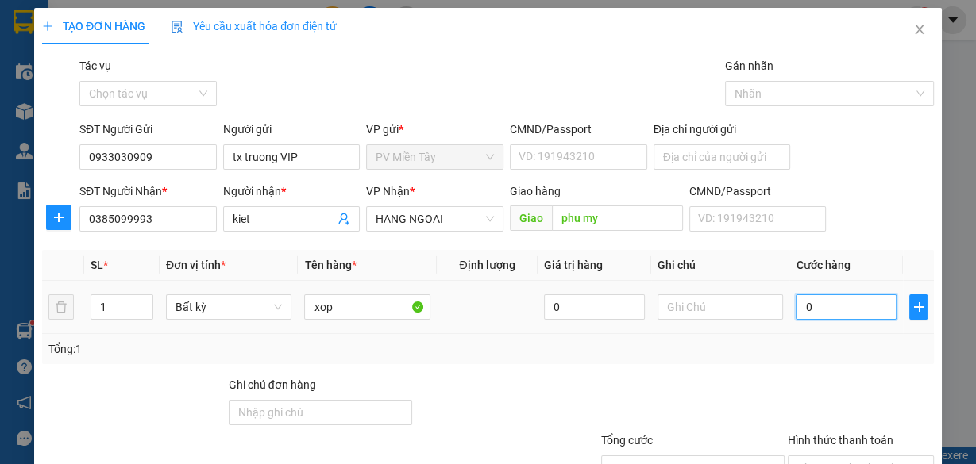
click at [845, 307] on input "0" at bounding box center [846, 307] width 101 height 25
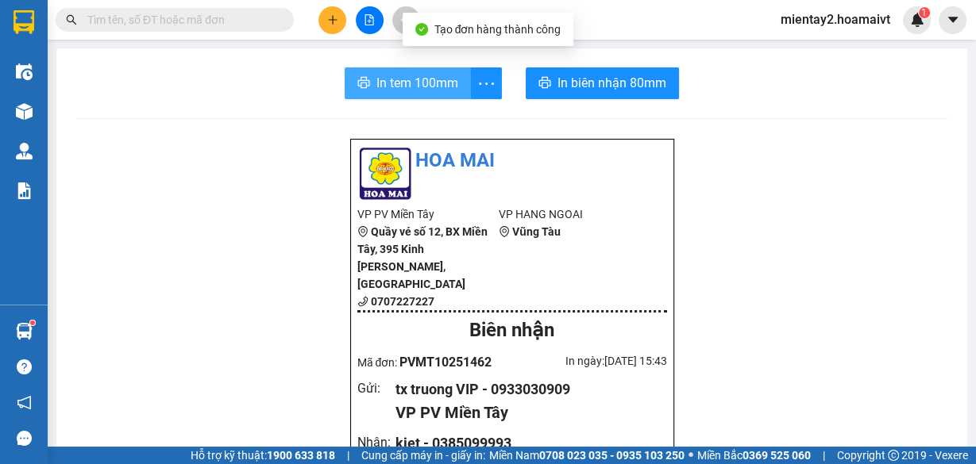
click at [392, 77] on span "In tem 100mm" at bounding box center [417, 83] width 82 height 20
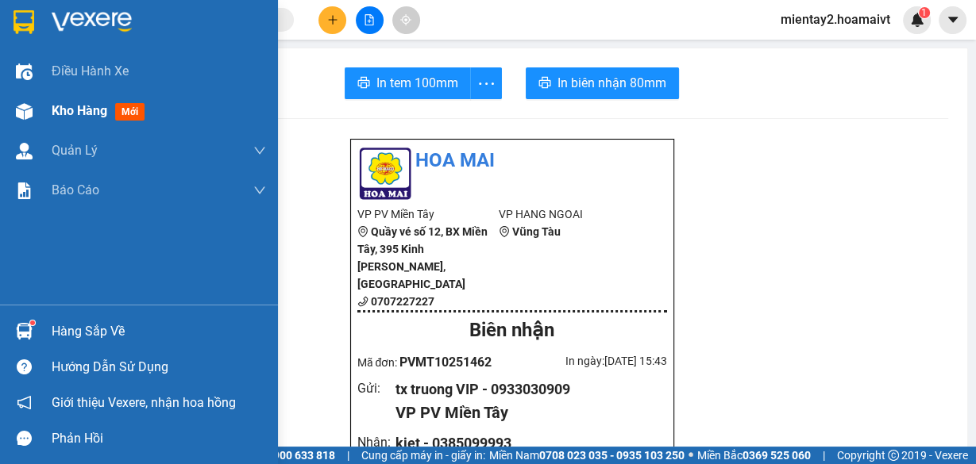
click at [72, 108] on span "Kho hàng" at bounding box center [80, 110] width 56 height 15
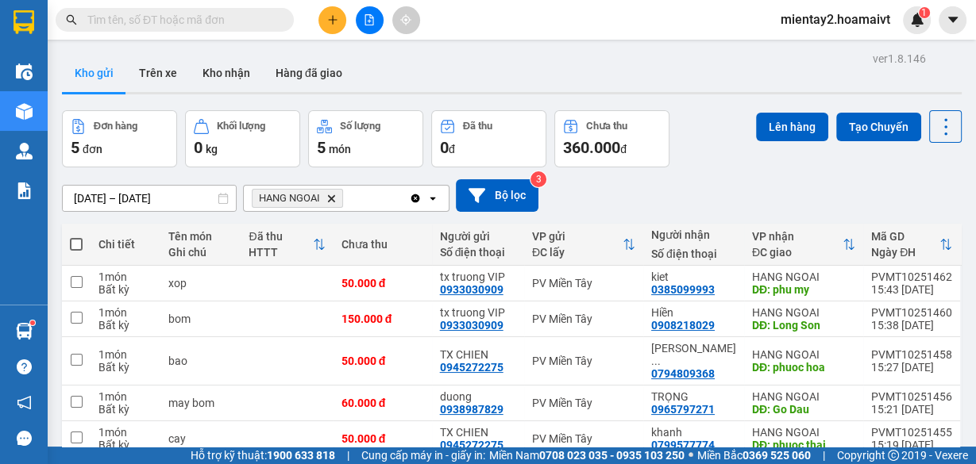
click at [78, 238] on span at bounding box center [76, 244] width 13 height 13
click at [76, 237] on input "checkbox" at bounding box center [76, 237] width 0 height 0
checkbox input "true"
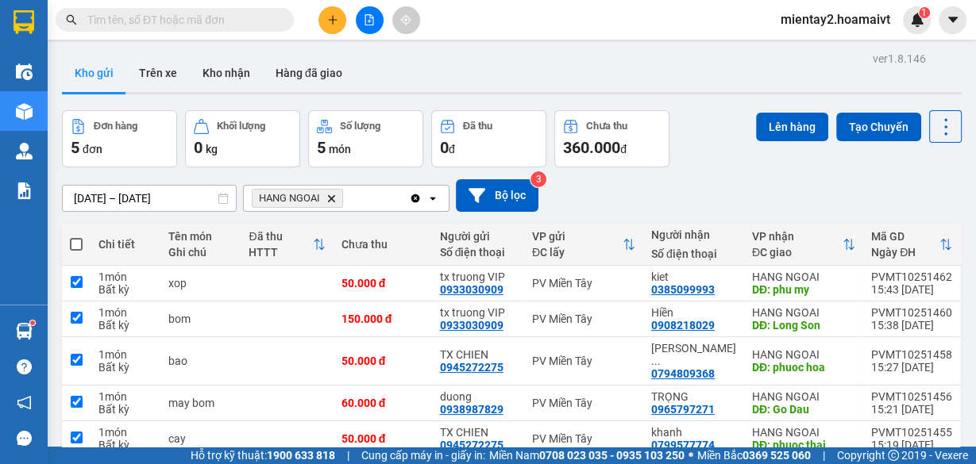
checkbox input "true"
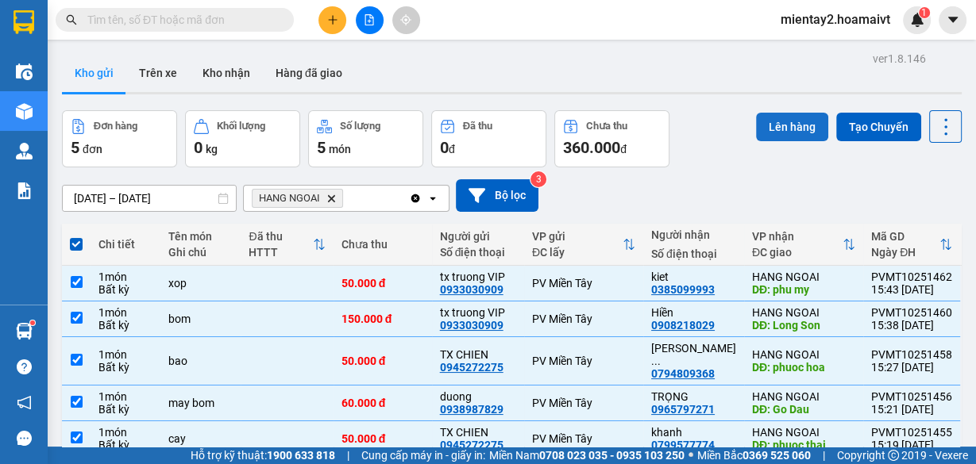
click at [777, 113] on button "Lên hàng" at bounding box center [792, 127] width 72 height 29
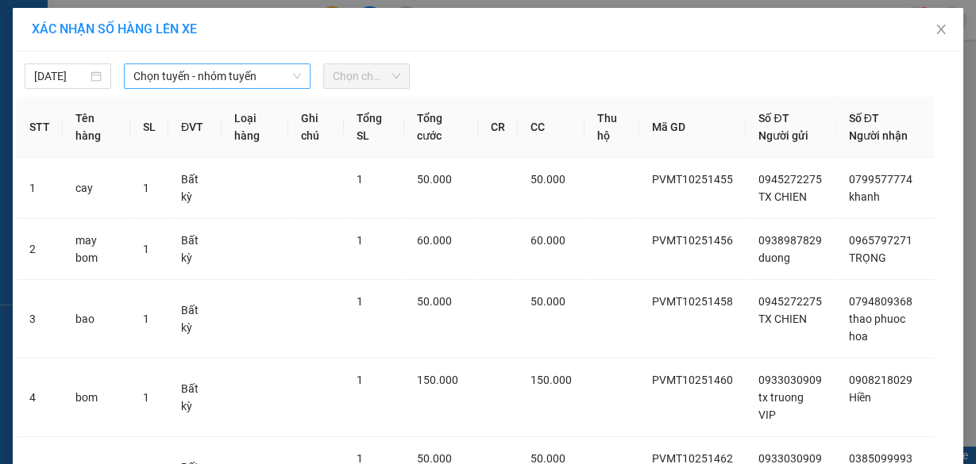
click at [164, 72] on span "Chọn tuyến - nhóm tuyến" at bounding box center [217, 76] width 168 height 24
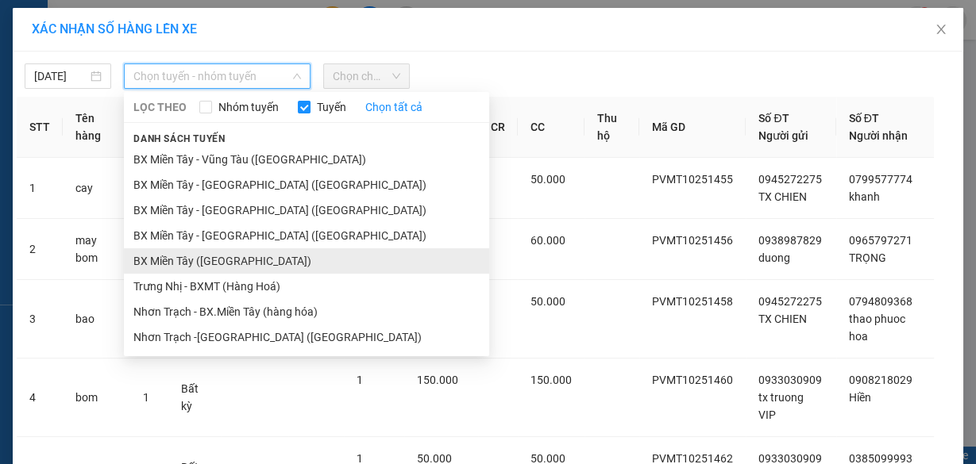
click at [251, 263] on li "BX Miền Tây ([GEOGRAPHIC_DATA])" at bounding box center [306, 261] width 365 height 25
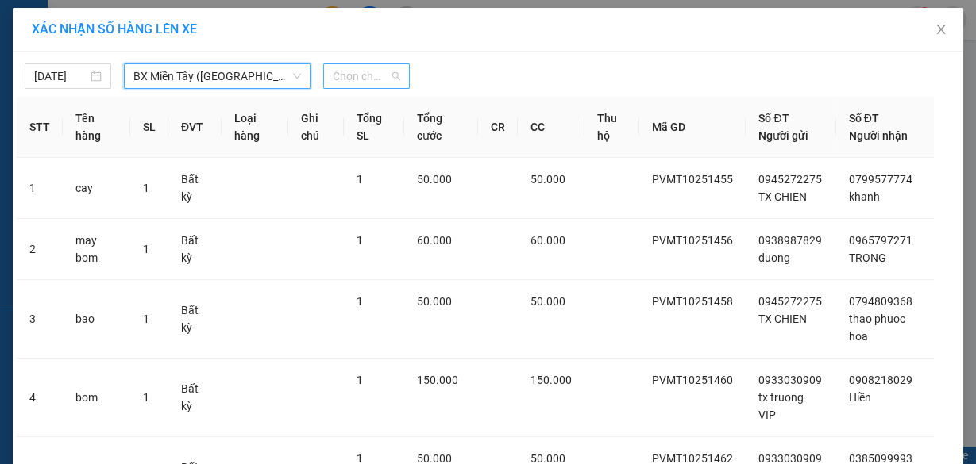
click at [371, 69] on span "Chọn chuyến" at bounding box center [366, 76] width 67 height 24
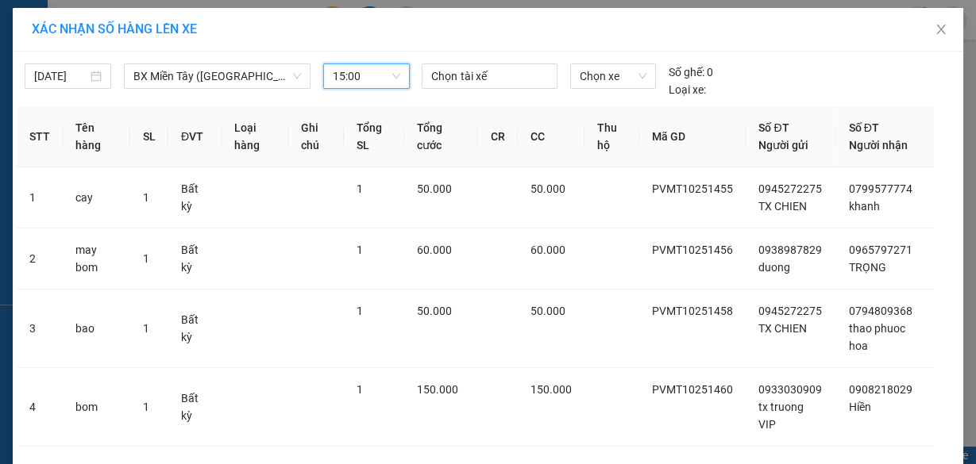
click at [361, 69] on span "15:00" at bounding box center [366, 76] width 67 height 24
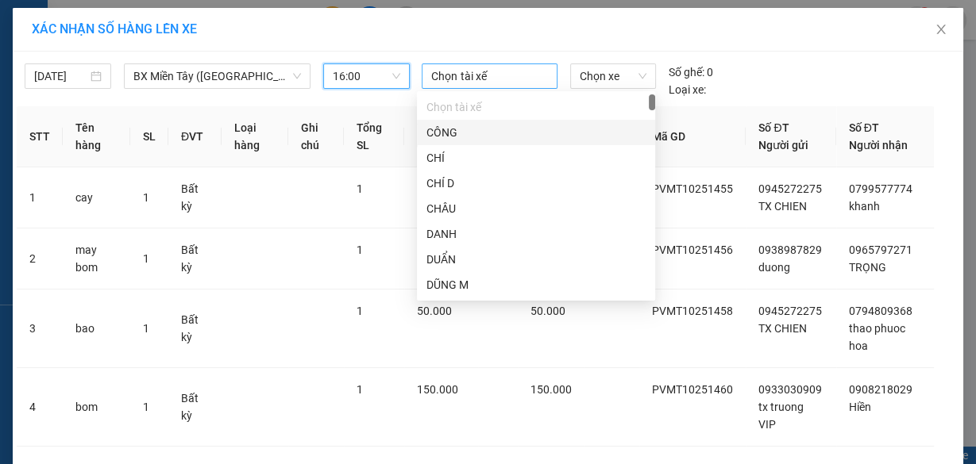
click at [472, 79] on div at bounding box center [489, 76] width 127 height 19
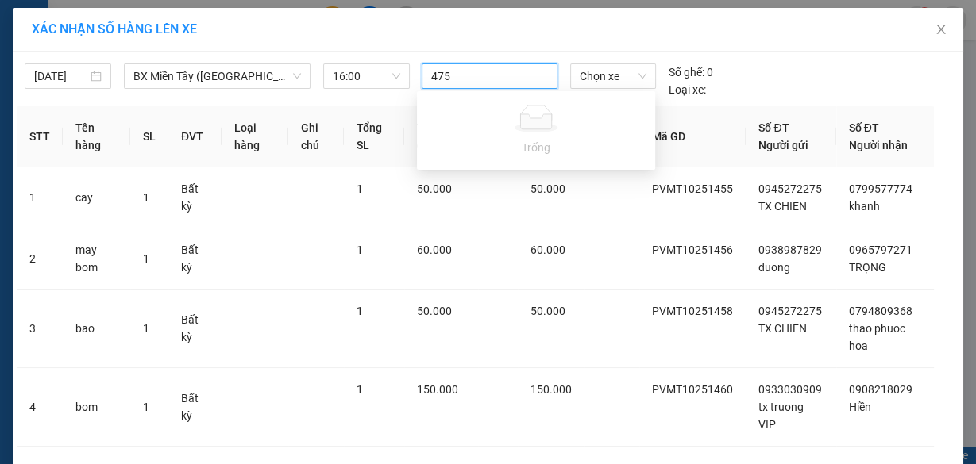
type input "4752"
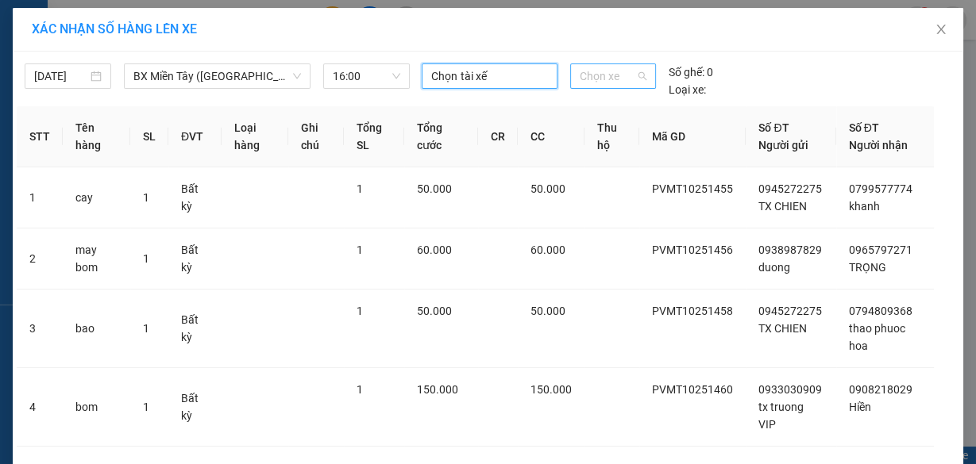
click at [585, 71] on span "Chọn xe" at bounding box center [613, 76] width 67 height 24
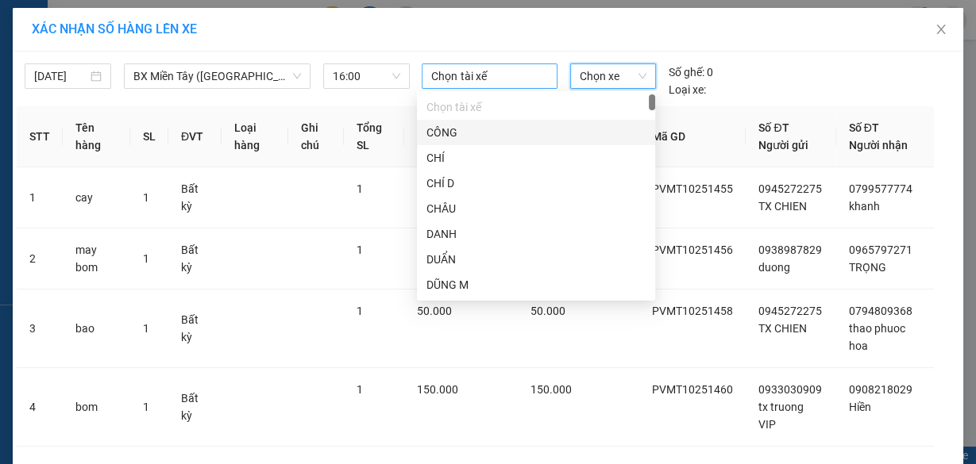
click at [507, 76] on div at bounding box center [489, 76] width 127 height 19
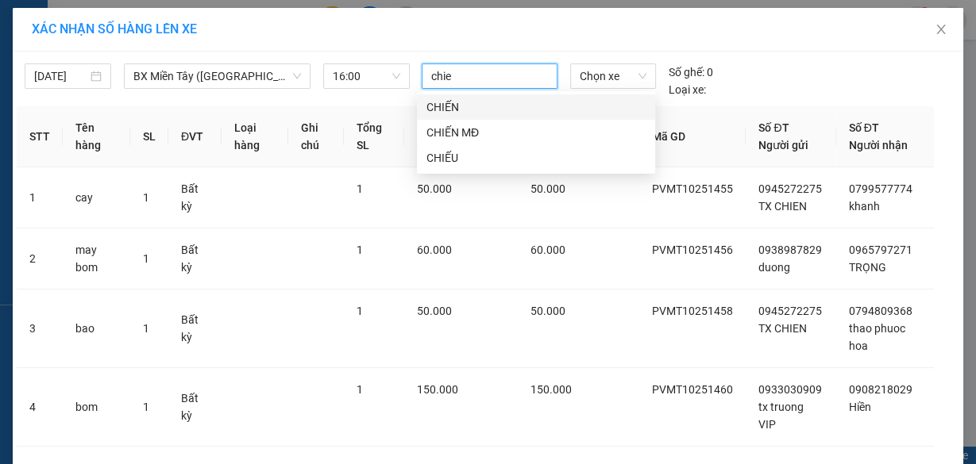
type input "chien"
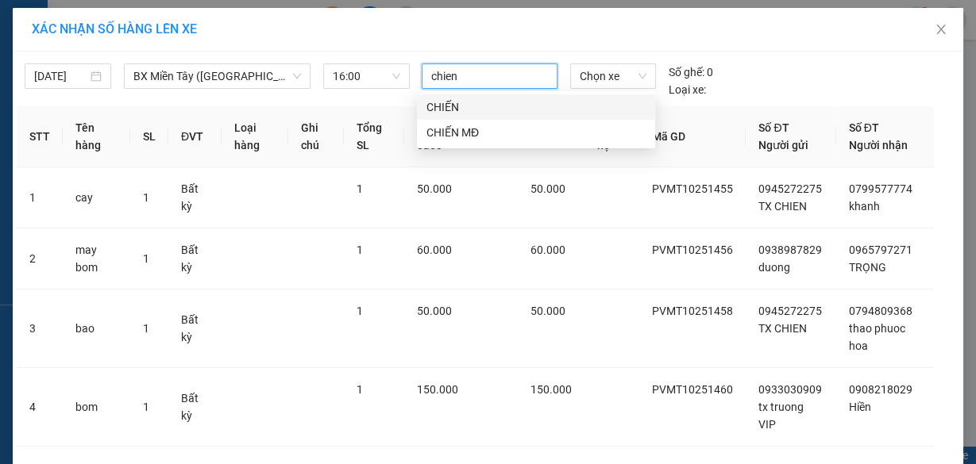
click at [444, 108] on div "CHIẾN" at bounding box center [535, 106] width 219 height 17
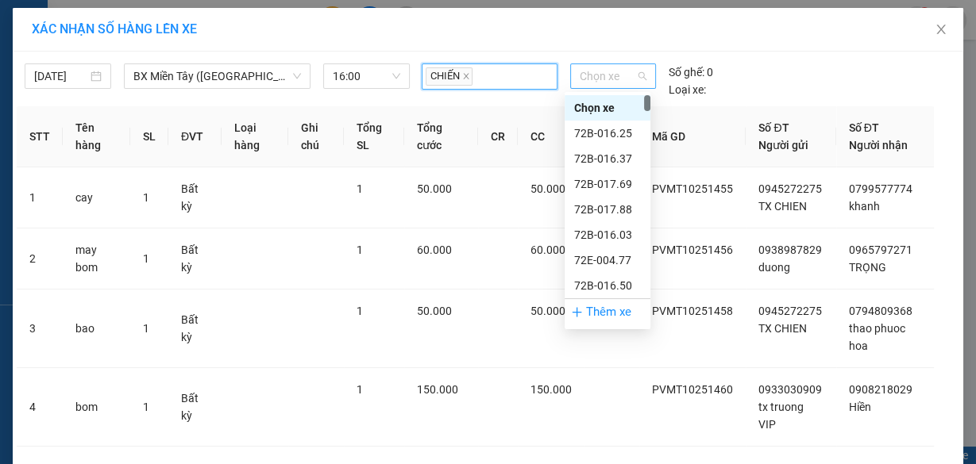
click at [615, 71] on span "Chọn xe" at bounding box center [613, 76] width 67 height 24
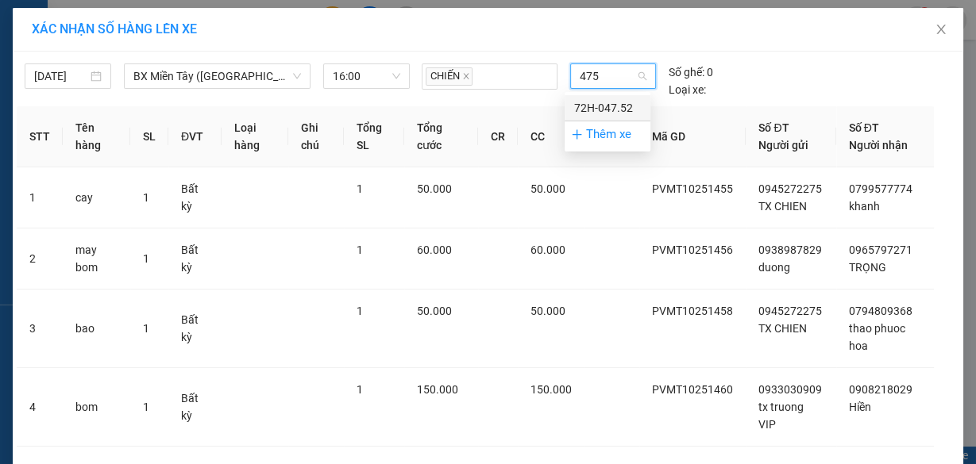
type input "4752"
click at [599, 108] on div "72H-047.52" at bounding box center [607, 107] width 67 height 17
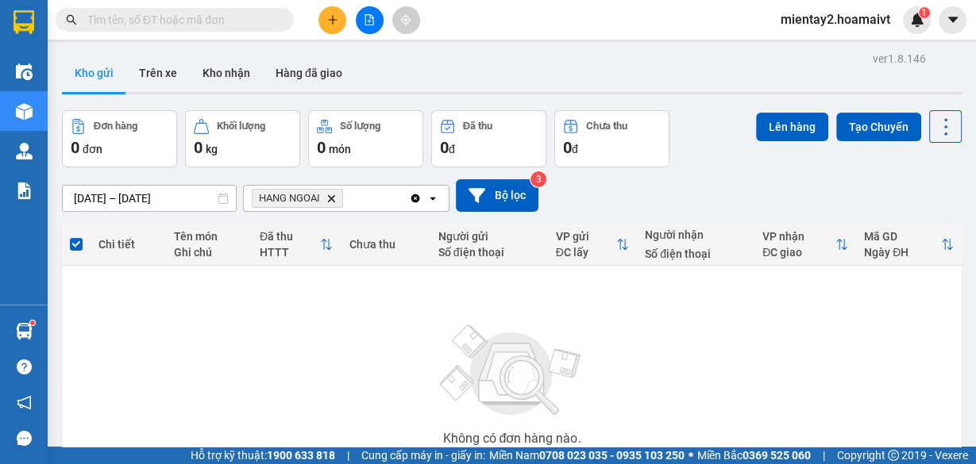
click at [721, 387] on div "Không có đơn hàng nào. Bạn thử điều chỉnh lại bộ lọc nhé!" at bounding box center [512, 390] width 884 height 238
